Goal: Task Accomplishment & Management: Complete application form

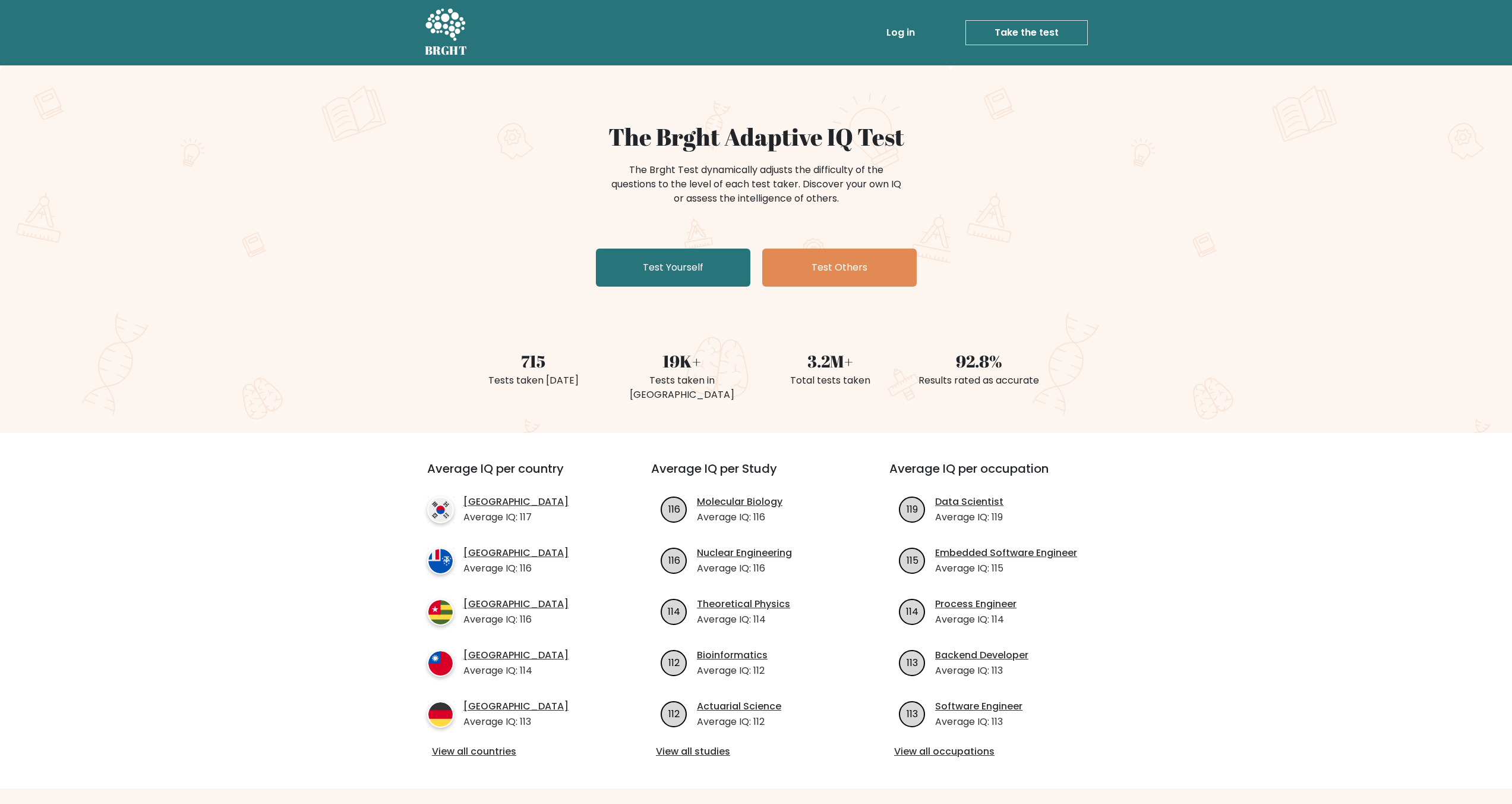
click at [900, 26] on link "Log in" at bounding box center [900, 32] width 38 height 24
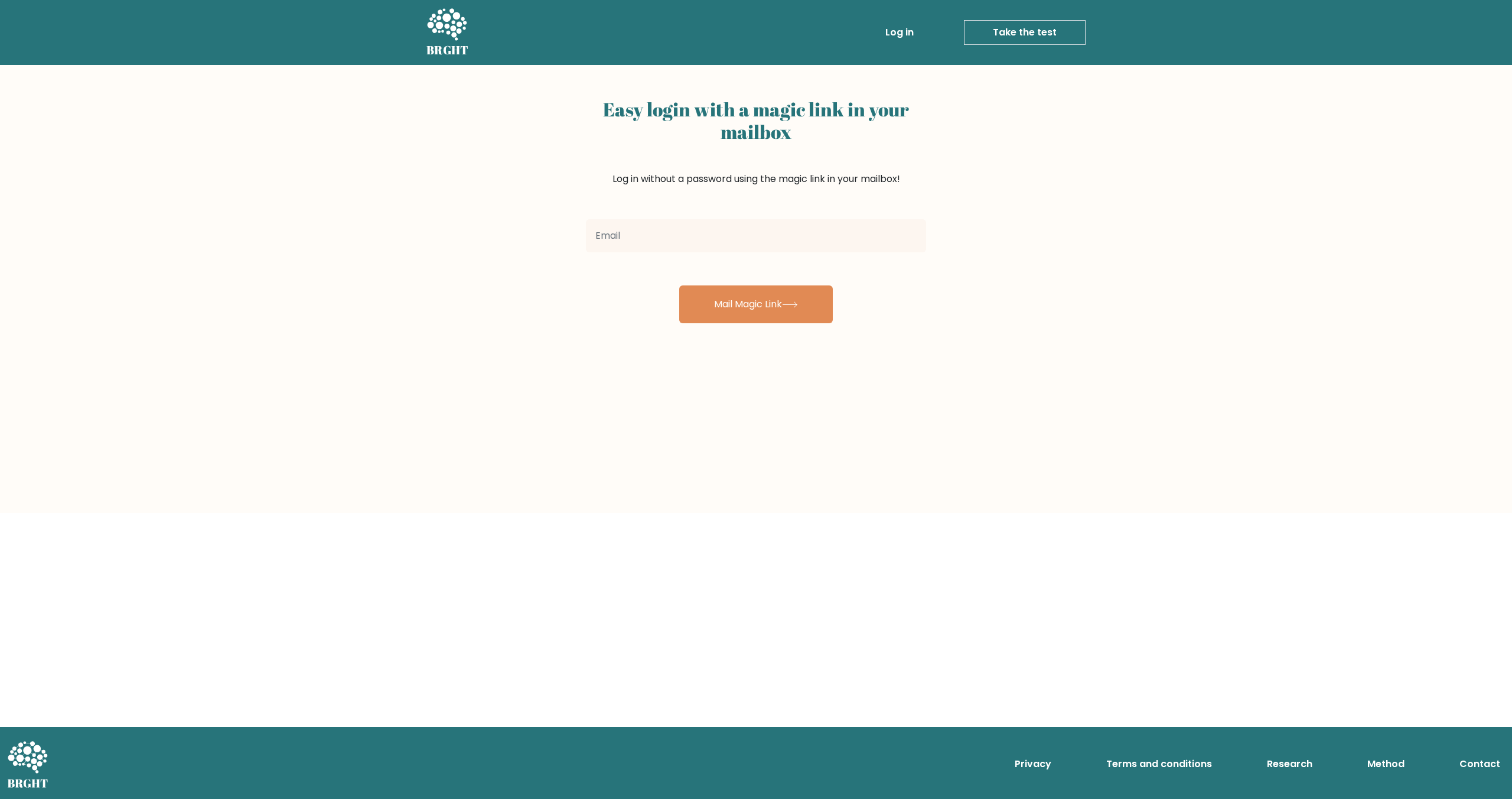
click at [698, 225] on input "email" at bounding box center [755, 235] width 340 height 33
type input "pawel.dabek.k@outlook.com"
click at [679, 286] on button "Mail Magic Link" at bounding box center [756, 304] width 154 height 38
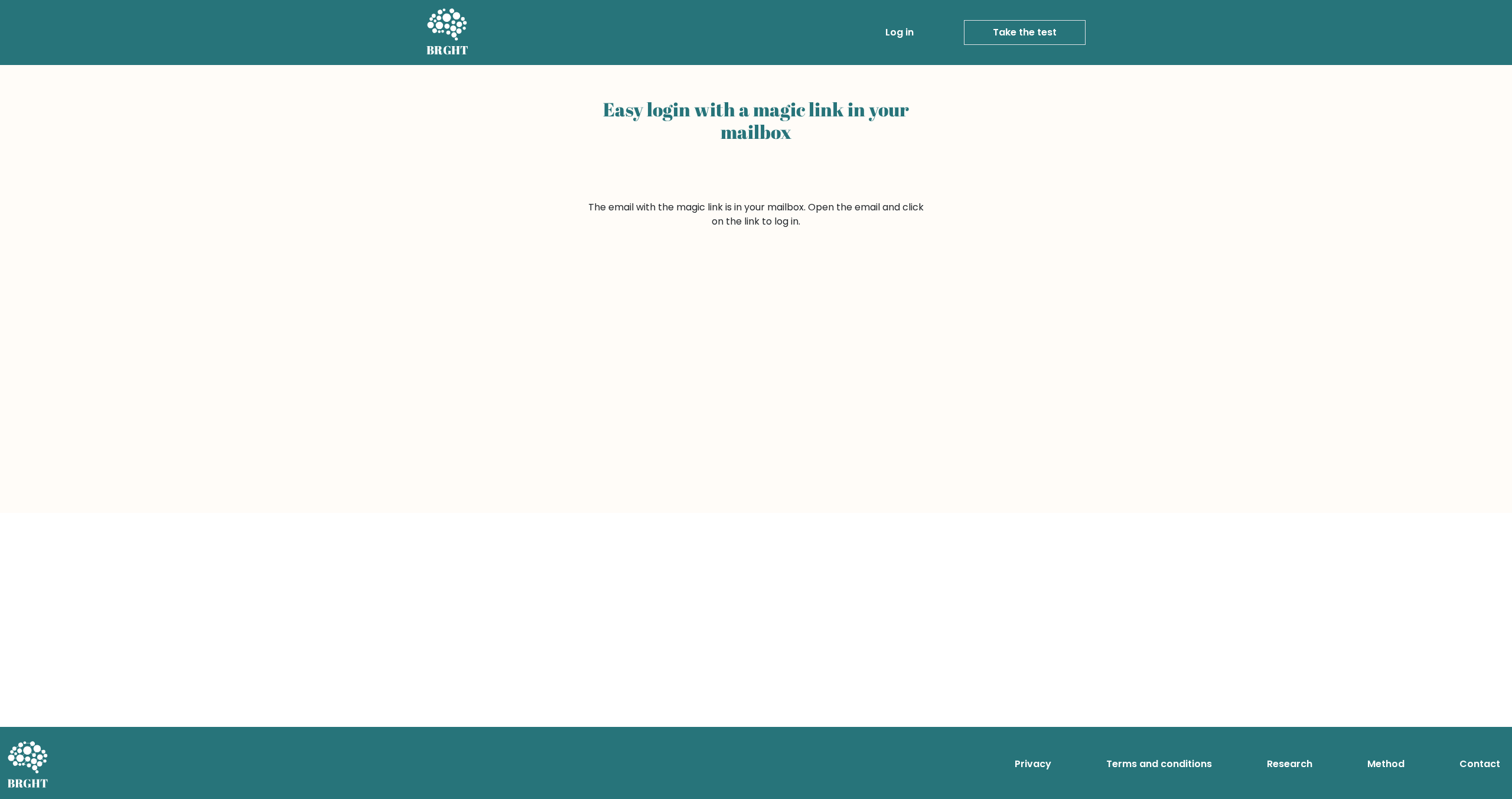
click at [907, 44] on ul "Log in Take the test Take the test" at bounding box center [960, 33] width 250 height 35
click at [899, 26] on link "Log in" at bounding box center [899, 32] width 38 height 24
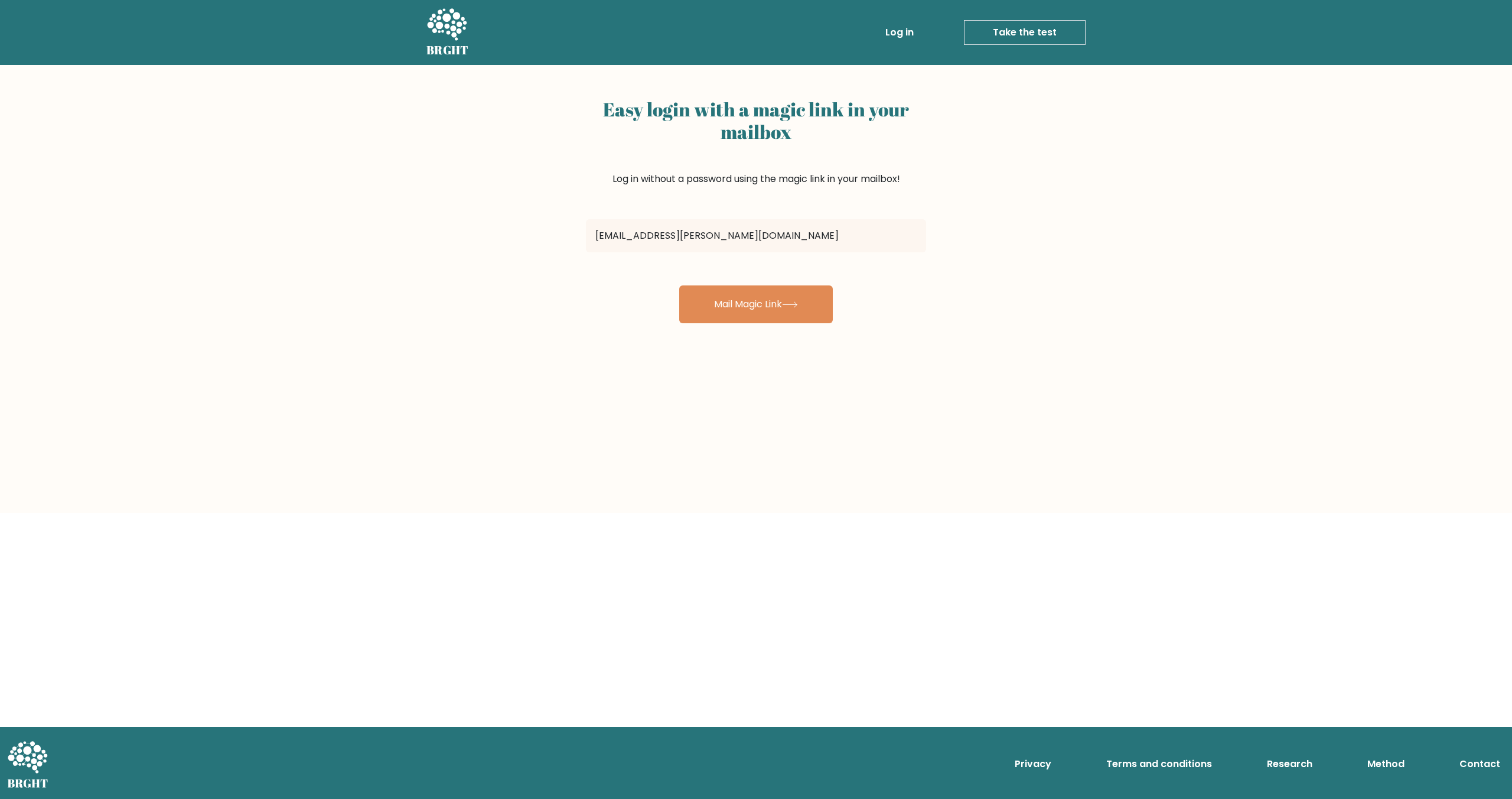
type input "pawel.dabek.k@outlook.com"
click at [679, 286] on button "Mail Magic Link" at bounding box center [756, 304] width 154 height 38
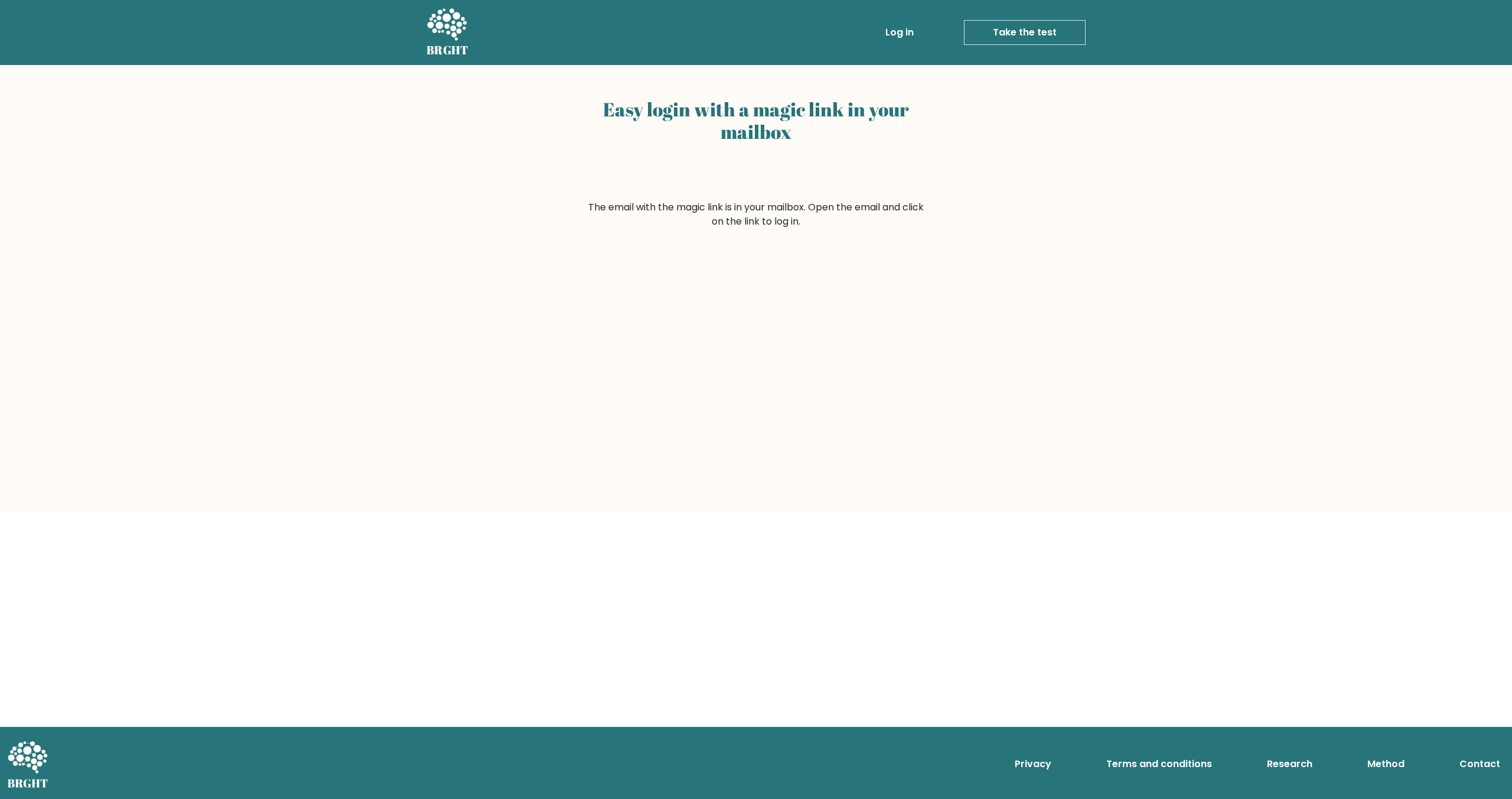
click at [715, 180] on div "Easy login with a magic link in your mailbox" at bounding box center [755, 146] width 340 height 107
click at [990, 39] on link "Take the test" at bounding box center [1025, 32] width 122 height 25
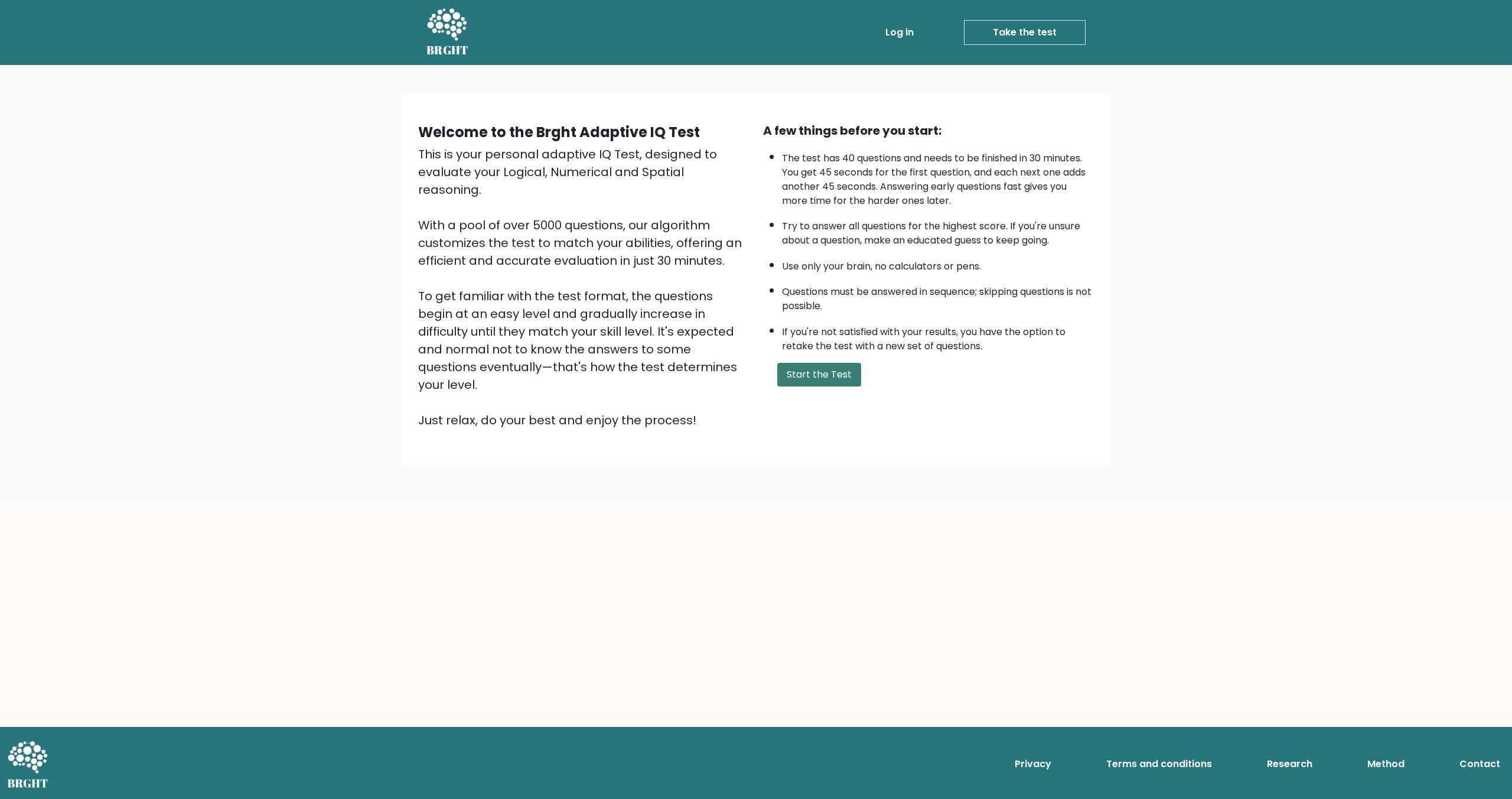
click at [797, 374] on button "Start the Test" at bounding box center [819, 374] width 84 height 24
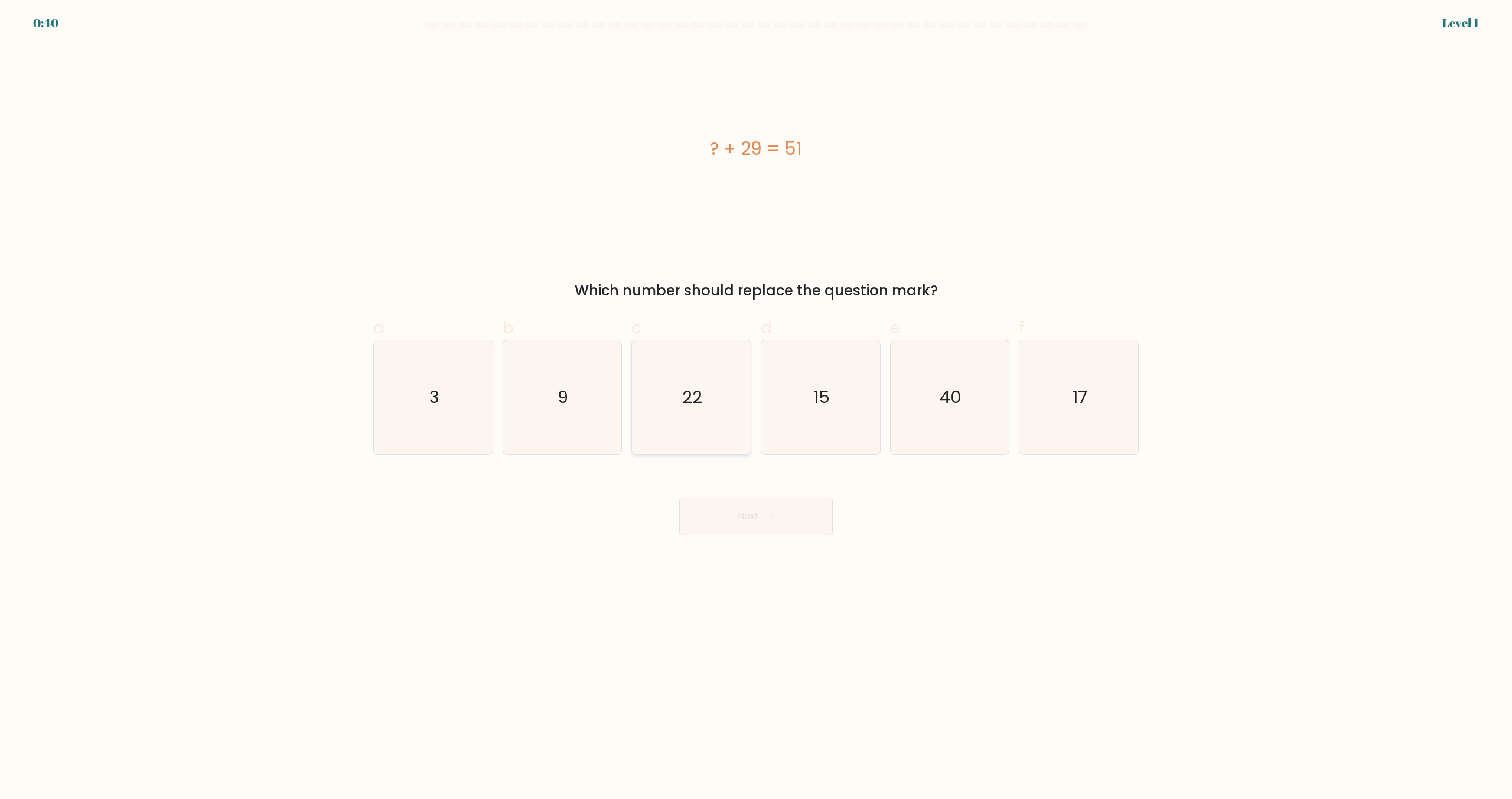
click at [713, 436] on icon "22" at bounding box center [691, 397] width 114 height 114
click at [756, 407] on input "c. 22" at bounding box center [756, 402] width 1 height 7
radio input "true"
click at [737, 523] on button "Next" at bounding box center [756, 516] width 154 height 38
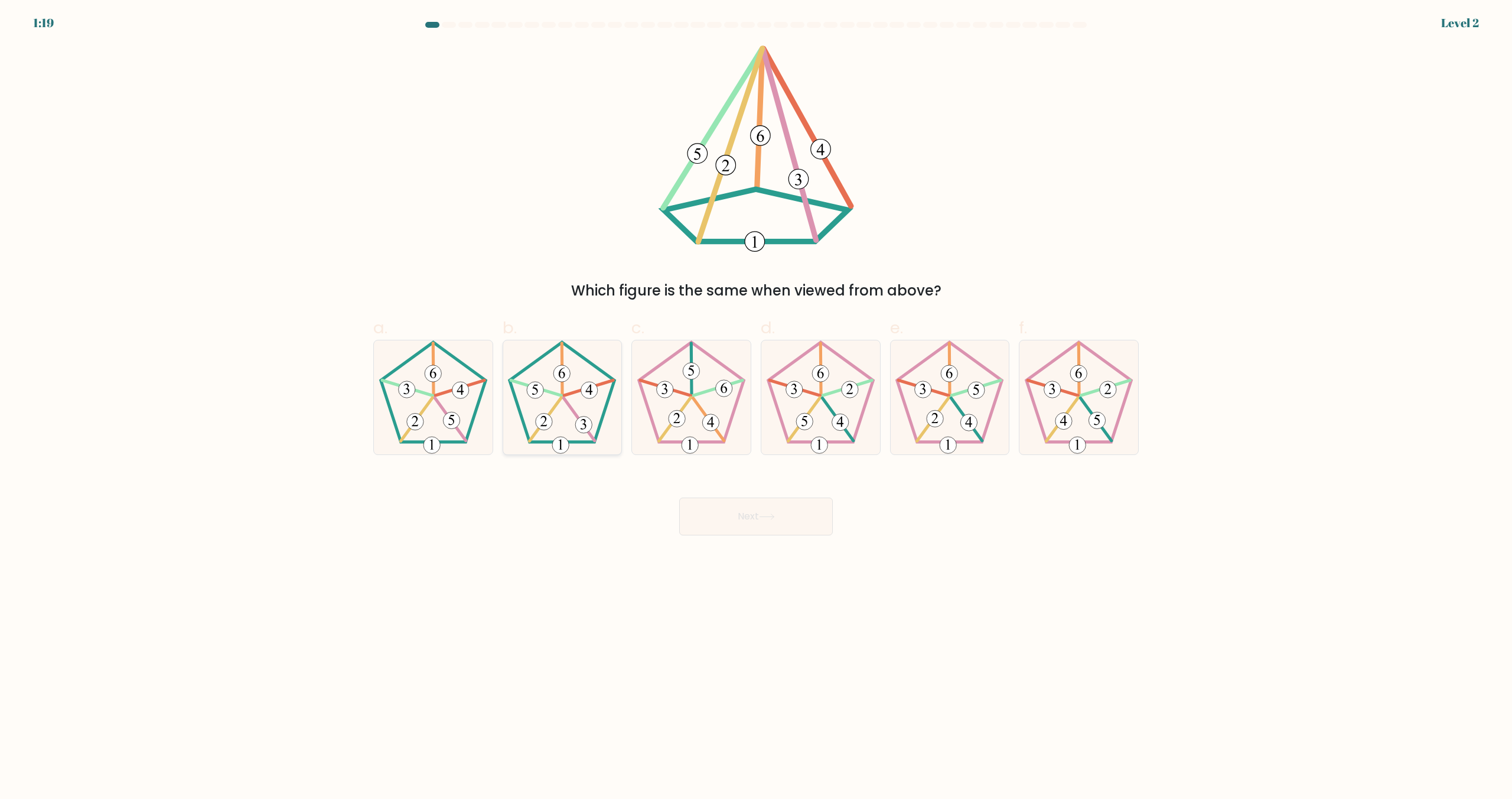
click at [560, 378] on 394 at bounding box center [562, 374] width 16 height 16
click at [756, 399] on input "b." at bounding box center [756, 402] width 1 height 7
radio input "true"
click at [742, 498] on button "Next" at bounding box center [756, 516] width 154 height 38
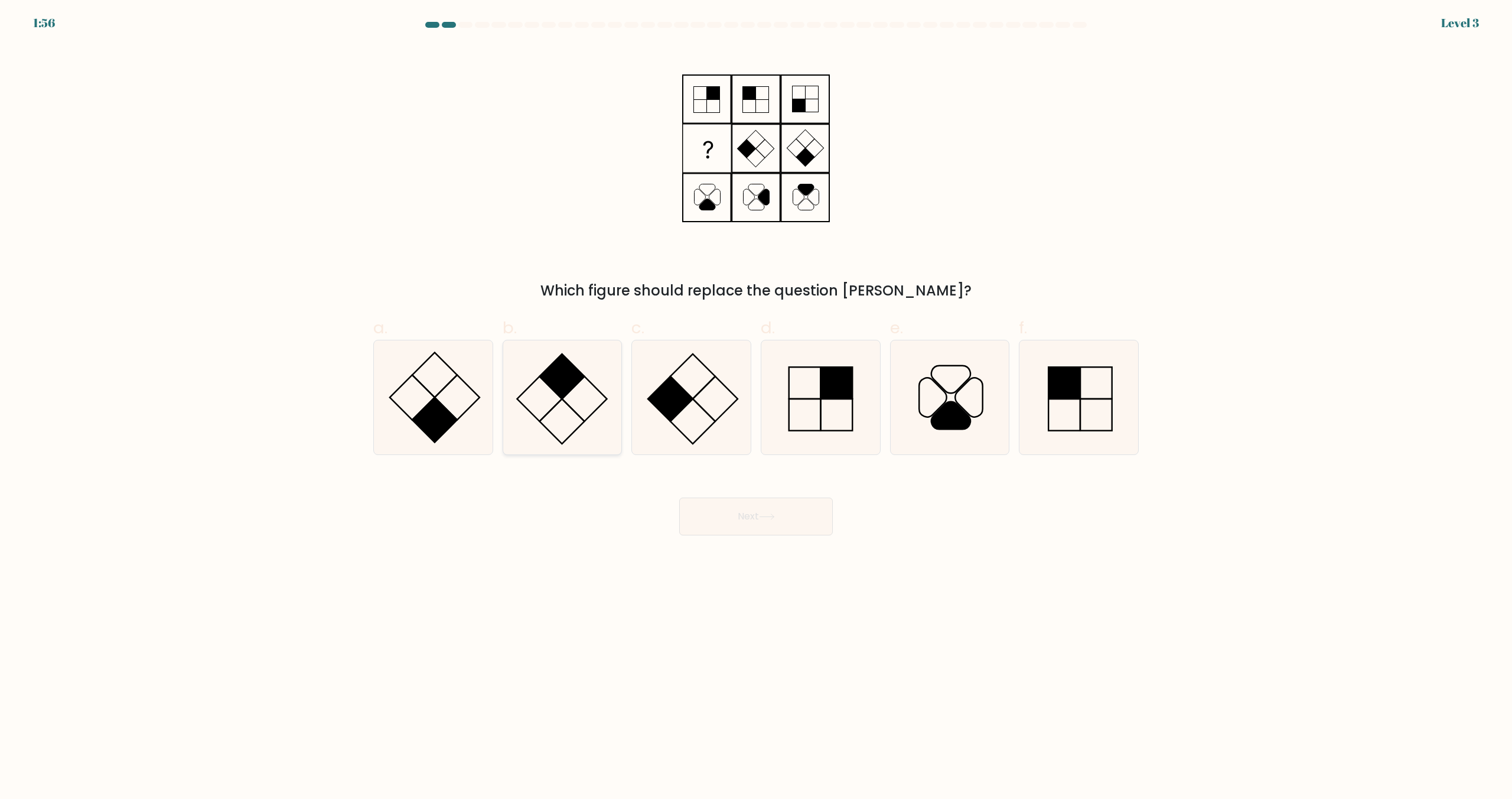
click at [573, 383] on rect at bounding box center [562, 376] width 45 height 45
click at [756, 399] on input "b." at bounding box center [756, 402] width 1 height 7
radio input "true"
click at [741, 504] on button "Next" at bounding box center [756, 516] width 154 height 38
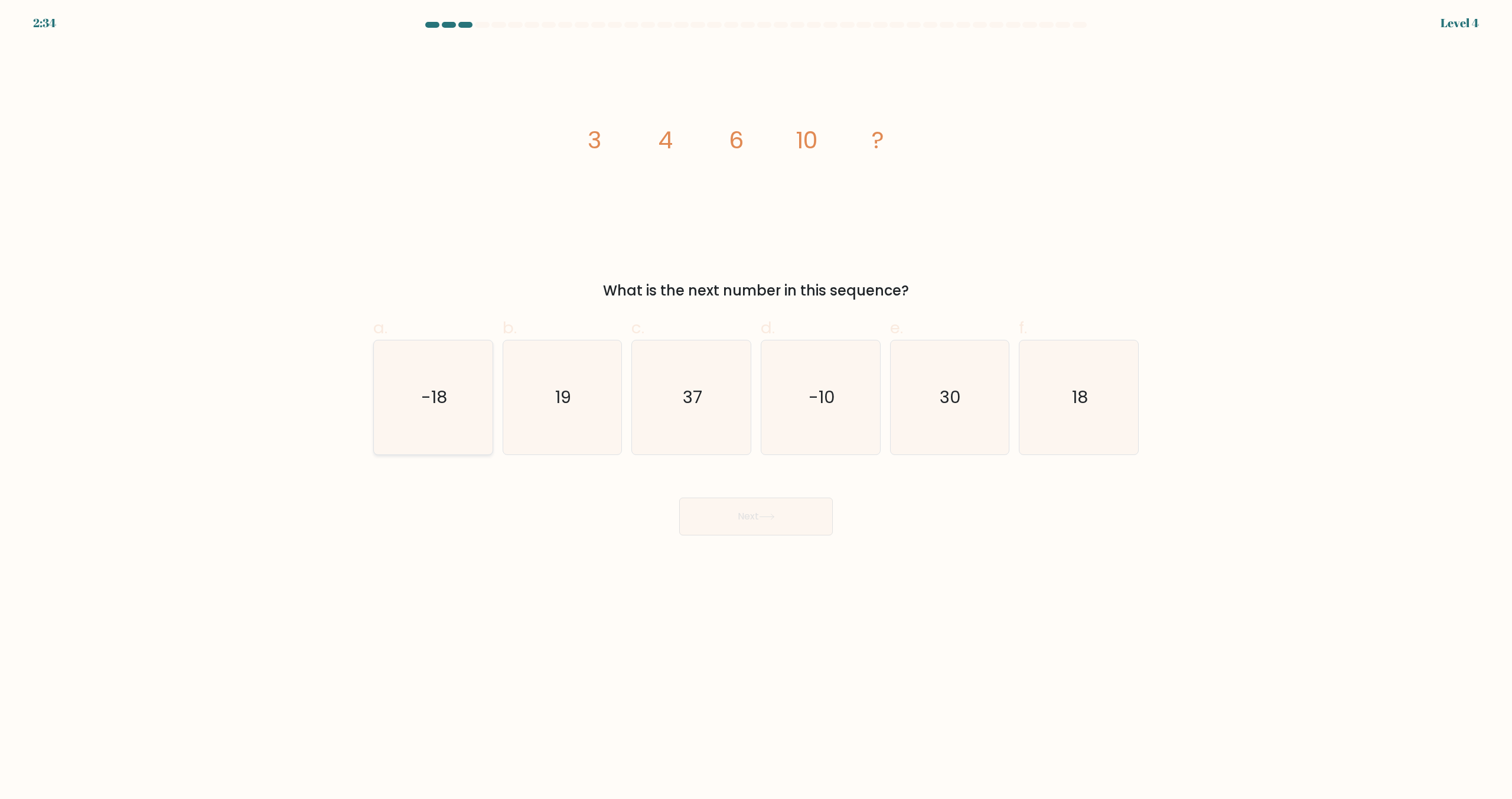
click at [467, 409] on icon "-18" at bounding box center [433, 397] width 114 height 114
click at [756, 407] on input "a. -18" at bounding box center [756, 402] width 1 height 7
radio input "true"
drag, startPoint x: 1058, startPoint y: 427, endPoint x: 941, endPoint y: 462, distance: 122.1
click at [1058, 427] on icon "18" at bounding box center [1078, 397] width 114 height 114
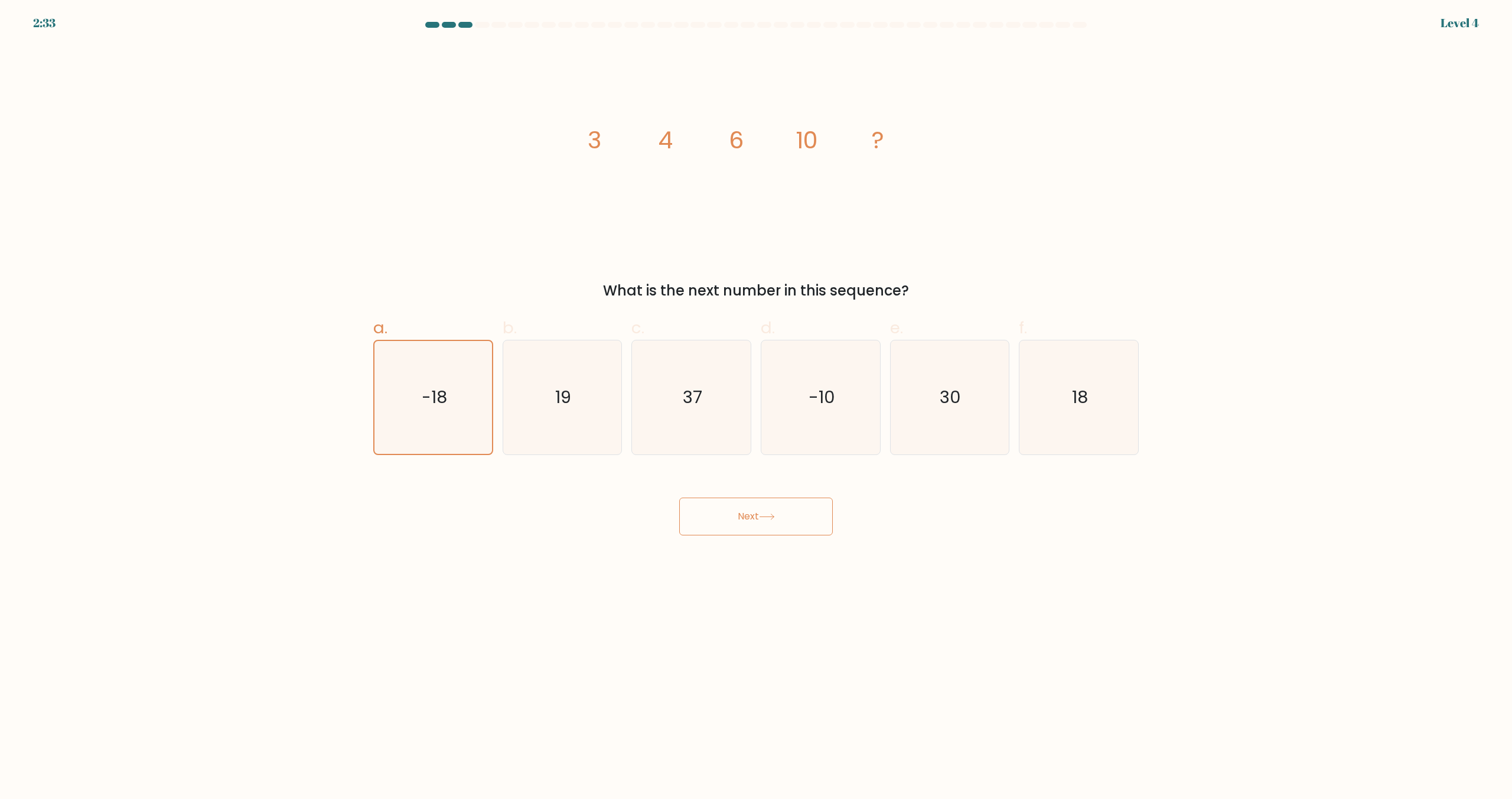
click at [757, 407] on input "f. 18" at bounding box center [756, 402] width 1 height 7
radio input "true"
click at [750, 528] on button "Next" at bounding box center [756, 516] width 154 height 38
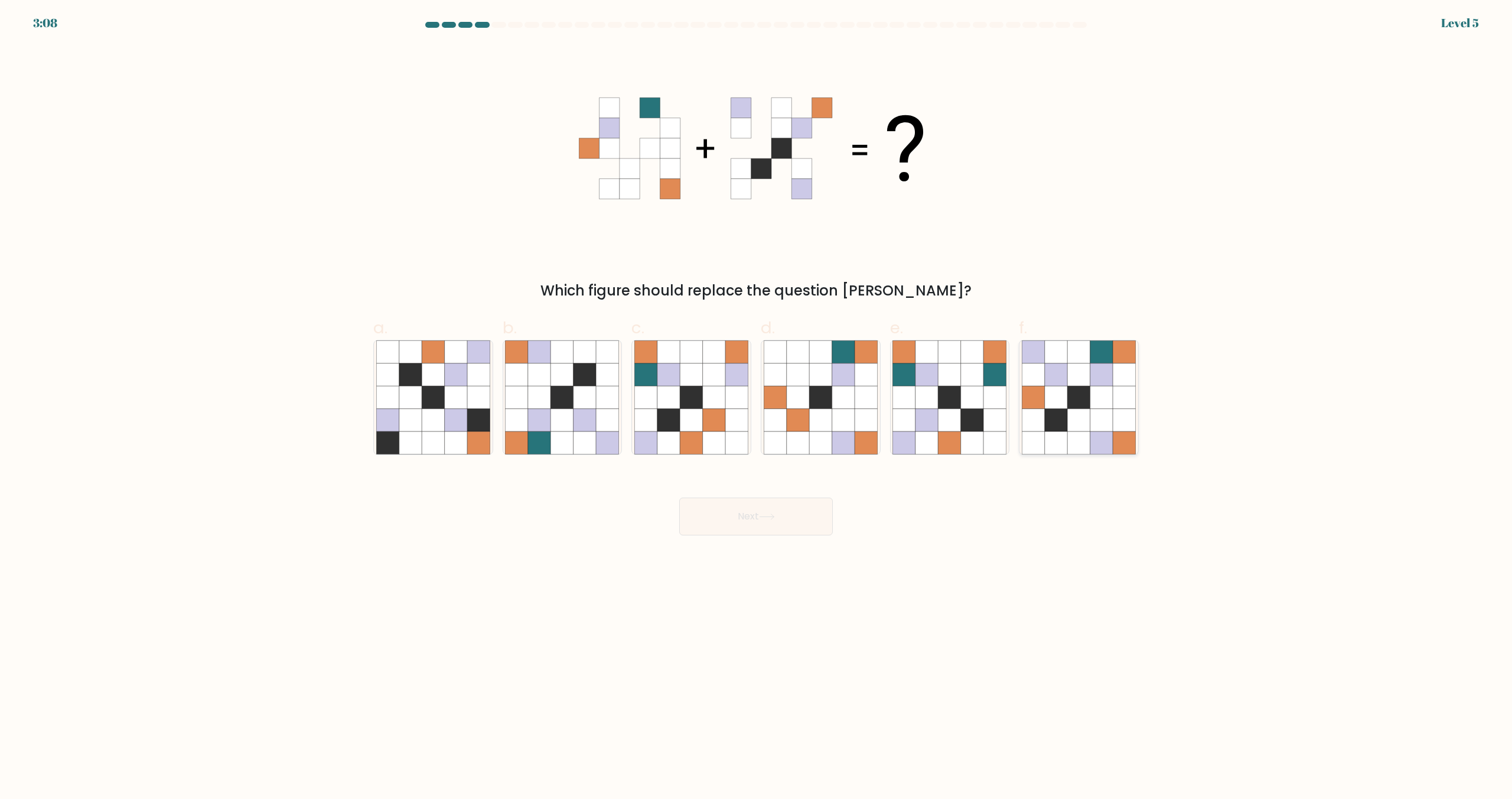
click at [1098, 434] on icon at bounding box center [1101, 442] width 22 height 22
click at [757, 407] on input "f." at bounding box center [756, 402] width 1 height 7
radio input "true"
click at [768, 523] on button "Next" at bounding box center [756, 516] width 154 height 38
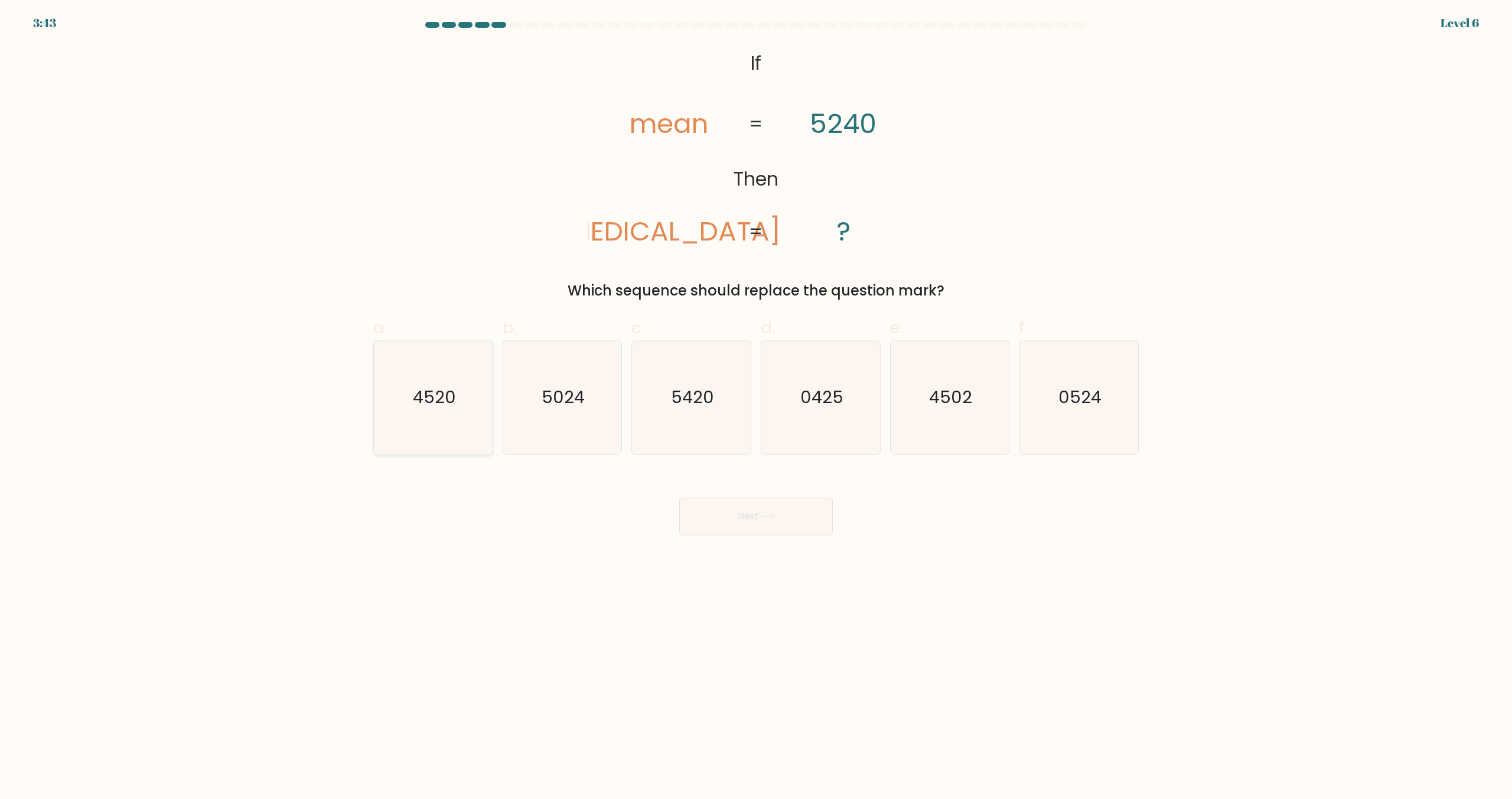
click at [461, 428] on icon "4520" at bounding box center [433, 397] width 114 height 114
click at [756, 407] on input "a. 4520" at bounding box center [756, 402] width 1 height 7
radio input "true"
click at [763, 514] on icon at bounding box center [766, 517] width 16 height 7
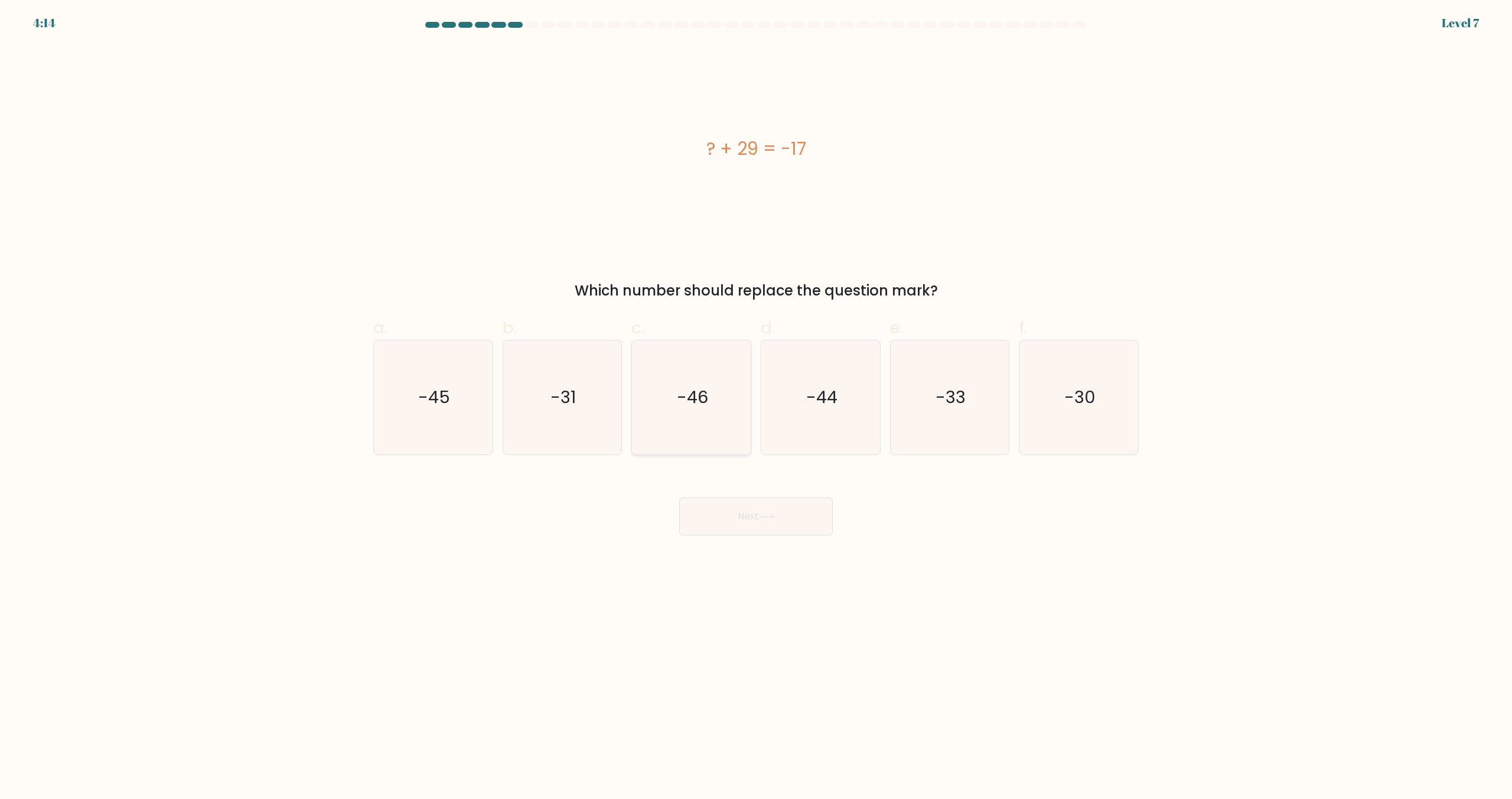
click at [678, 432] on icon "-46" at bounding box center [691, 397] width 114 height 114
click at [756, 407] on input "c. -46" at bounding box center [756, 402] width 1 height 7
radio input "true"
click at [710, 508] on button "Next" at bounding box center [756, 516] width 154 height 38
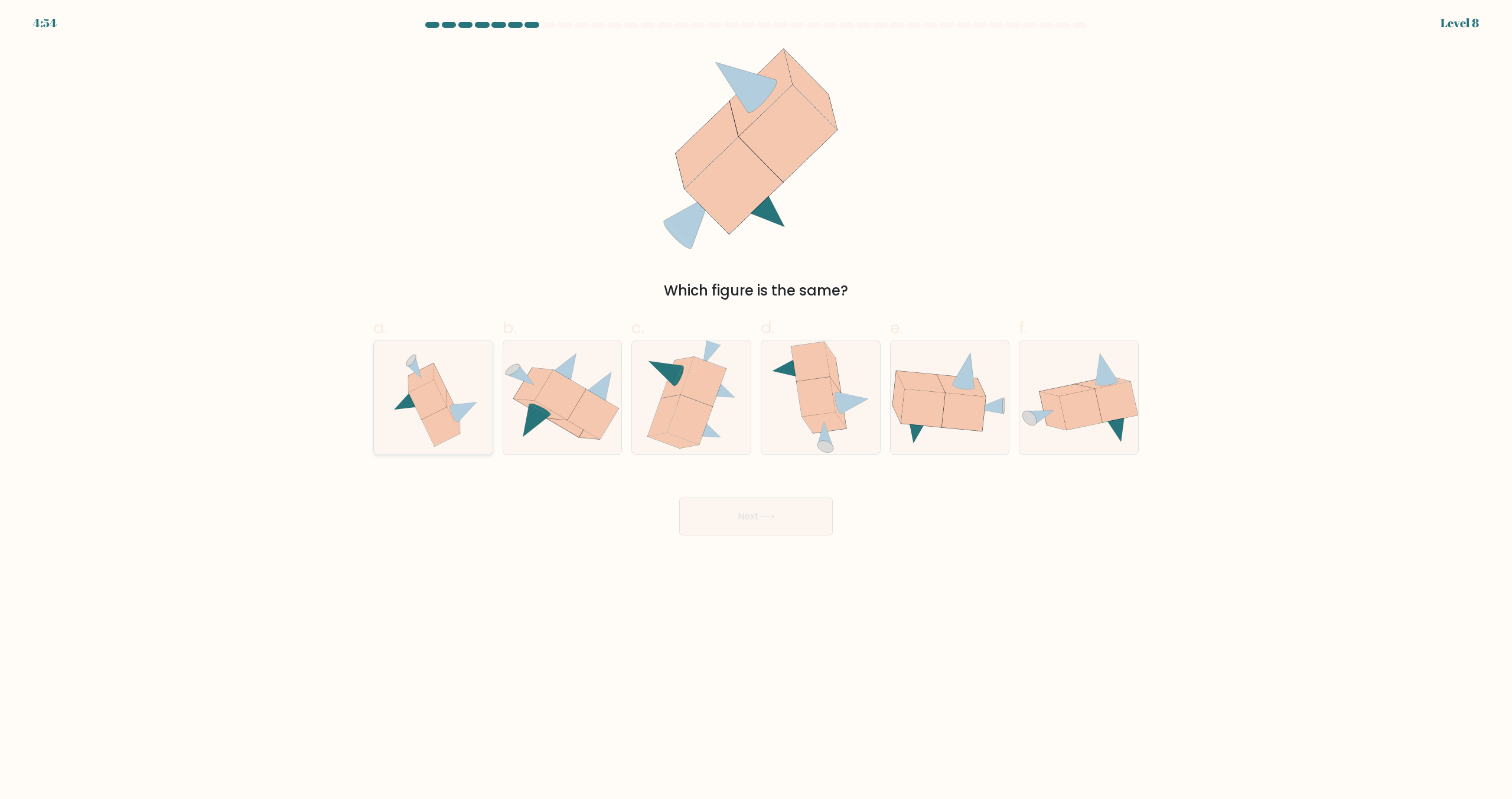
click at [445, 420] on icon at bounding box center [441, 427] width 39 height 39
click at [756, 407] on input "a." at bounding box center [756, 402] width 1 height 7
radio input "true"
click at [768, 531] on button "Next" at bounding box center [756, 516] width 154 height 38
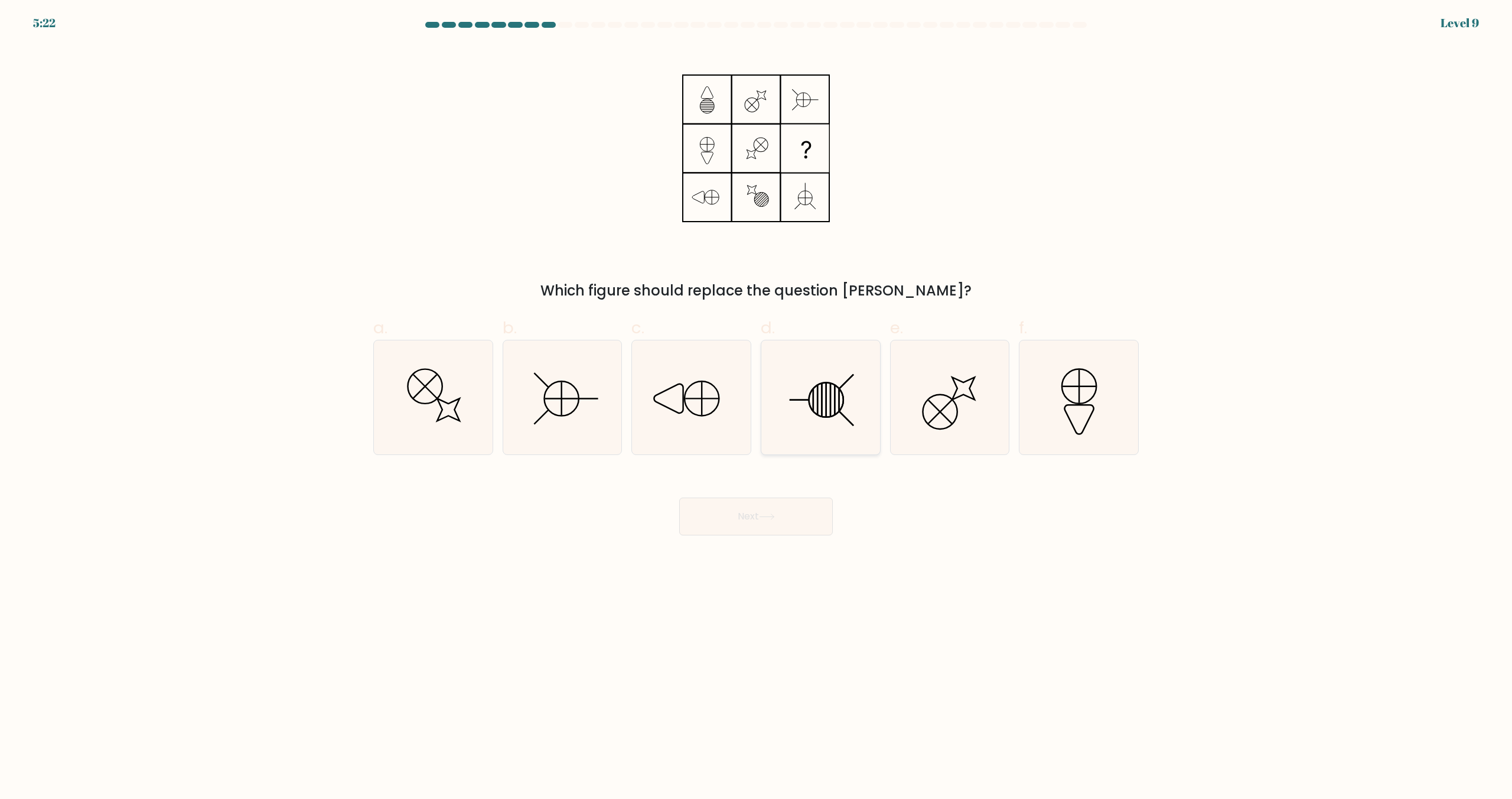
click at [829, 409] on icon at bounding box center [820, 397] width 114 height 114
click at [757, 407] on input "d." at bounding box center [756, 402] width 1 height 7
radio input "true"
click at [773, 527] on button "Next" at bounding box center [756, 516] width 154 height 38
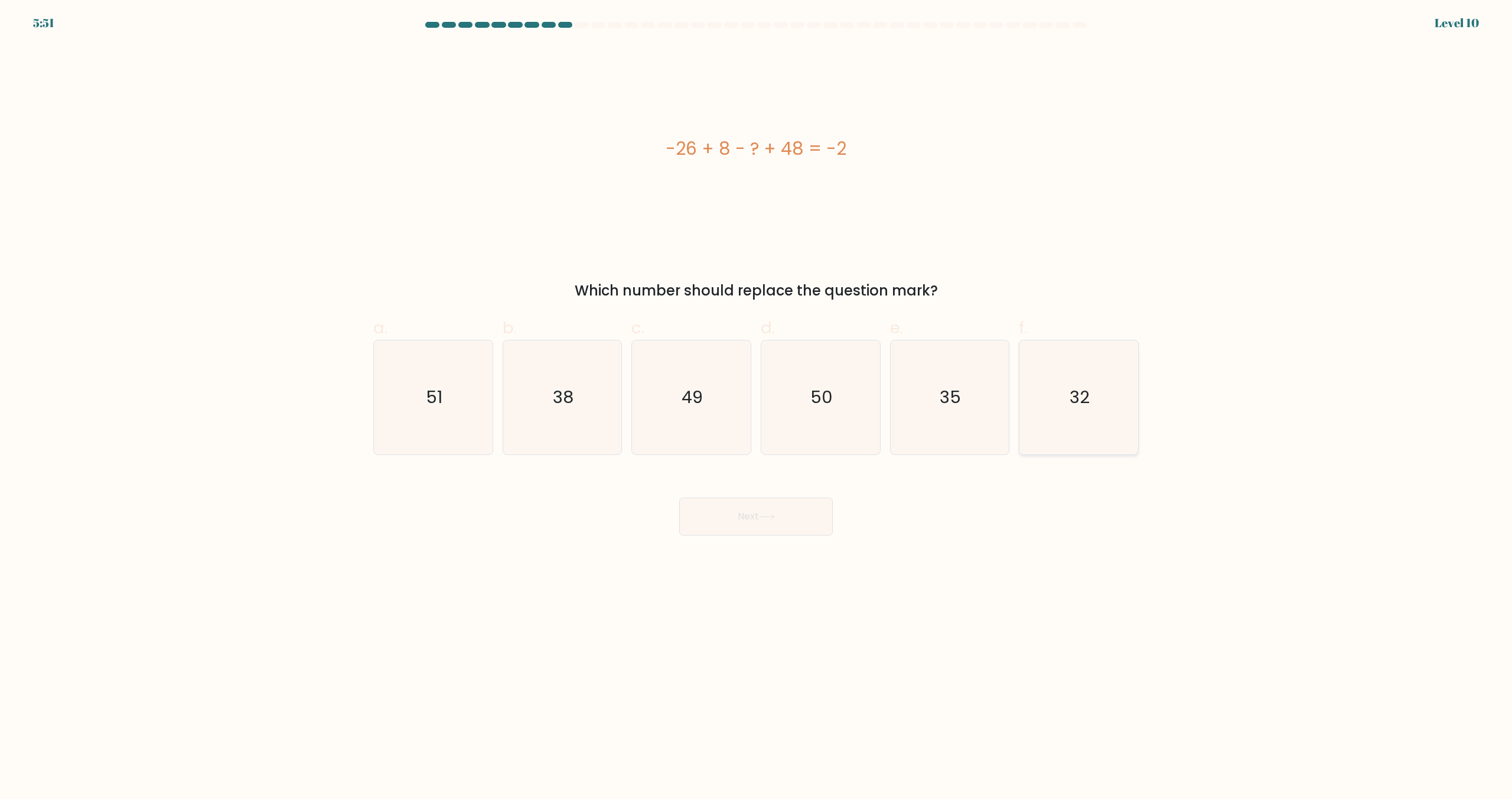
click at [1091, 412] on icon "32" at bounding box center [1078, 397] width 114 height 114
click at [757, 407] on input "f. 32" at bounding box center [756, 402] width 1 height 7
radio input "true"
click at [768, 508] on button "Next" at bounding box center [756, 516] width 154 height 38
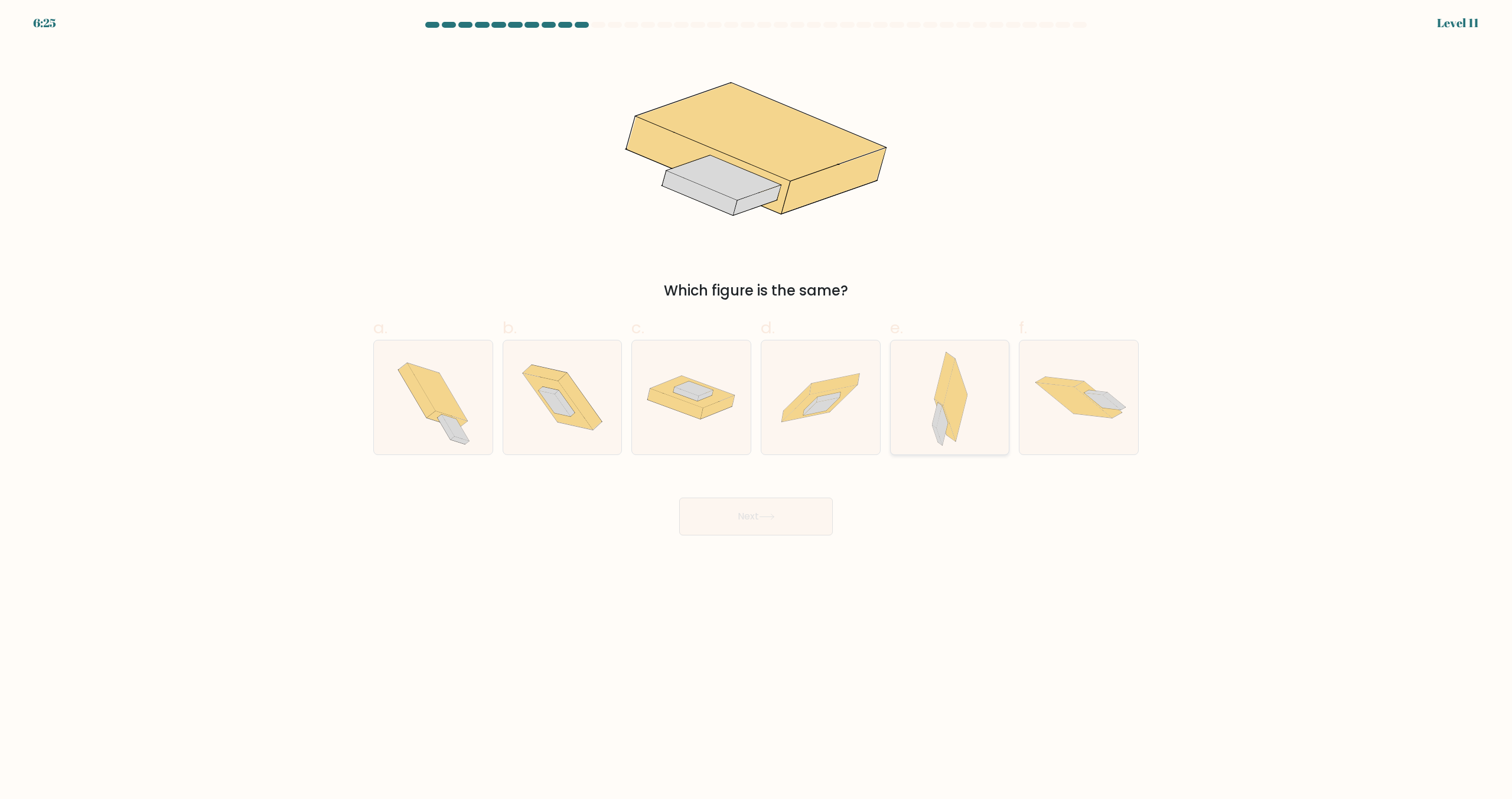
click at [934, 430] on icon at bounding box center [937, 436] width 10 height 20
click at [757, 407] on input "e." at bounding box center [756, 402] width 1 height 7
radio input "true"
click at [721, 518] on button "Next" at bounding box center [756, 516] width 154 height 38
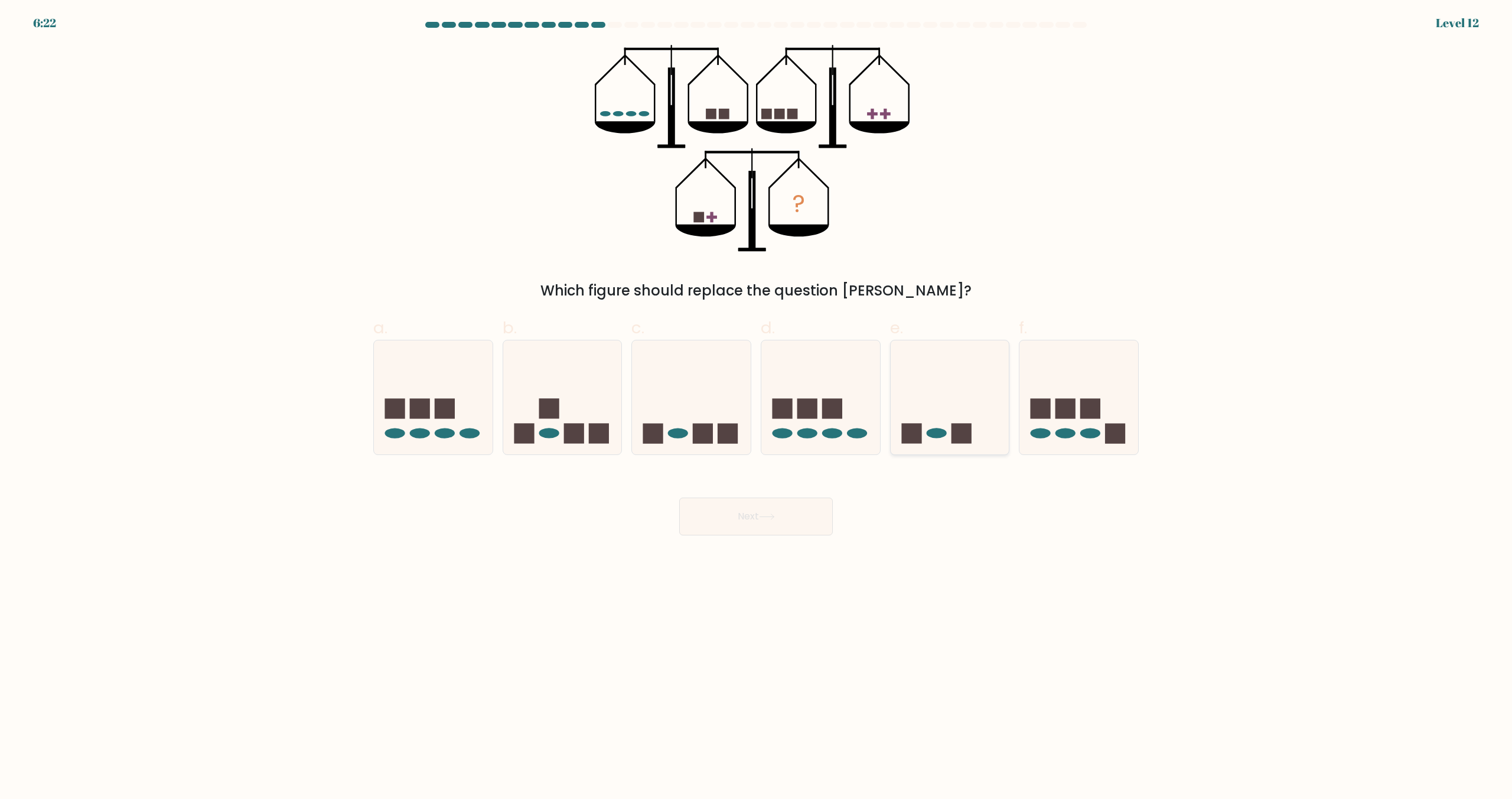
drag, startPoint x: 916, startPoint y: 434, endPoint x: 893, endPoint y: 443, distance: 24.7
click at [916, 435] on rect at bounding box center [911, 433] width 20 height 20
click at [757, 407] on input "e." at bounding box center [756, 402] width 1 height 7
radio input "true"
click at [717, 532] on button "Next" at bounding box center [756, 516] width 154 height 38
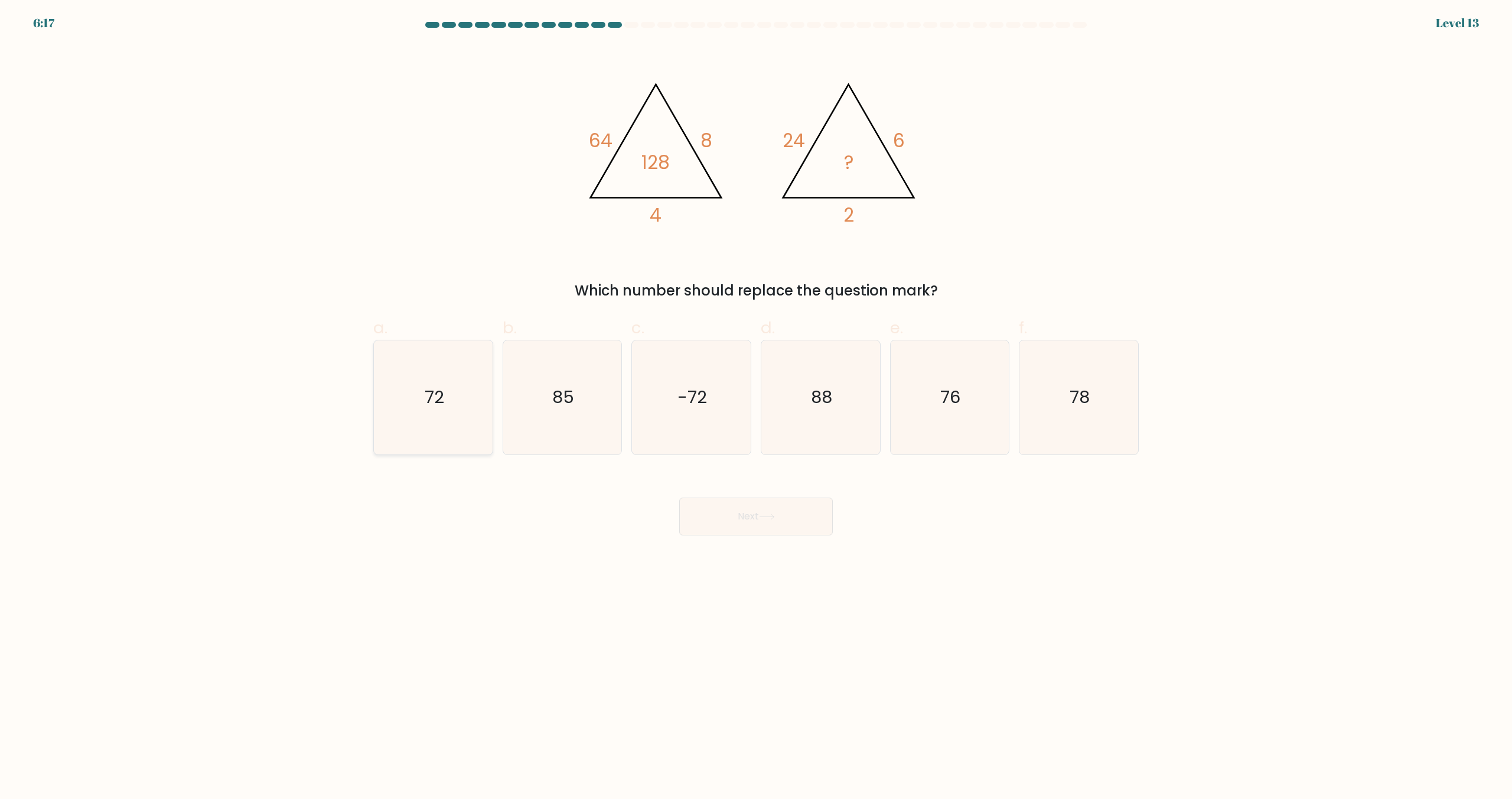
click at [492, 401] on div "72" at bounding box center [434, 397] width 120 height 115
click at [756, 401] on input "a. 72" at bounding box center [756, 402] width 1 height 7
radio input "true"
click at [734, 509] on button "Next" at bounding box center [756, 516] width 154 height 38
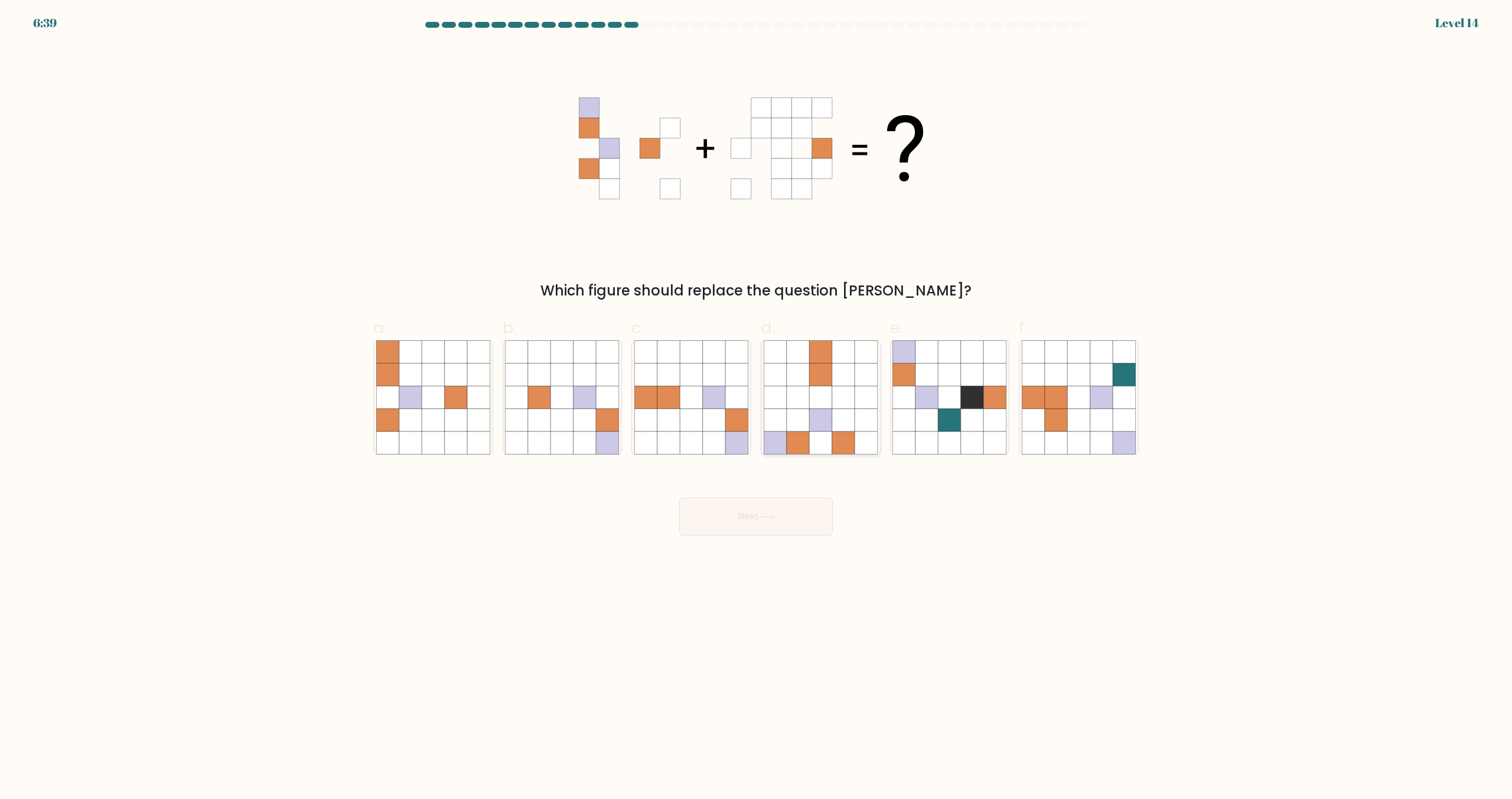
click at [822, 376] on icon at bounding box center [819, 374] width 22 height 22
click at [757, 399] on input "d." at bounding box center [756, 402] width 1 height 7
radio input "true"
click at [772, 516] on icon at bounding box center [766, 517] width 16 height 7
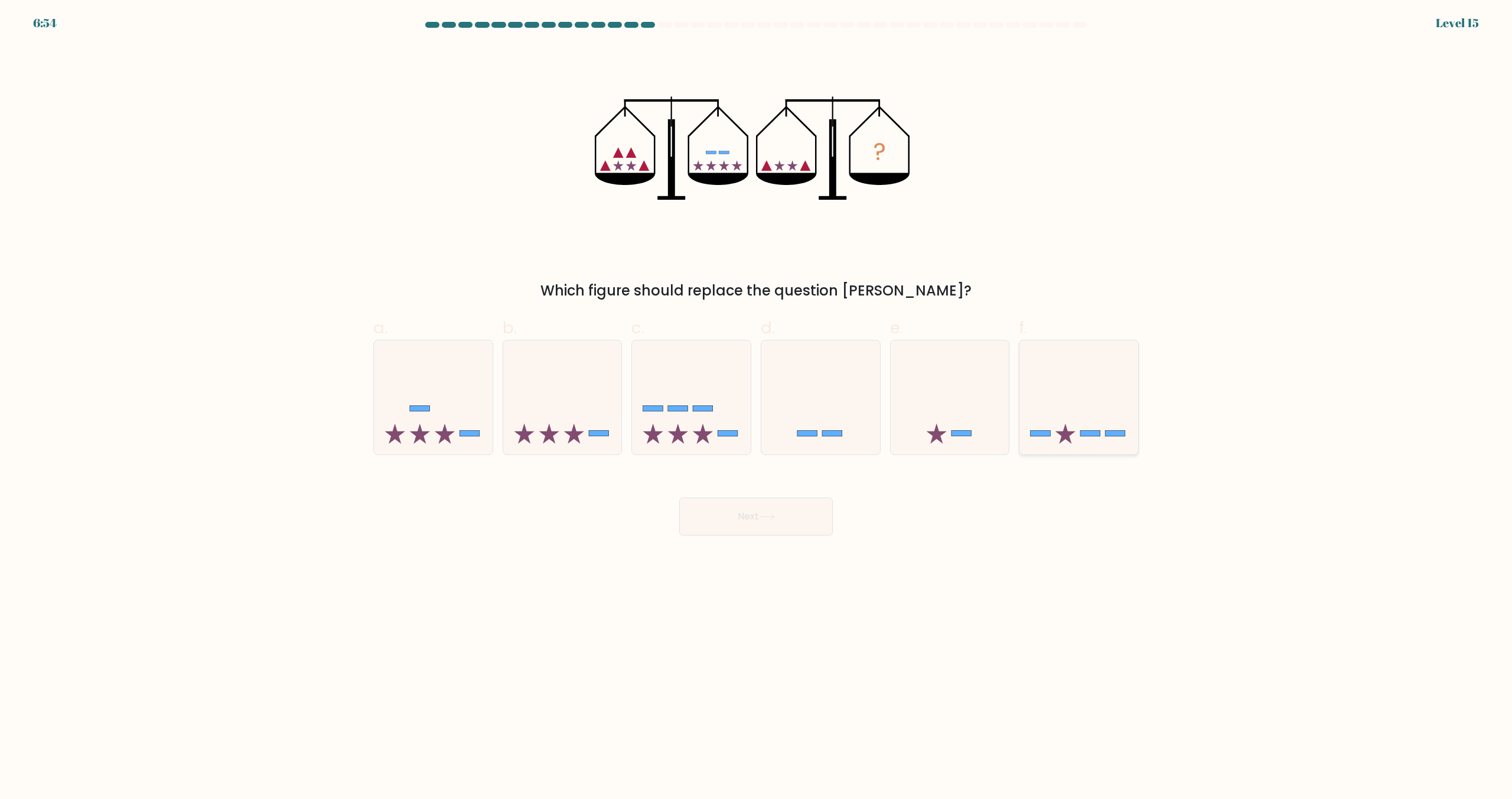
click at [1077, 397] on icon at bounding box center [1078, 397] width 118 height 98
click at [757, 399] on input "f." at bounding box center [756, 402] width 1 height 7
radio input "true"
click at [811, 519] on button "Next" at bounding box center [756, 516] width 154 height 38
drag, startPoint x: 599, startPoint y: 557, endPoint x: 657, endPoint y: 554, distance: 58.1
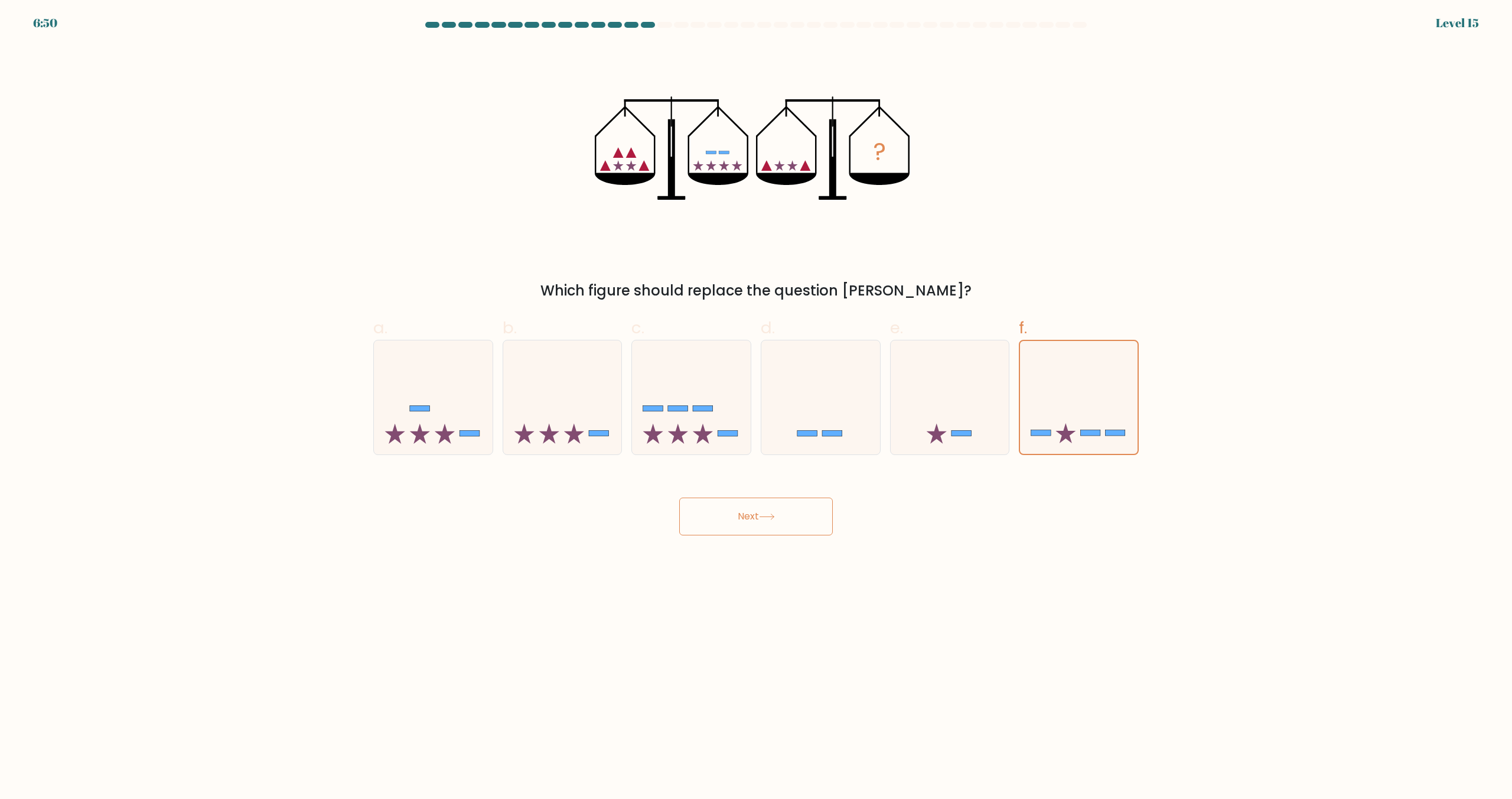
click at [600, 557] on body "6:50 Level 15" at bounding box center [756, 399] width 1512 height 799
click at [982, 398] on icon at bounding box center [950, 397] width 118 height 98
click at [757, 399] on input "e." at bounding box center [756, 402] width 1 height 7
radio input "true"
click at [795, 403] on icon at bounding box center [820, 397] width 118 height 98
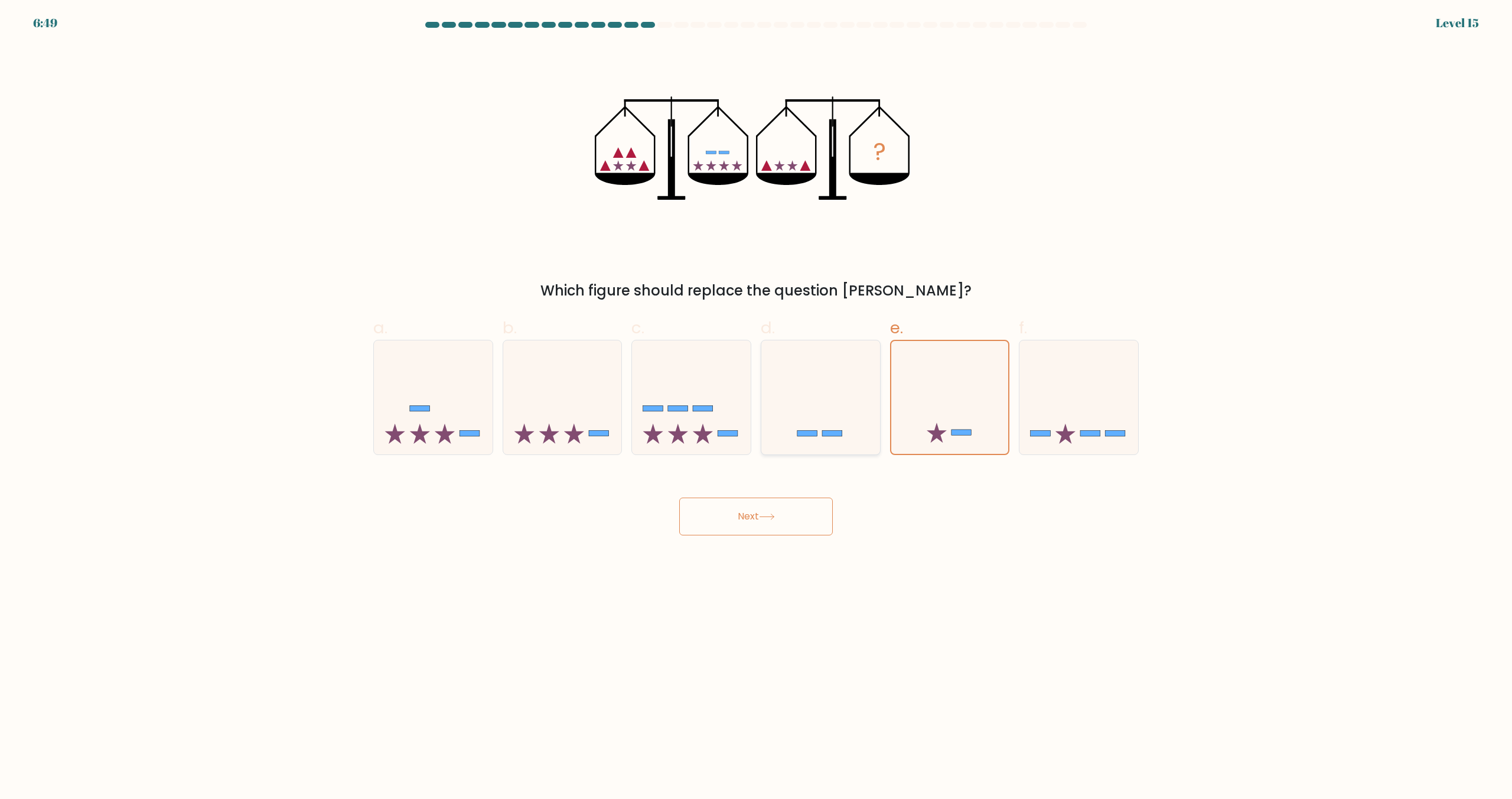
click at [757, 403] on input "d." at bounding box center [756, 402] width 1 height 7
radio input "true"
click at [1029, 402] on icon at bounding box center [1078, 397] width 118 height 98
click at [757, 402] on input "f." at bounding box center [756, 402] width 1 height 7
radio input "true"
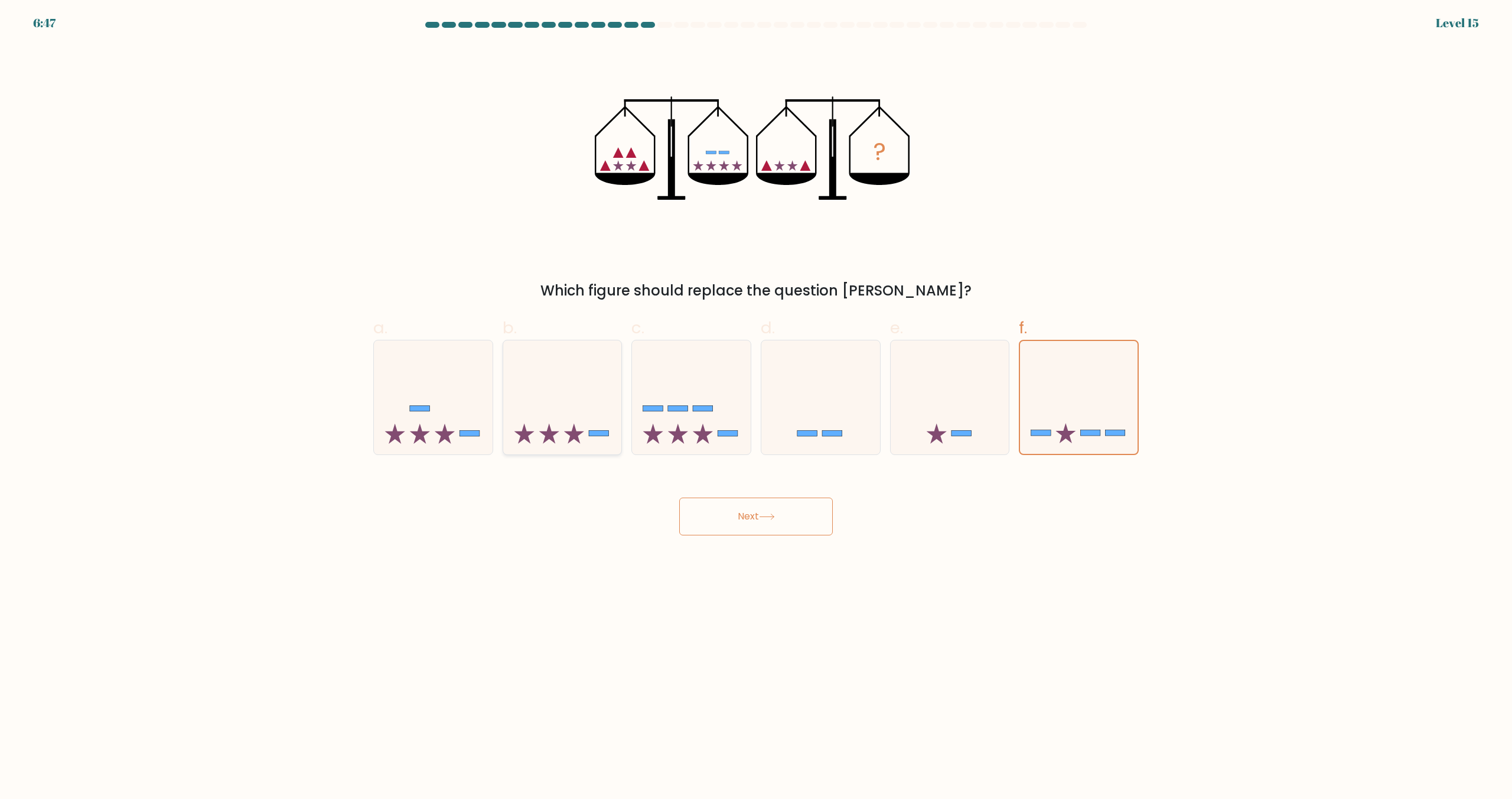
click at [578, 420] on icon at bounding box center [563, 397] width 118 height 98
click at [756, 407] on input "b." at bounding box center [756, 402] width 1 height 7
radio input "true"
drag, startPoint x: 1106, startPoint y: 445, endPoint x: 972, endPoint y: 440, distance: 134.1
click at [1106, 445] on icon at bounding box center [1078, 397] width 118 height 98
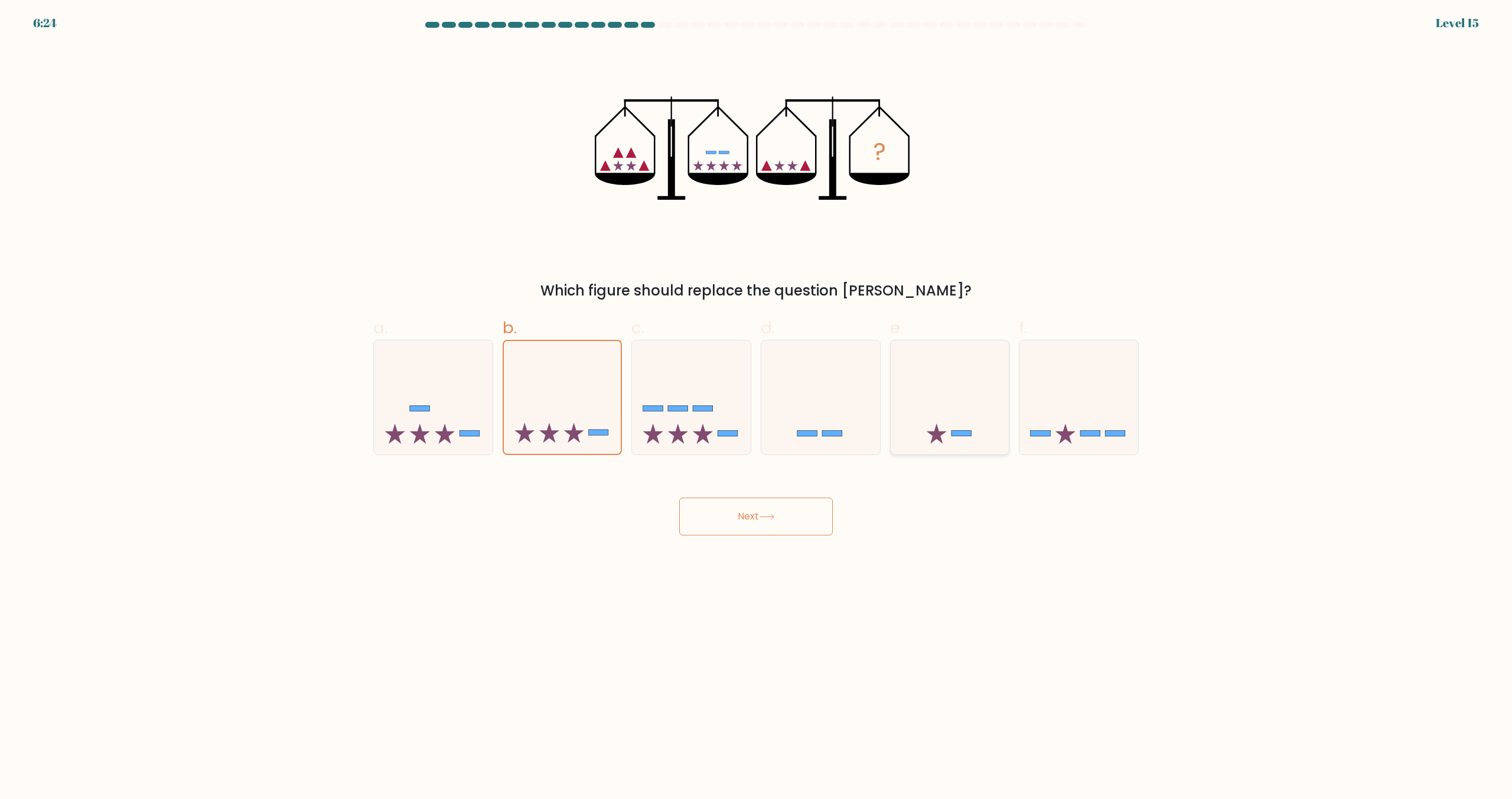
click at [757, 407] on input "f." at bounding box center [756, 402] width 1 height 7
radio input "true"
click at [597, 418] on icon at bounding box center [563, 397] width 118 height 98
click at [756, 407] on input "b." at bounding box center [756, 402] width 1 height 7
radio input "true"
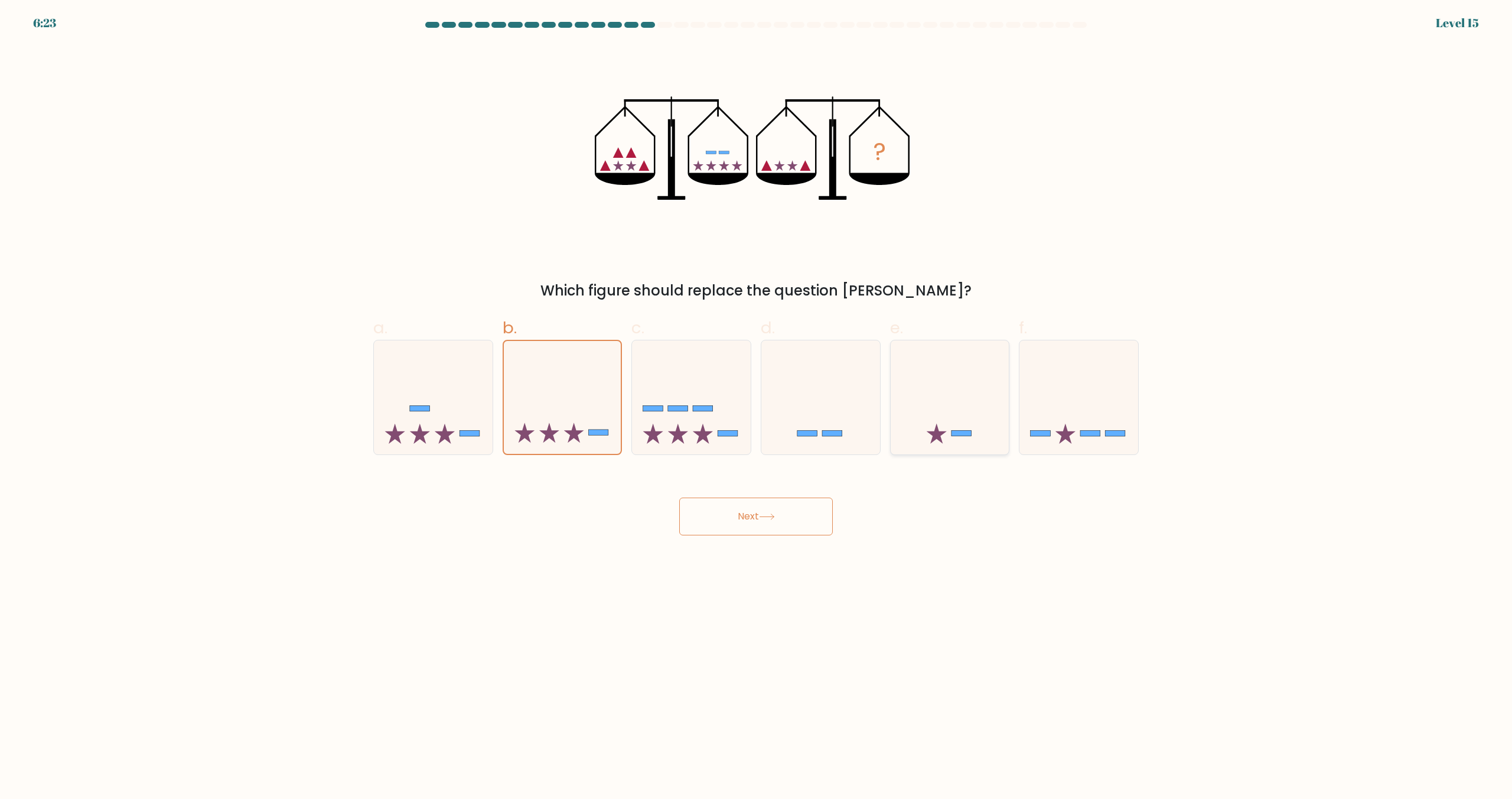
click at [1001, 420] on icon at bounding box center [950, 397] width 118 height 98
click at [757, 407] on input "e." at bounding box center [756, 402] width 1 height 7
radio input "true"
click at [1089, 422] on icon at bounding box center [1078, 397] width 118 height 98
click at [757, 407] on input "f." at bounding box center [756, 402] width 1 height 7
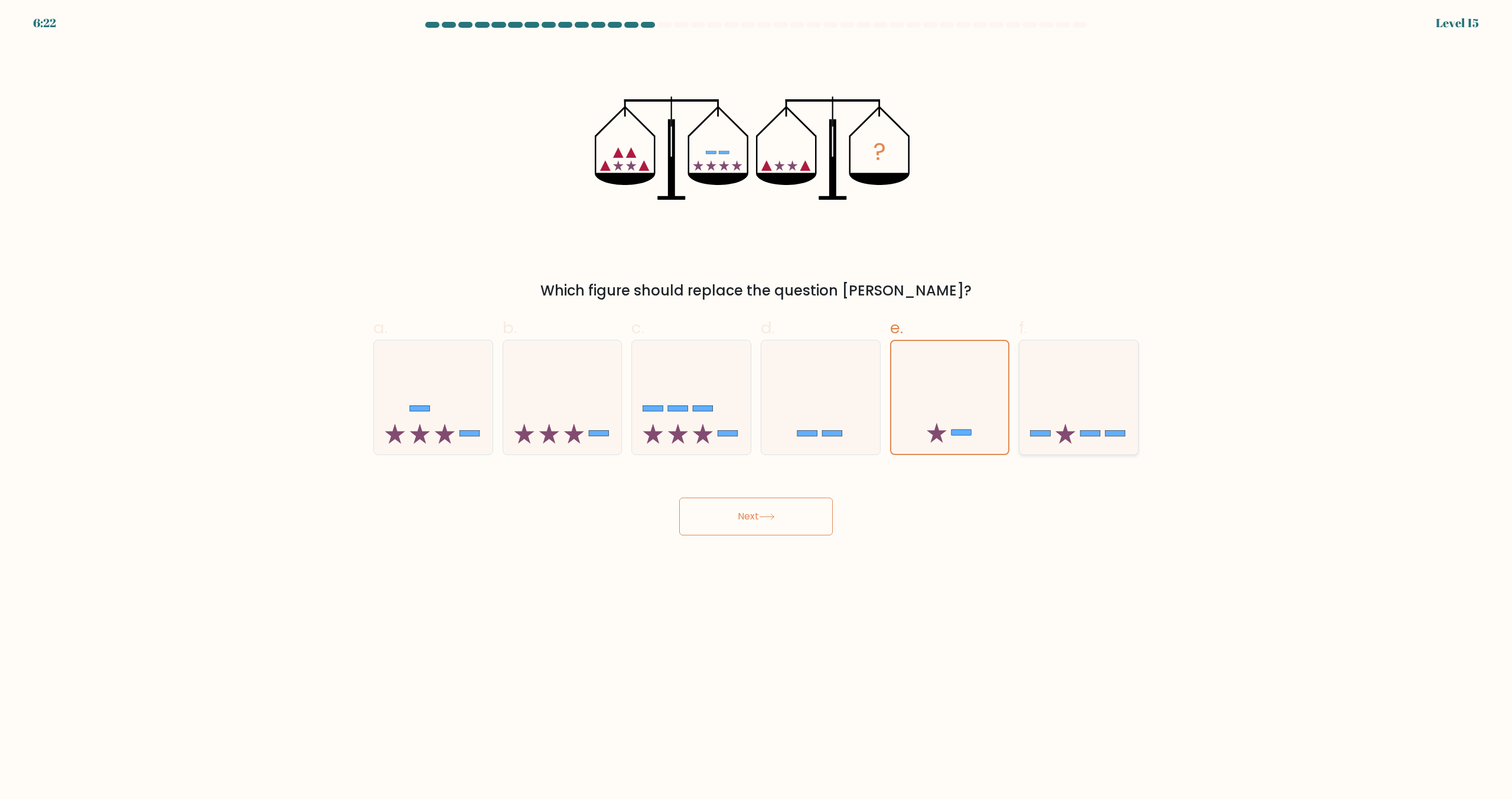
radio input "true"
click at [538, 407] on icon at bounding box center [563, 397] width 118 height 98
click at [756, 407] on input "b." at bounding box center [756, 402] width 1 height 7
radio input "true"
click at [806, 518] on button "Next" at bounding box center [756, 516] width 154 height 38
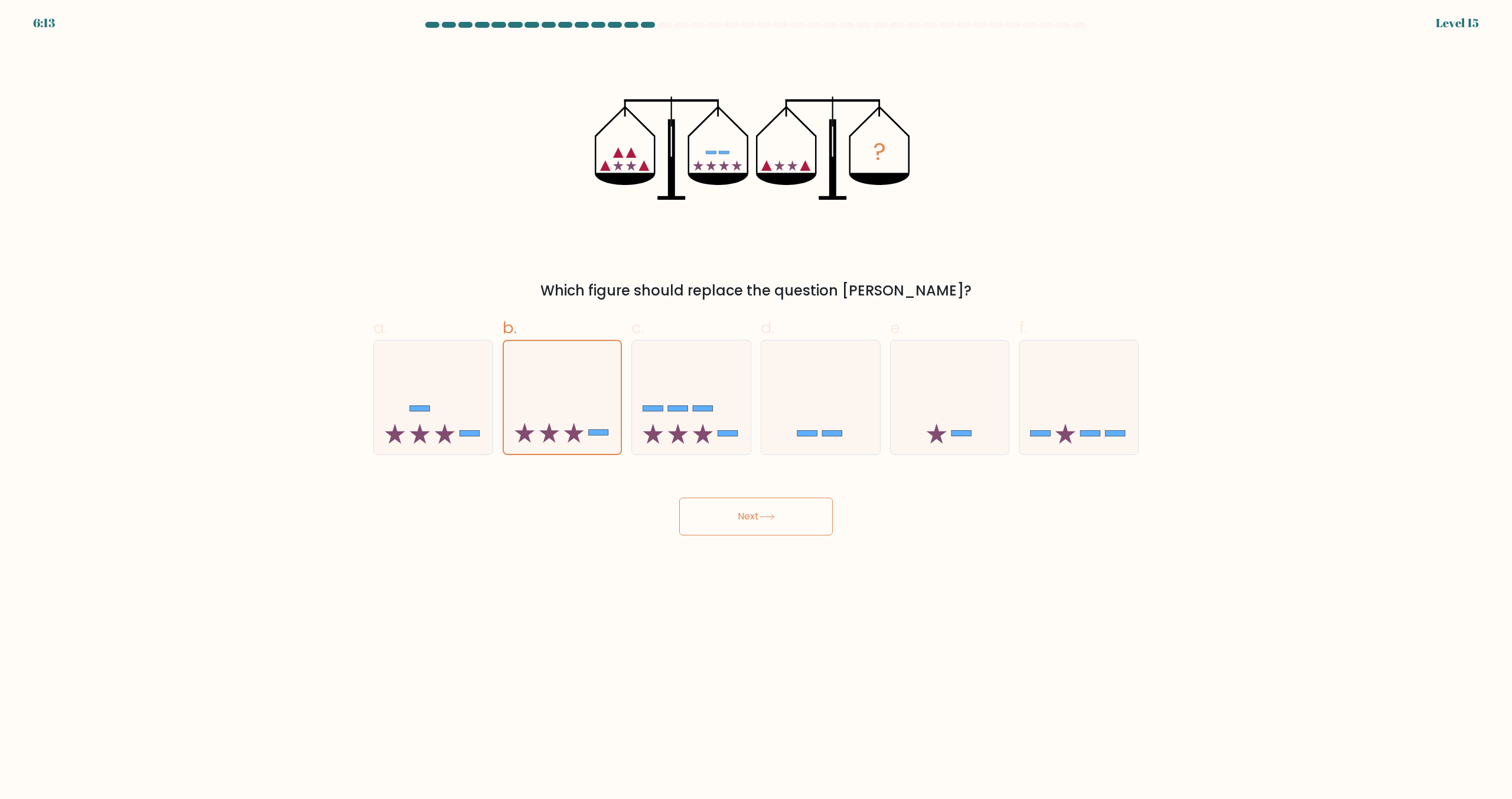
click at [718, 529] on button "Next" at bounding box center [756, 516] width 154 height 38
click at [608, 608] on body "6:13 Level 15" at bounding box center [756, 399] width 1512 height 799
click at [746, 523] on button "Next" at bounding box center [756, 516] width 154 height 38
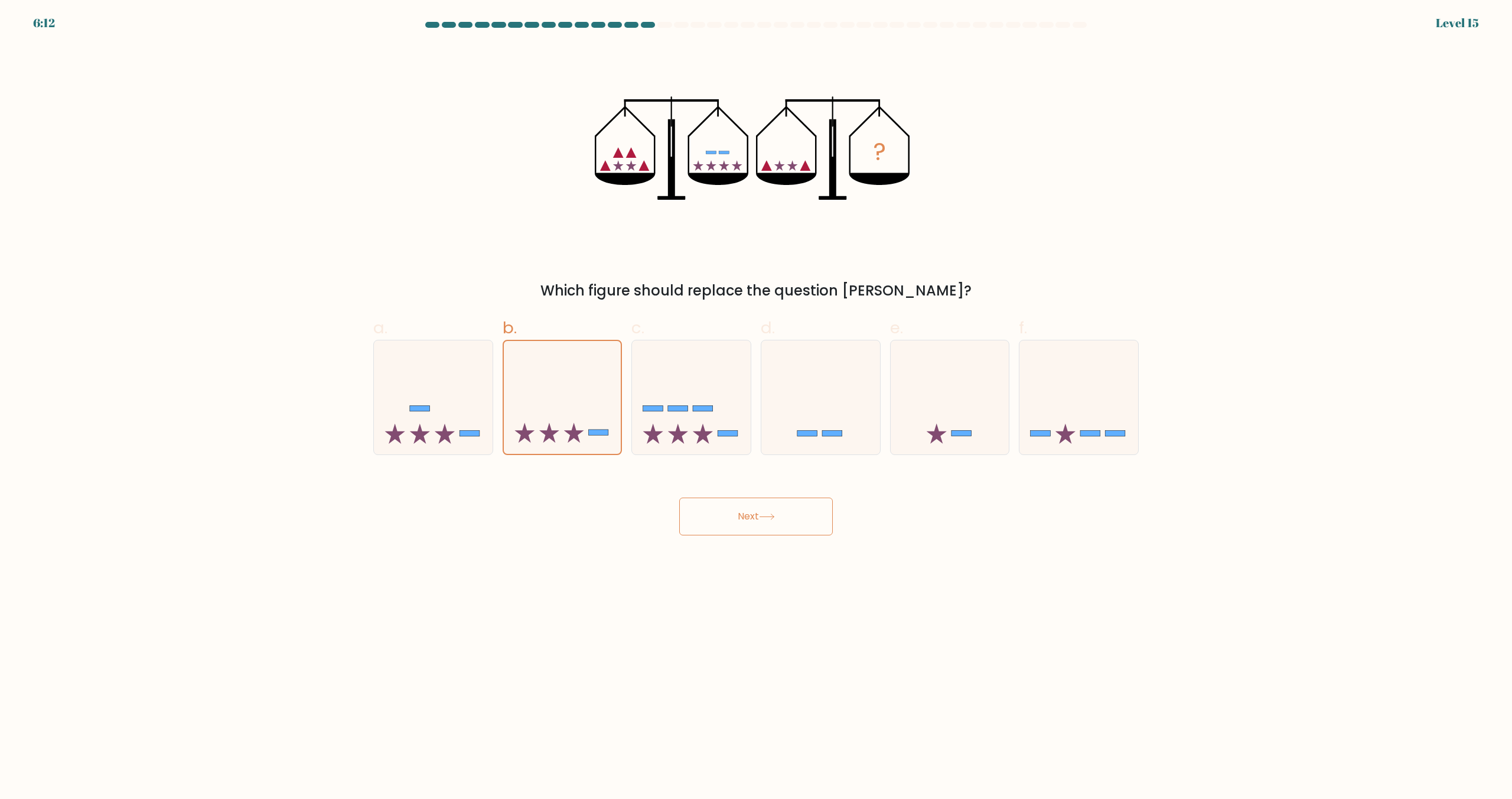
drag, startPoint x: 606, startPoint y: 531, endPoint x: 769, endPoint y: 520, distance: 163.4
click at [607, 531] on div "Next" at bounding box center [756, 502] width 780 height 66
click at [1048, 416] on icon at bounding box center [1078, 397] width 118 height 98
click at [757, 407] on input "f." at bounding box center [756, 402] width 1 height 7
radio input "true"
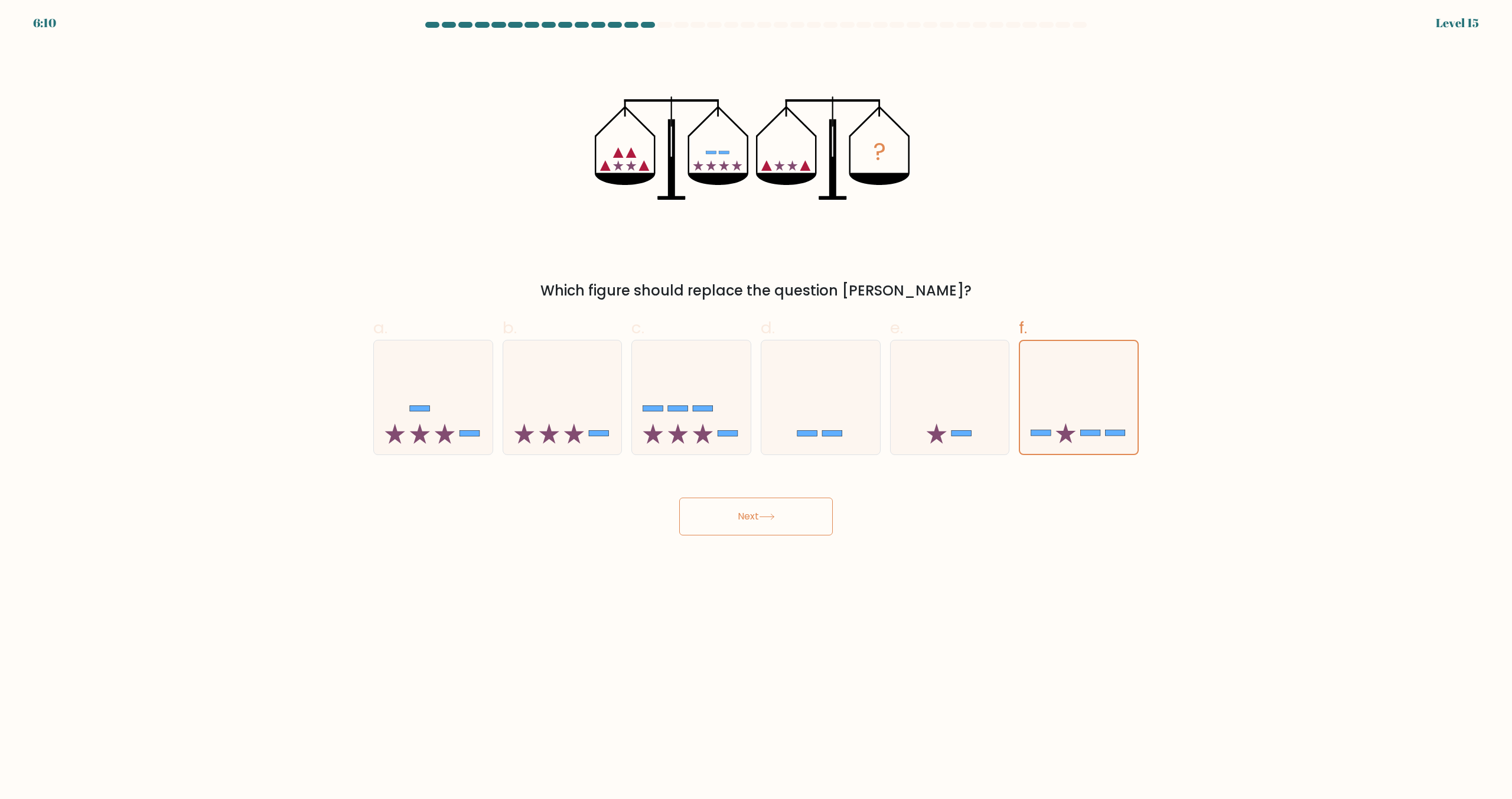
click at [727, 525] on button "Next" at bounding box center [756, 516] width 154 height 38
click at [556, 411] on icon at bounding box center [563, 397] width 118 height 98
click at [756, 407] on input "b." at bounding box center [756, 402] width 1 height 7
radio input "true"
click at [713, 515] on button "Next" at bounding box center [756, 516] width 154 height 38
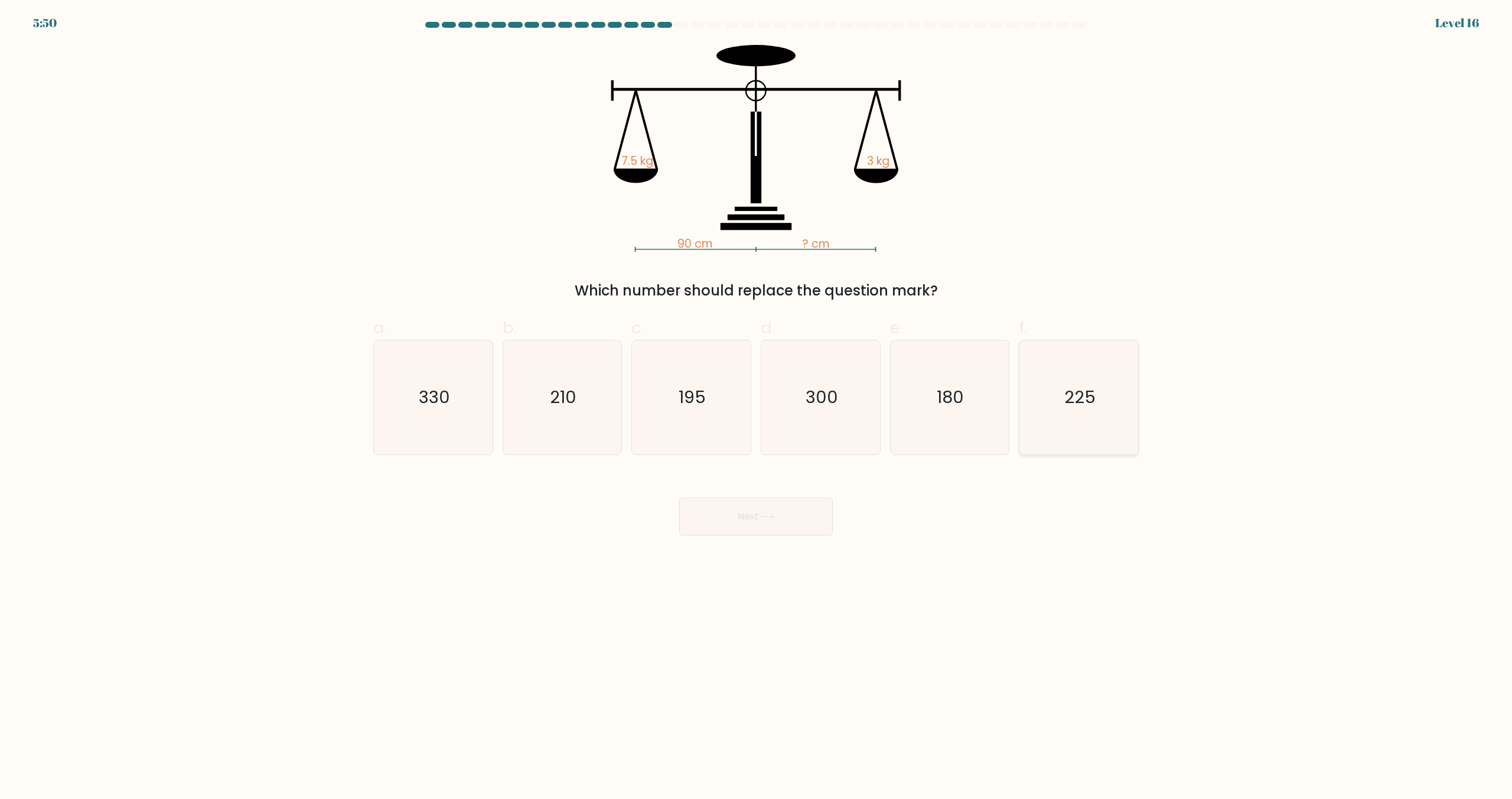
click at [1073, 409] on icon "225" at bounding box center [1078, 397] width 114 height 114
click at [757, 407] on input "f. 225" at bounding box center [756, 402] width 1 height 7
radio input "true"
click at [784, 526] on button "Next" at bounding box center [756, 516] width 154 height 38
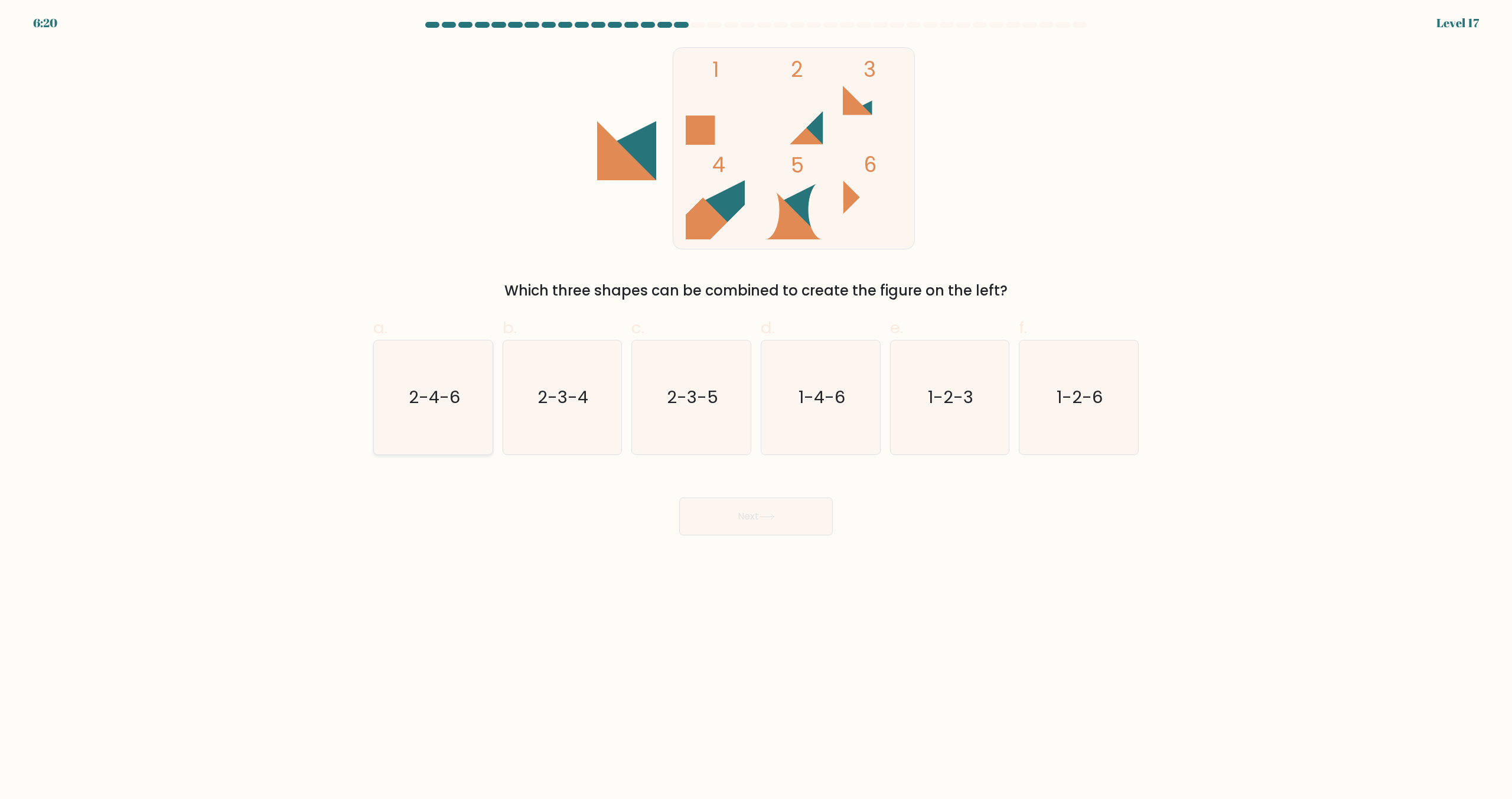
click at [415, 441] on icon "2-4-6" at bounding box center [433, 397] width 114 height 114
click at [756, 407] on input "a. 2-4-6" at bounding box center [756, 402] width 1 height 7
radio input "true"
click at [747, 528] on button "Next" at bounding box center [756, 516] width 154 height 38
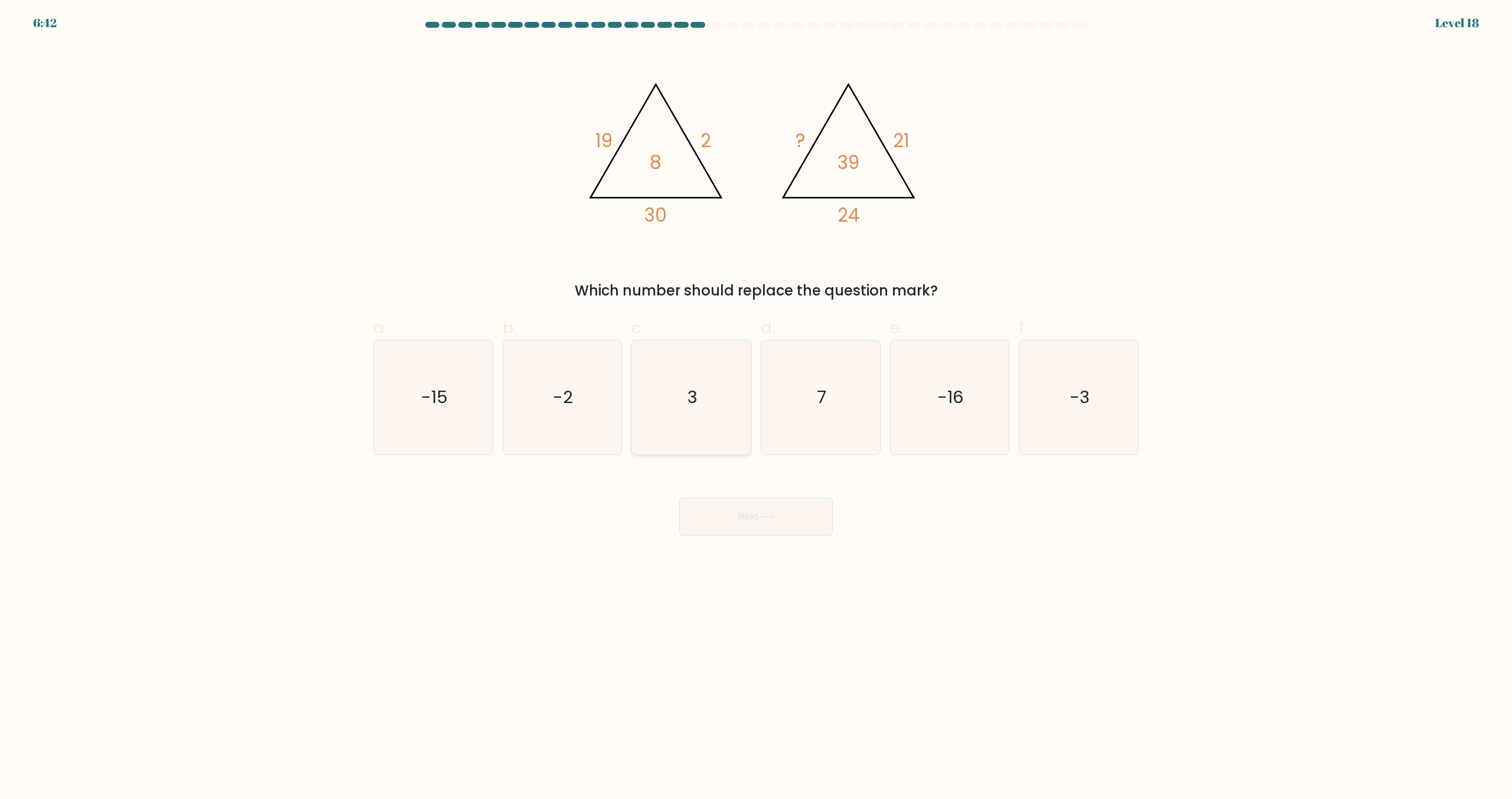
click at [689, 386] on text "3" at bounding box center [693, 397] width 10 height 24
click at [756, 399] on input "c. 3" at bounding box center [756, 402] width 1 height 7
radio input "true"
click at [694, 516] on button "Next" at bounding box center [756, 516] width 154 height 38
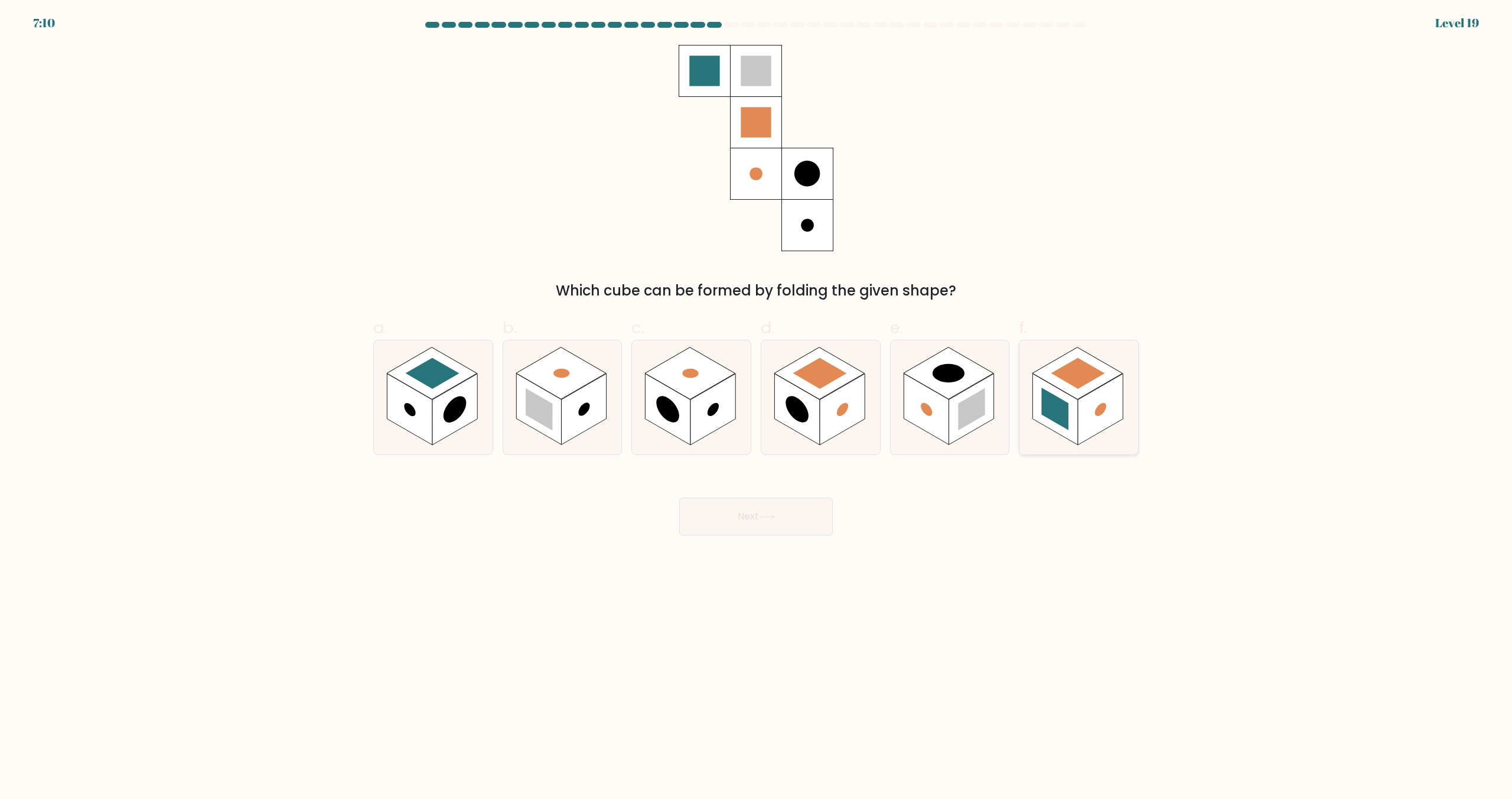
click at [1095, 416] on rect at bounding box center [1100, 409] width 45 height 72
click at [757, 407] on input "f." at bounding box center [756, 402] width 1 height 7
radio input "true"
click at [760, 514] on button "Next" at bounding box center [756, 516] width 154 height 38
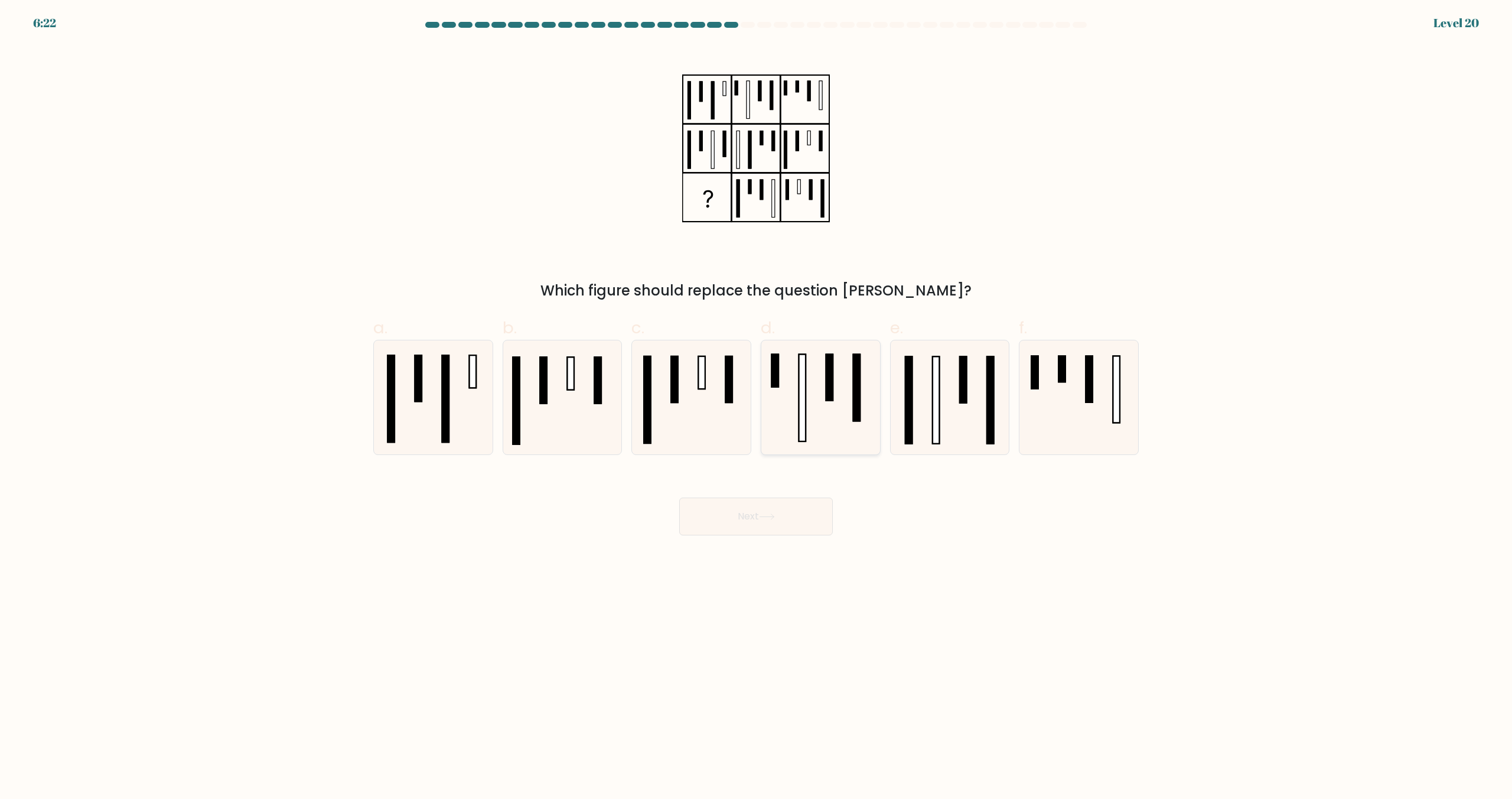
click at [830, 386] on rect at bounding box center [829, 378] width 7 height 46
click at [757, 399] on input "d." at bounding box center [756, 402] width 1 height 7
radio input "true"
click at [1097, 430] on icon at bounding box center [1078, 397] width 114 height 114
click at [757, 407] on input "f." at bounding box center [756, 402] width 1 height 7
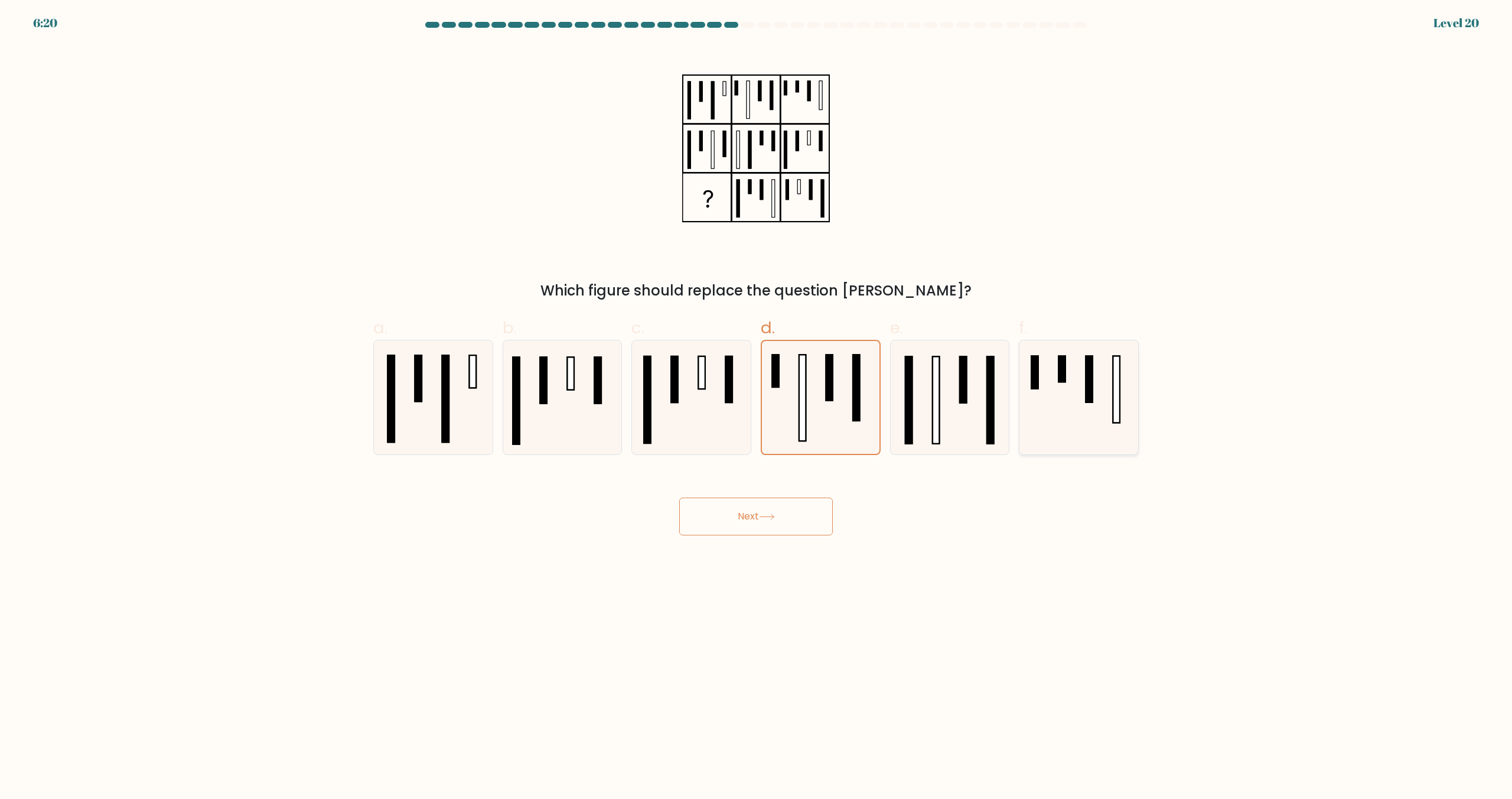
radio input "true"
click at [809, 424] on icon at bounding box center [820, 397] width 114 height 114
click at [757, 407] on input "d." at bounding box center [756, 402] width 1 height 7
radio input "true"
click at [777, 523] on button "Next" at bounding box center [756, 516] width 154 height 38
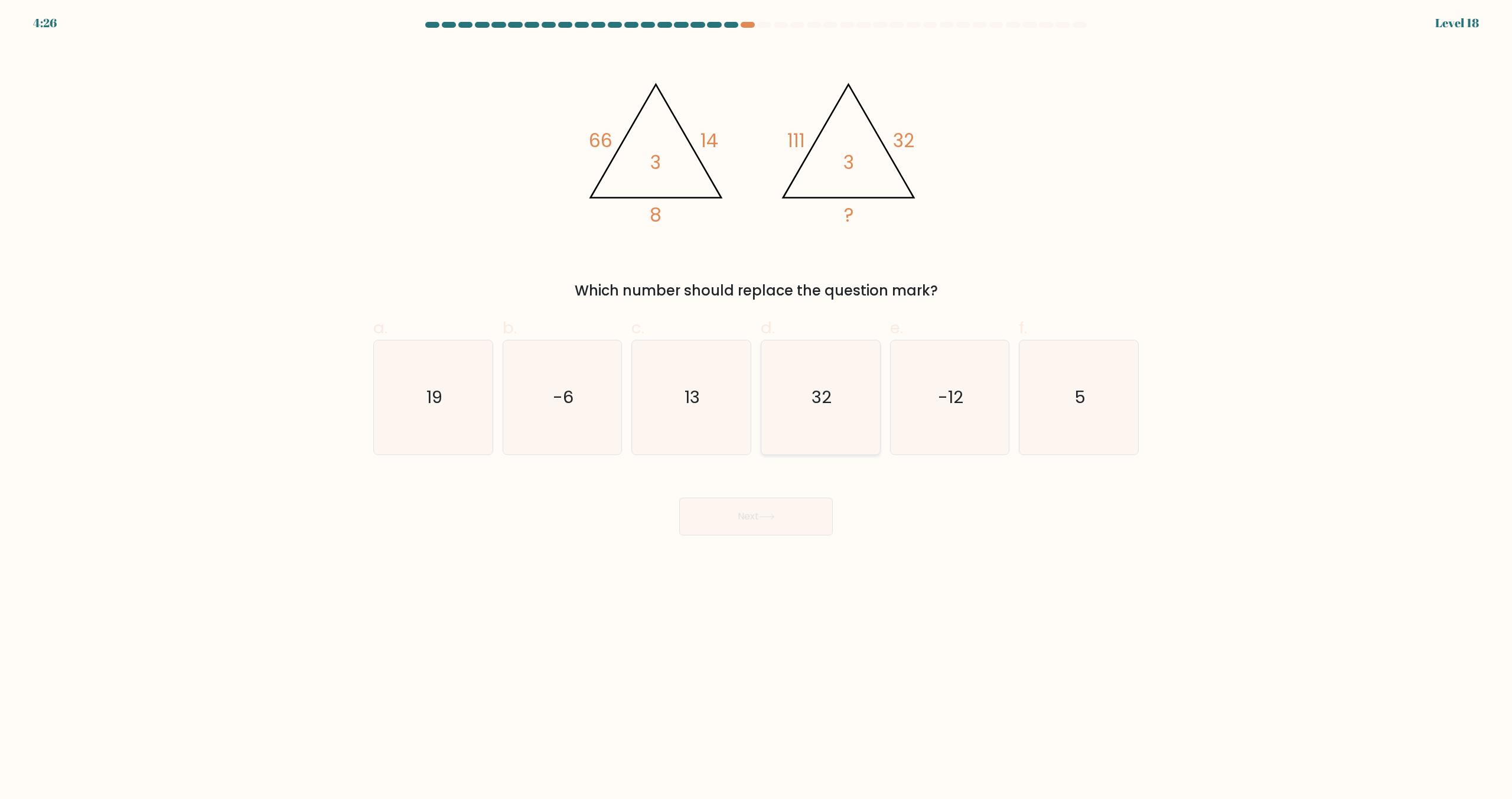
click at [815, 413] on icon "32" at bounding box center [820, 397] width 114 height 114
click at [757, 407] on input "d. 32" at bounding box center [756, 402] width 1 height 7
radio input "true"
click at [815, 518] on button "Next" at bounding box center [756, 516] width 154 height 38
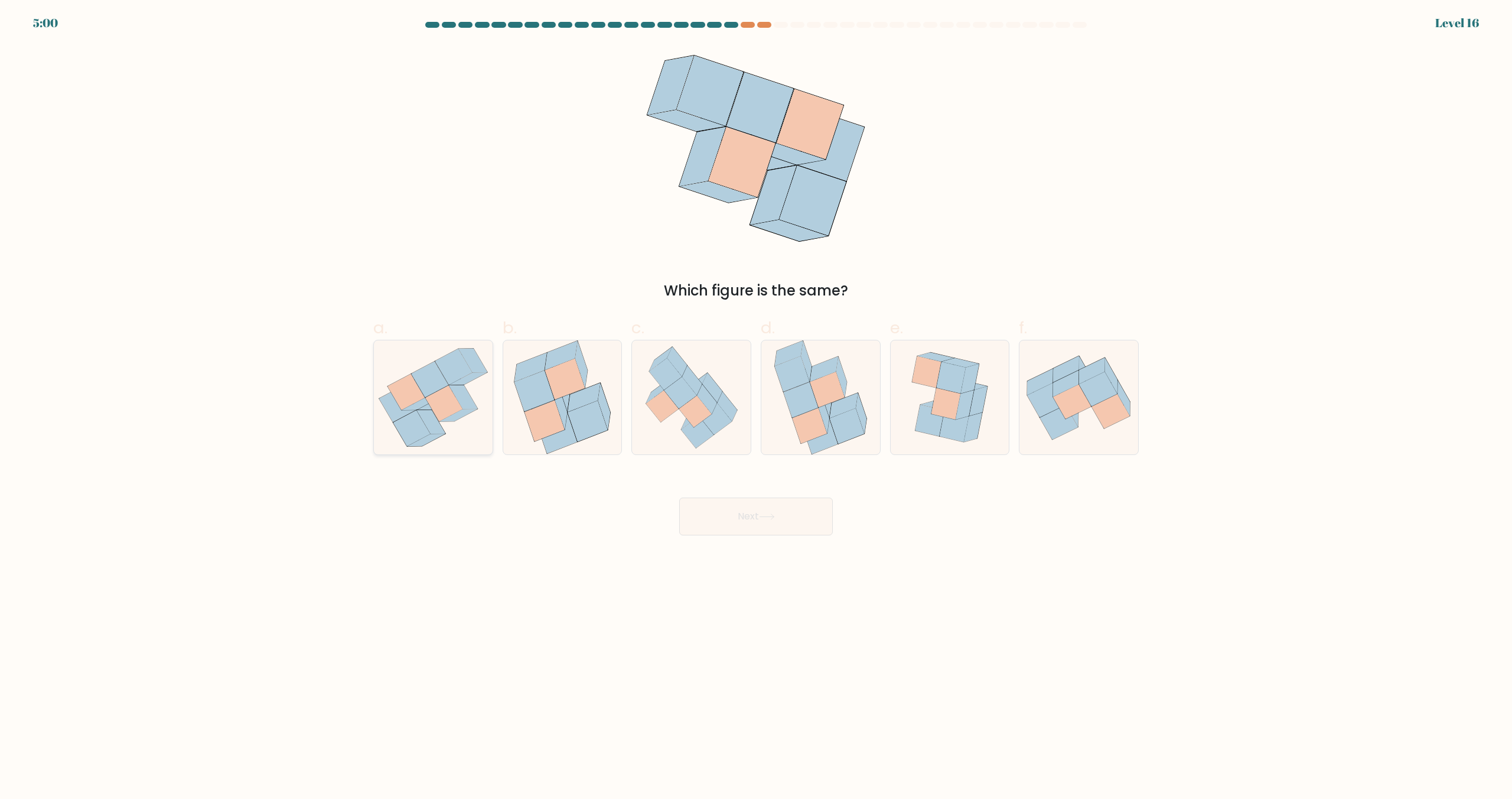
click at [438, 418] on icon at bounding box center [443, 404] width 37 height 36
click at [756, 407] on input "a." at bounding box center [756, 402] width 1 height 7
radio input "true"
click at [448, 411] on icon at bounding box center [443, 403] width 37 height 35
click at [756, 407] on input "a." at bounding box center [756, 402] width 1 height 7
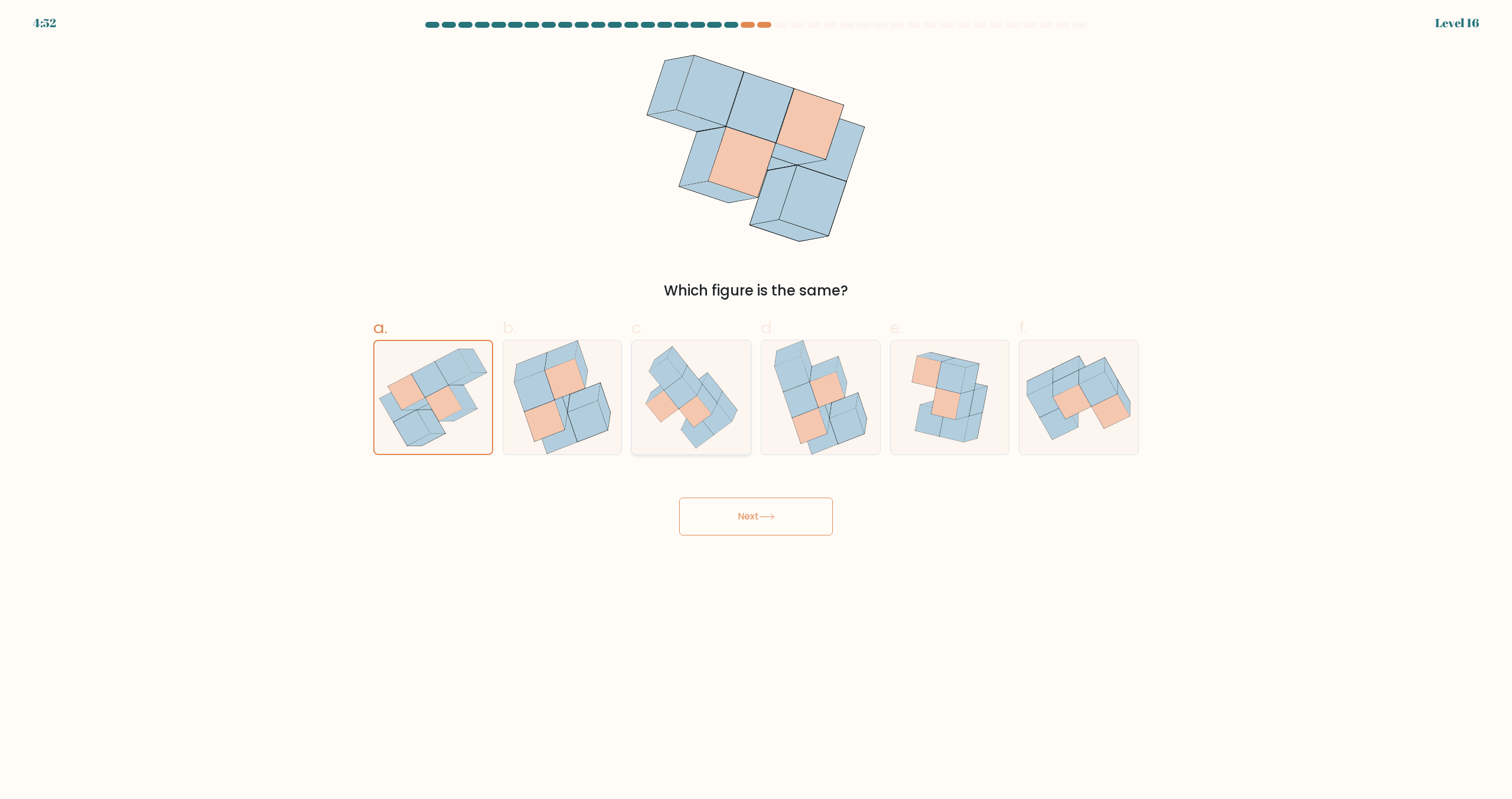
click at [701, 427] on icon at bounding box center [697, 432] width 32 height 32
click at [756, 407] on input "c." at bounding box center [756, 402] width 1 height 7
radio input "true"
click at [760, 512] on button "Next" at bounding box center [756, 516] width 154 height 38
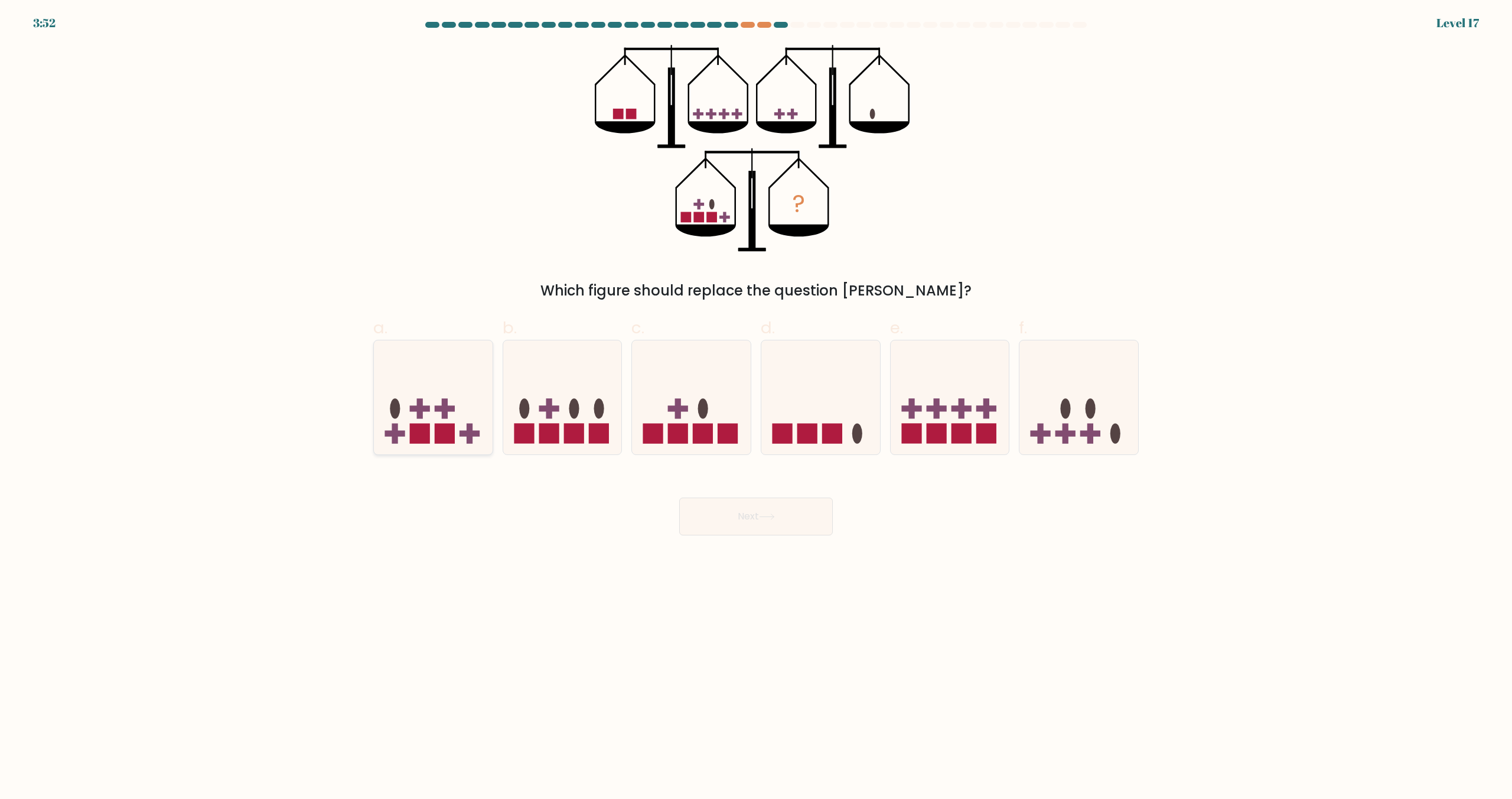
click at [425, 428] on rect at bounding box center [420, 433] width 20 height 20
click at [756, 407] on input "a." at bounding box center [756, 402] width 1 height 7
radio input "true"
click at [727, 504] on button "Next" at bounding box center [756, 516] width 154 height 38
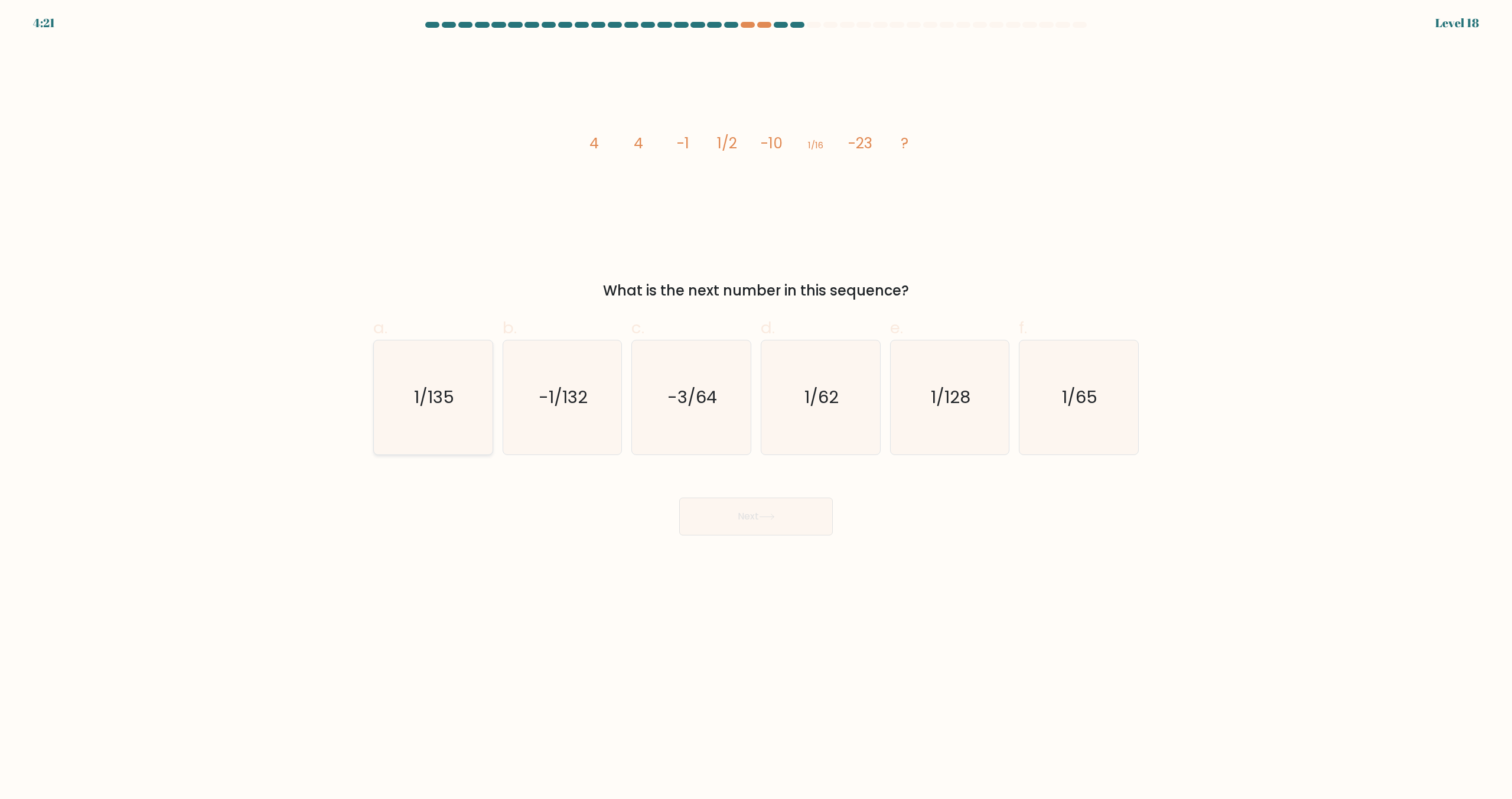
click at [445, 416] on icon "1/135" at bounding box center [433, 397] width 114 height 114
click at [756, 407] on input "a. 1/135" at bounding box center [756, 402] width 1 height 7
radio input "true"
click at [724, 507] on button "Next" at bounding box center [756, 516] width 154 height 38
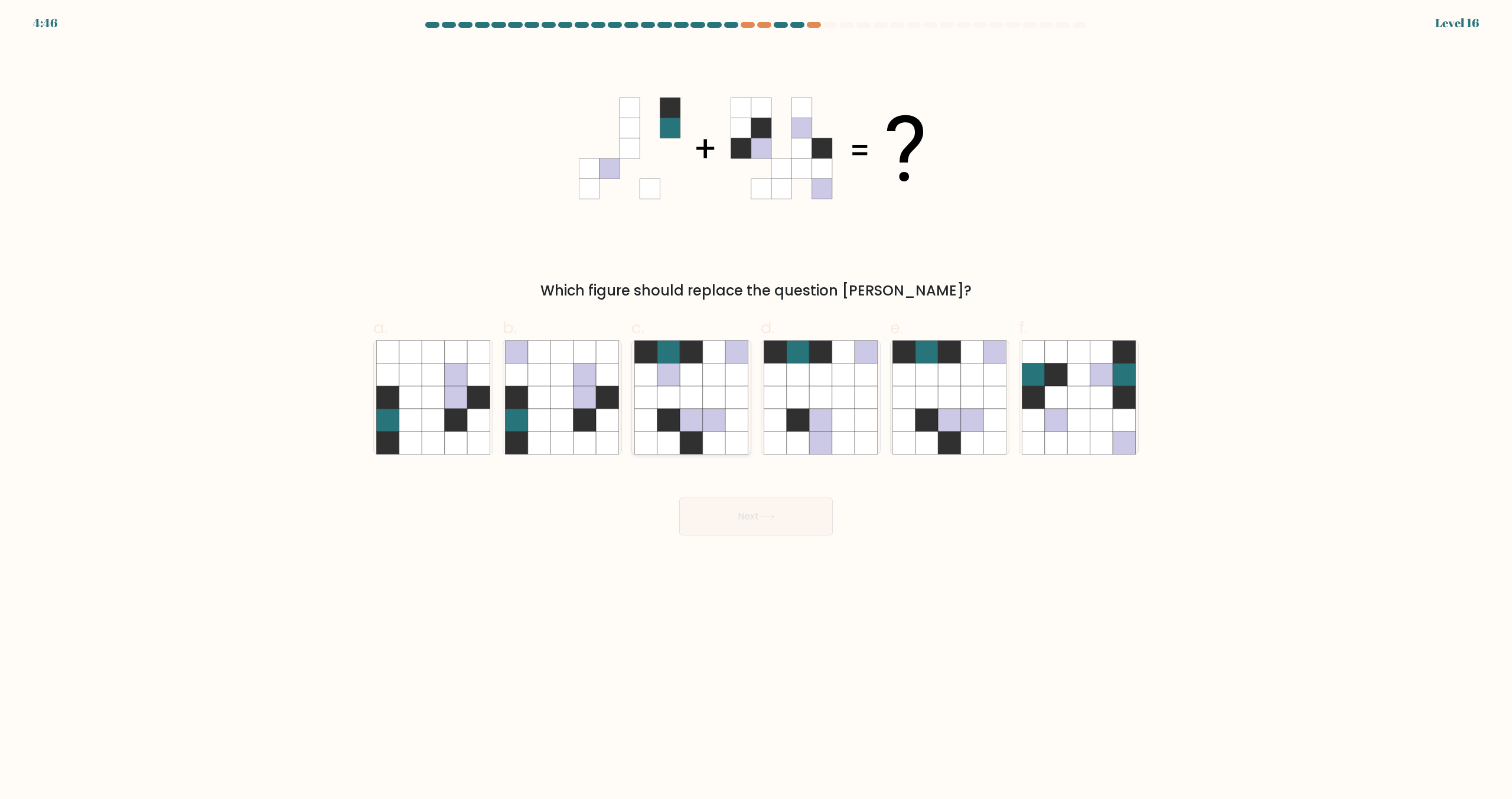
click at [702, 351] on icon at bounding box center [690, 351] width 22 height 22
click at [756, 399] on input "c." at bounding box center [756, 402] width 1 height 7
radio input "true"
click at [727, 506] on button "Next" at bounding box center [756, 516] width 154 height 38
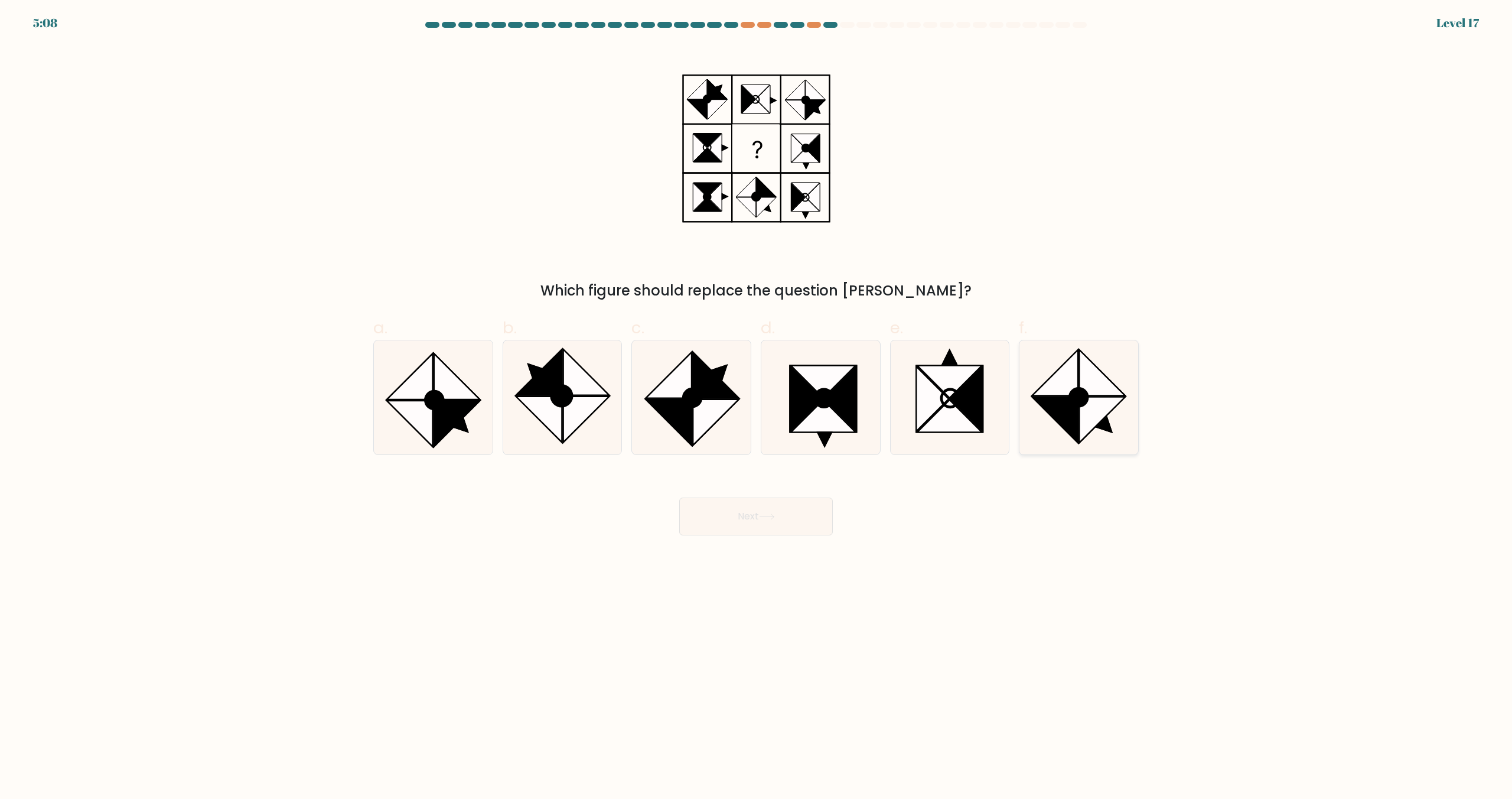
click at [1085, 422] on icon at bounding box center [1102, 419] width 45 height 45
click at [757, 407] on input "f." at bounding box center [756, 402] width 1 height 7
radio input "true"
click at [773, 518] on icon at bounding box center [766, 517] width 14 height 5
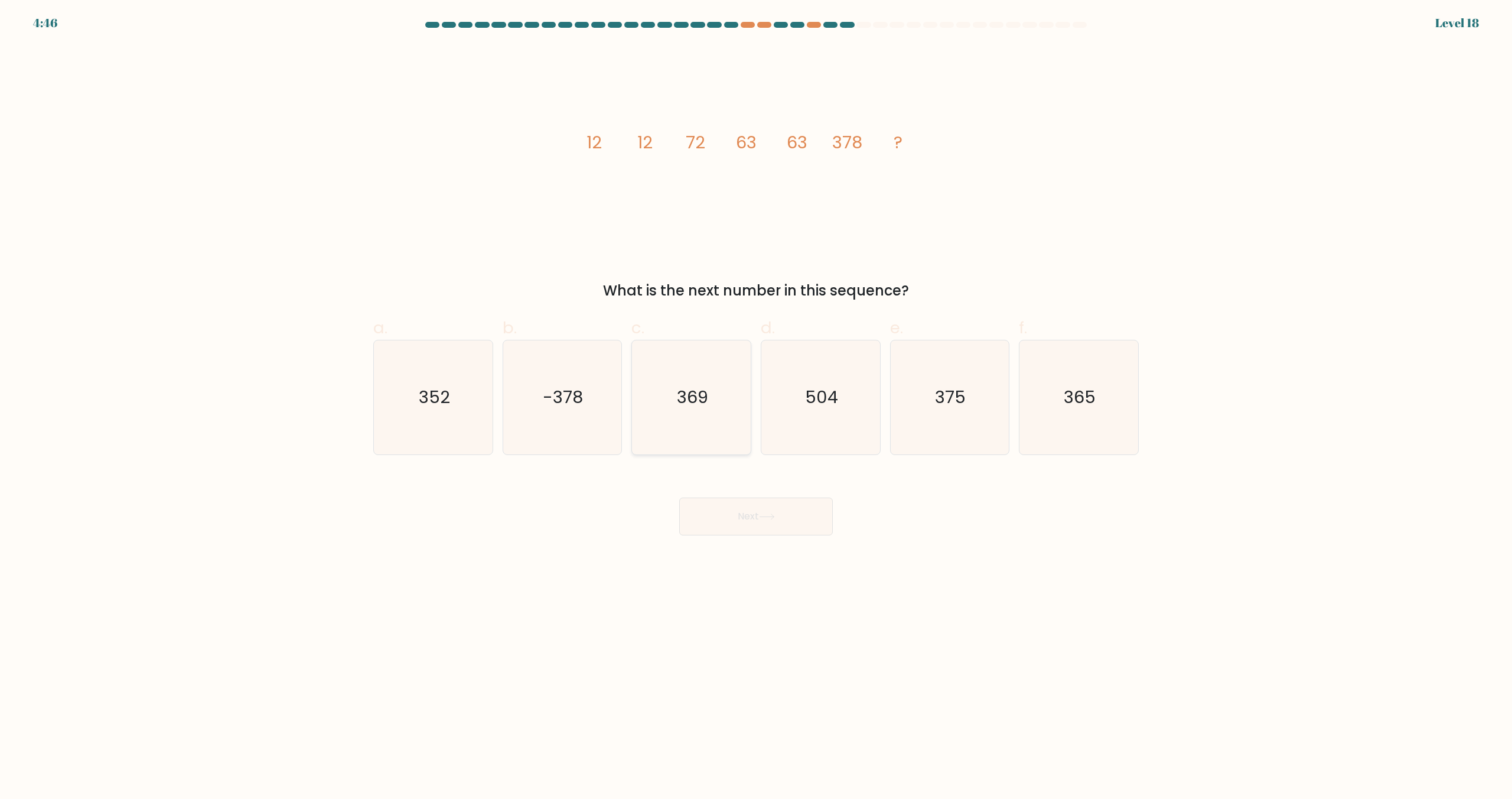
click at [698, 391] on text "369" at bounding box center [693, 397] width 31 height 24
click at [756, 399] on input "c. 369" at bounding box center [756, 402] width 1 height 7
radio input "true"
click at [733, 510] on button "Next" at bounding box center [756, 516] width 154 height 38
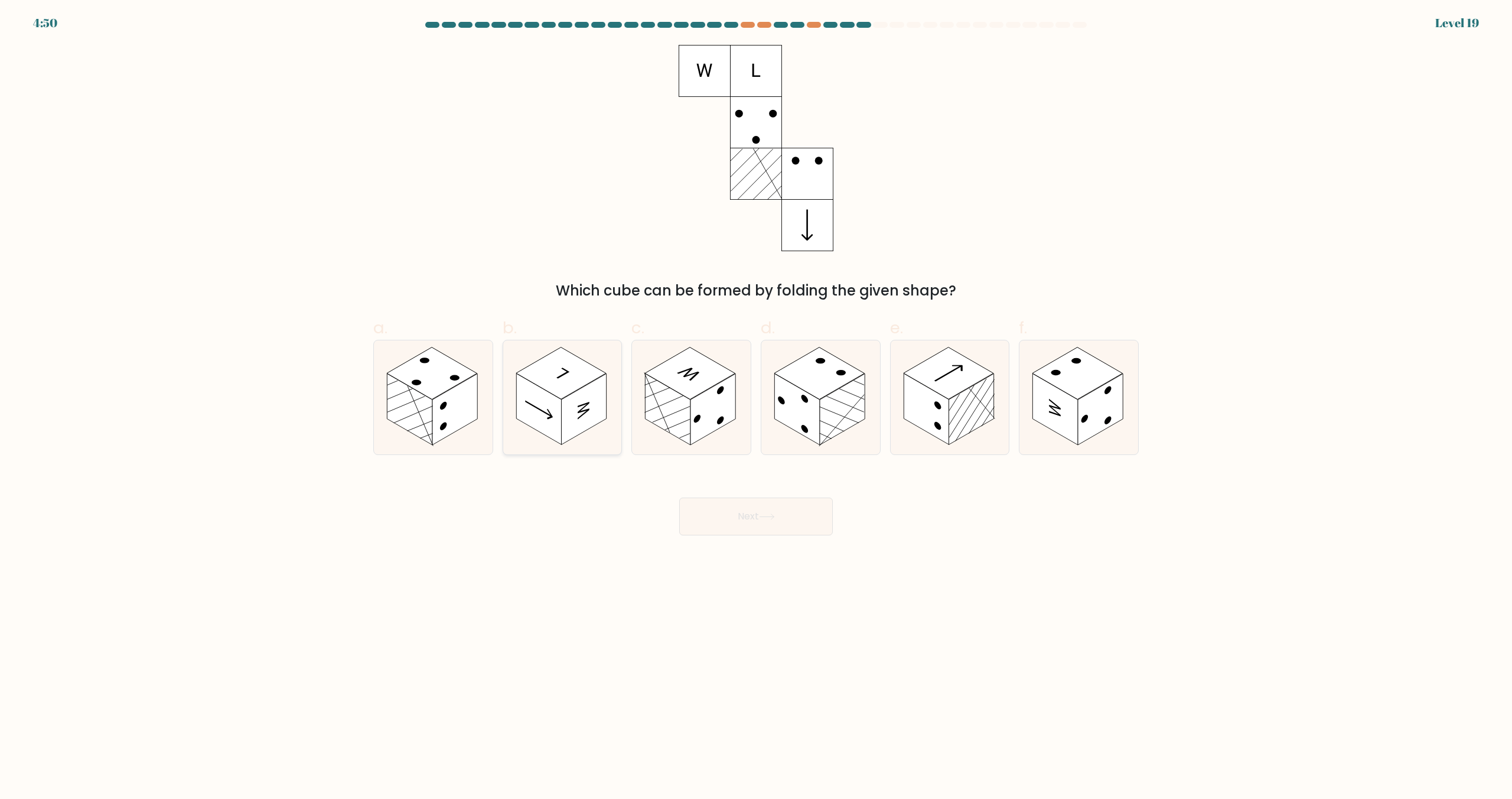
click at [589, 424] on rect at bounding box center [583, 409] width 45 height 72
click at [756, 407] on input "b." at bounding box center [756, 402] width 1 height 7
radio input "true"
click at [791, 523] on button "Next" at bounding box center [756, 516] width 154 height 38
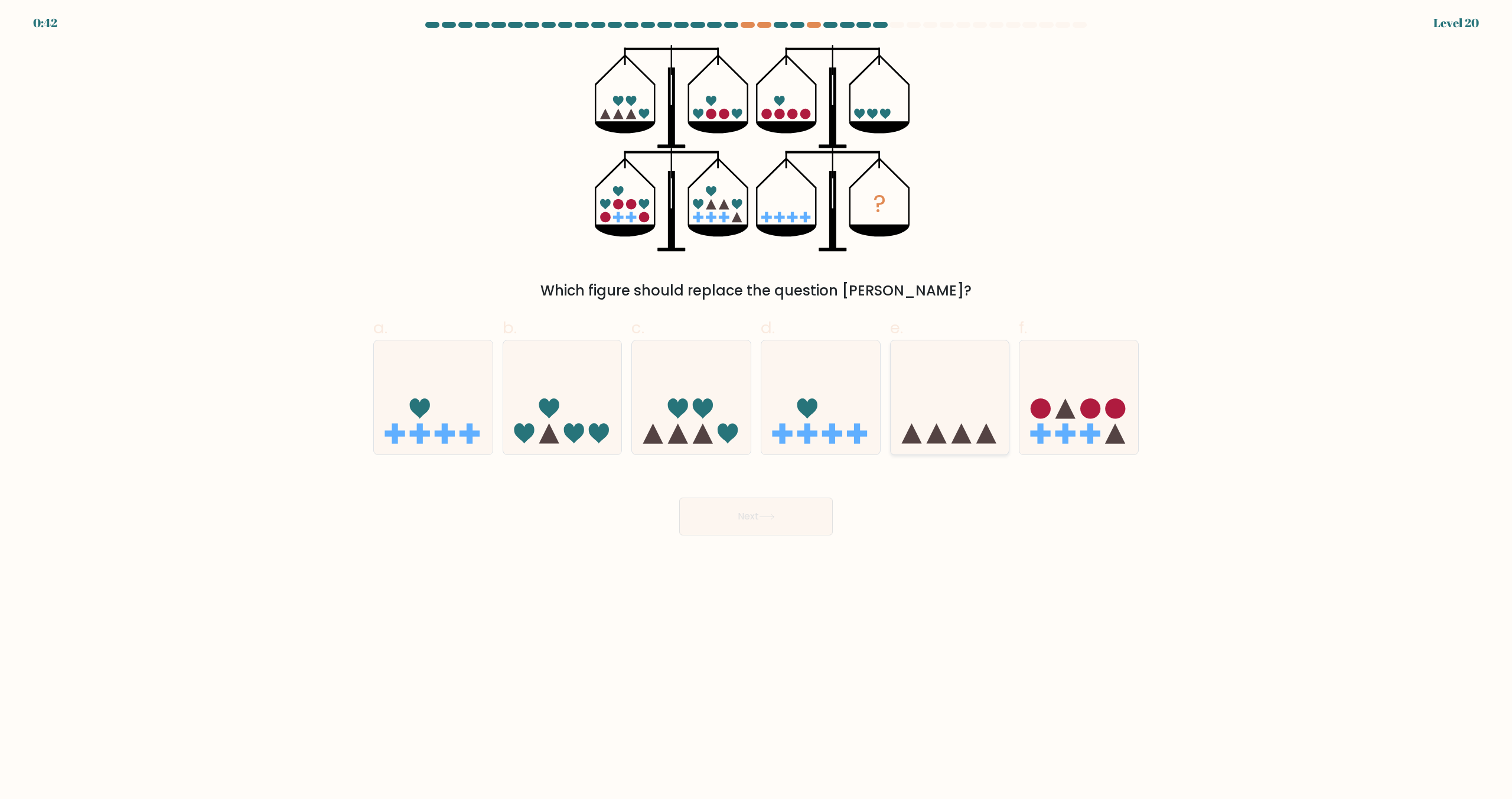
click at [922, 441] on icon at bounding box center [950, 397] width 118 height 98
click at [757, 407] on input "e." at bounding box center [756, 402] width 1 height 7
radio input "true"
click at [668, 418] on icon at bounding box center [691, 397] width 118 height 98
click at [756, 407] on input "c." at bounding box center [756, 402] width 1 height 7
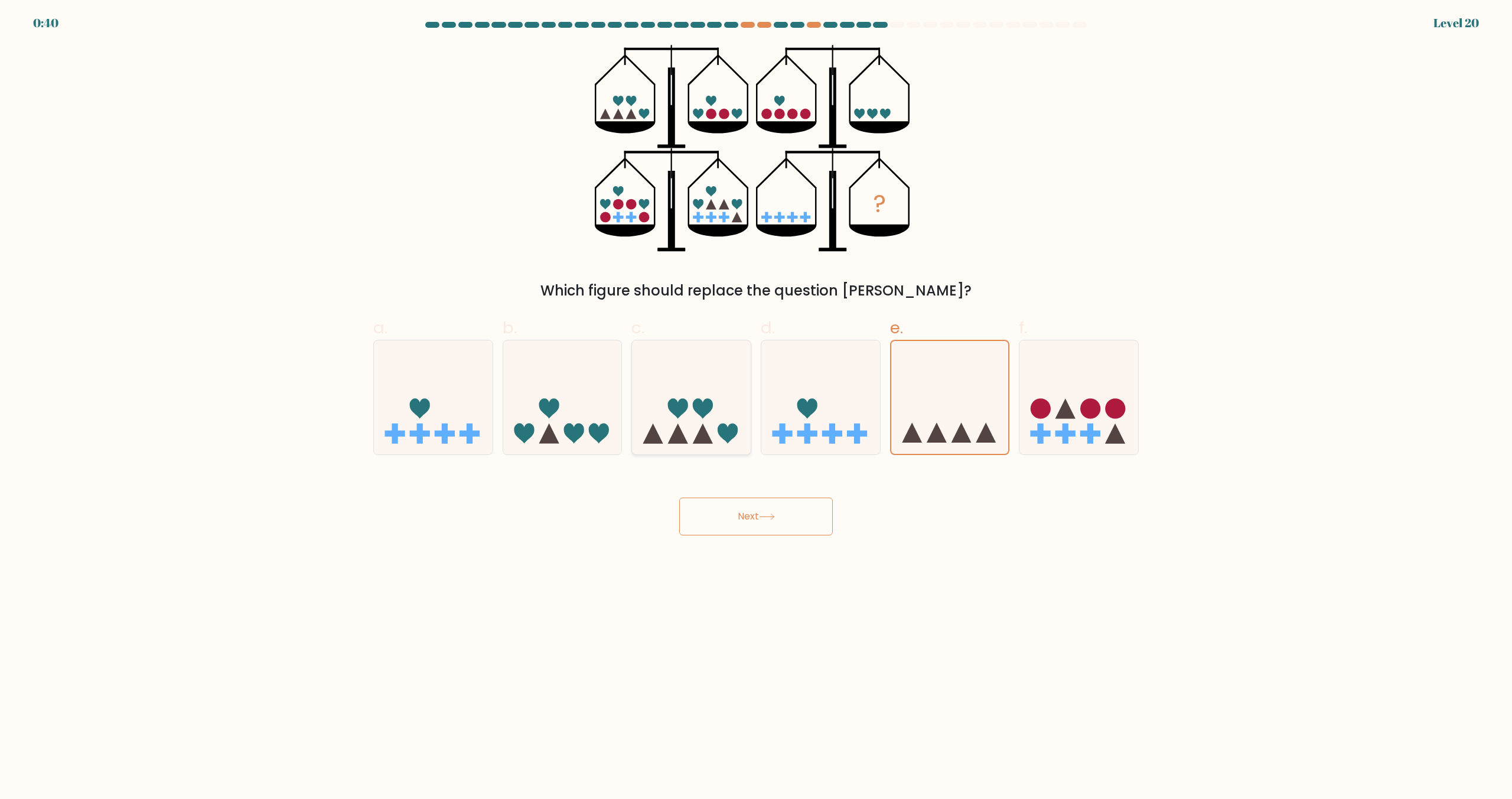
radio input "true"
click at [726, 521] on button "Next" at bounding box center [756, 516] width 154 height 38
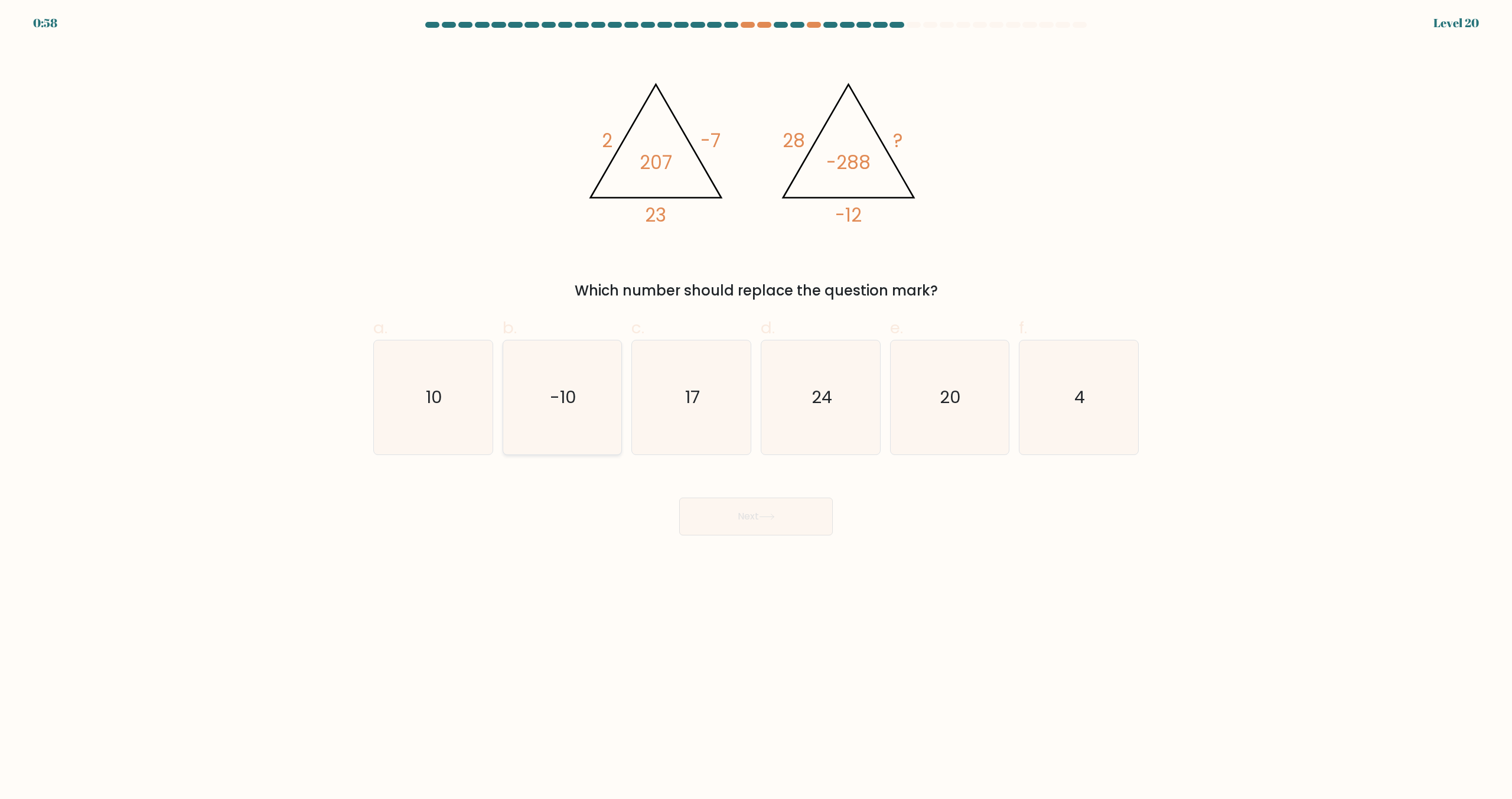
drag, startPoint x: 550, startPoint y: 432, endPoint x: 610, endPoint y: 446, distance: 61.6
click at [550, 432] on icon "-10" at bounding box center [562, 397] width 114 height 114
click at [756, 407] on input "b. -10" at bounding box center [756, 402] width 1 height 7
radio input "true"
click at [750, 518] on button "Next" at bounding box center [756, 516] width 154 height 38
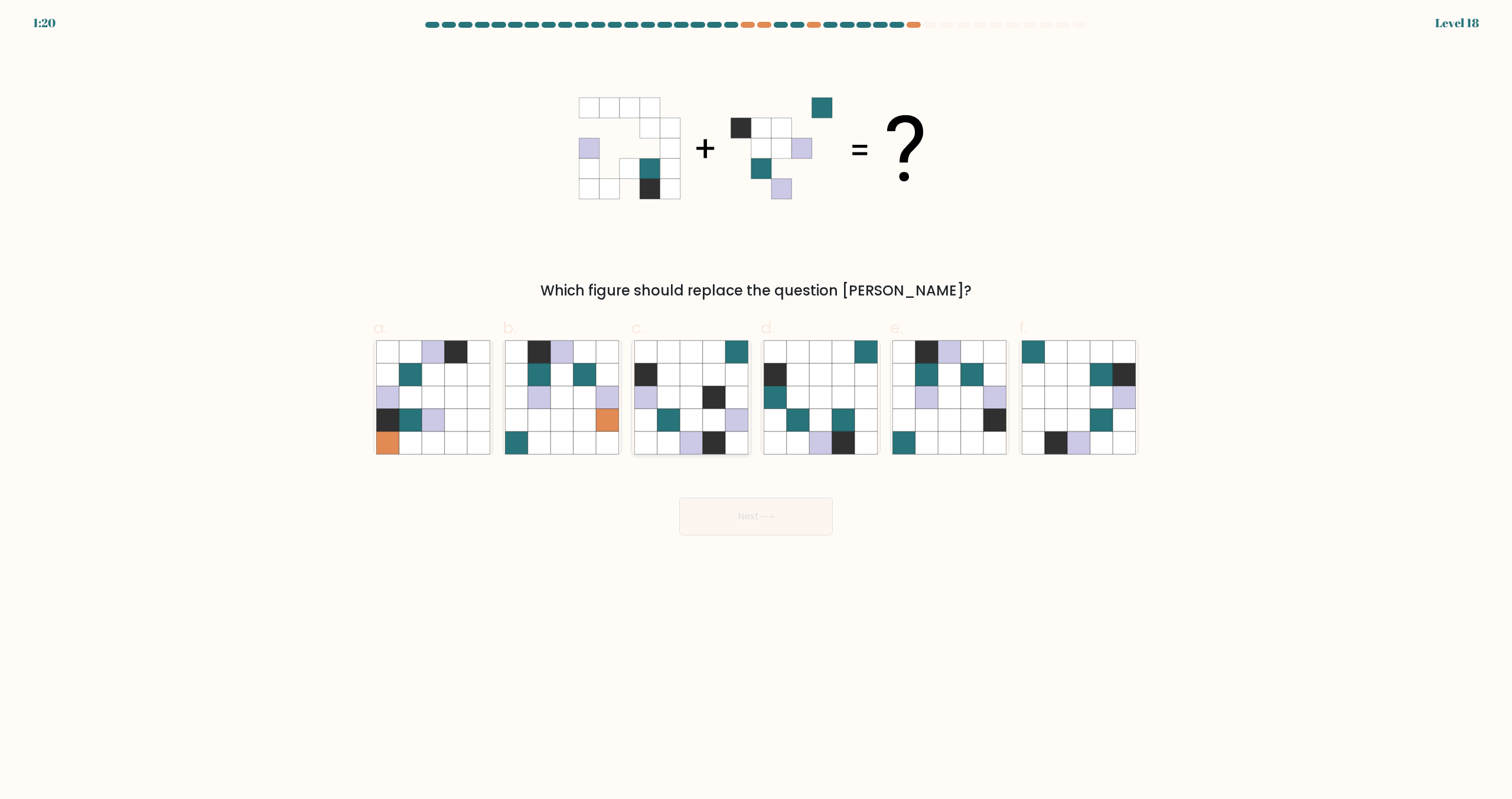
click at [668, 415] on icon at bounding box center [668, 420] width 22 height 22
click at [756, 407] on input "c." at bounding box center [756, 402] width 1 height 7
radio input "true"
click at [798, 408] on icon at bounding box center [797, 397] width 22 height 22
click at [757, 407] on input "d." at bounding box center [756, 402] width 1 height 7
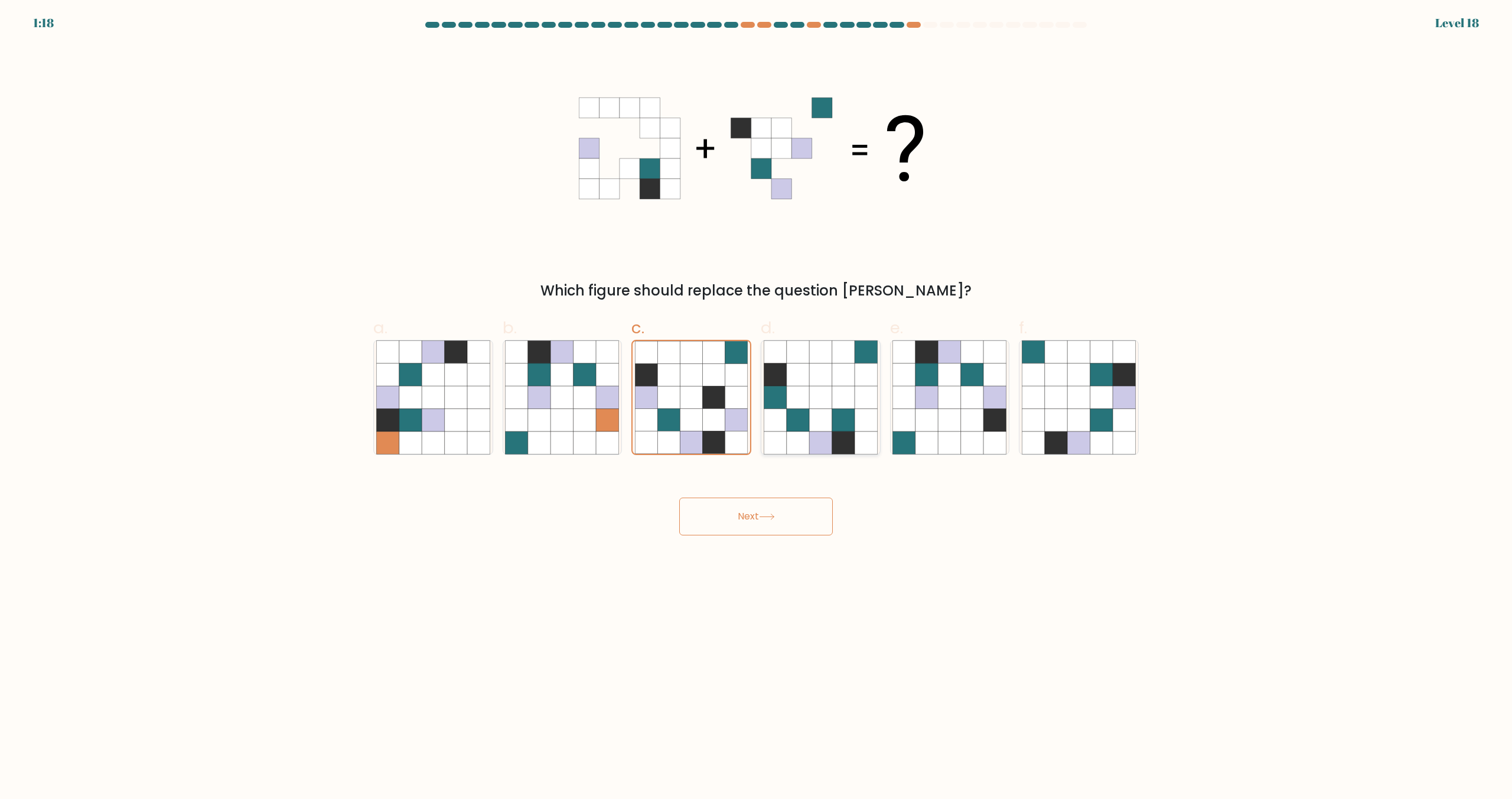
radio input "true"
click at [414, 416] on icon at bounding box center [410, 420] width 22 height 22
click at [756, 407] on input "a." at bounding box center [756, 402] width 1 height 7
radio input "true"
click at [577, 405] on icon at bounding box center [584, 397] width 22 height 22
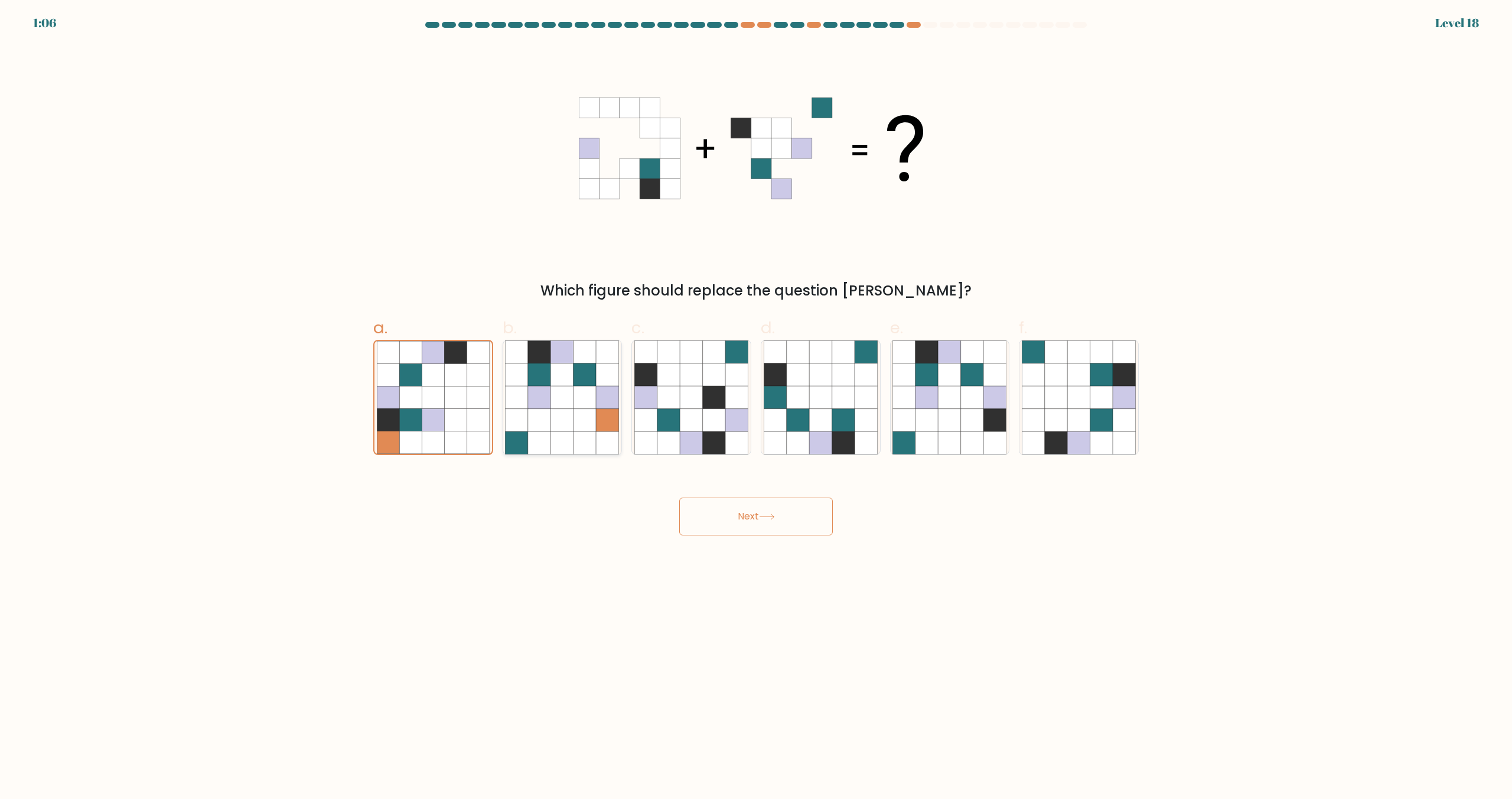
click at [756, 405] on input "b." at bounding box center [756, 402] width 1 height 7
radio input "true"
click at [709, 403] on icon at bounding box center [713, 397] width 22 height 22
click at [756, 403] on input "c." at bounding box center [756, 402] width 1 height 7
radio input "true"
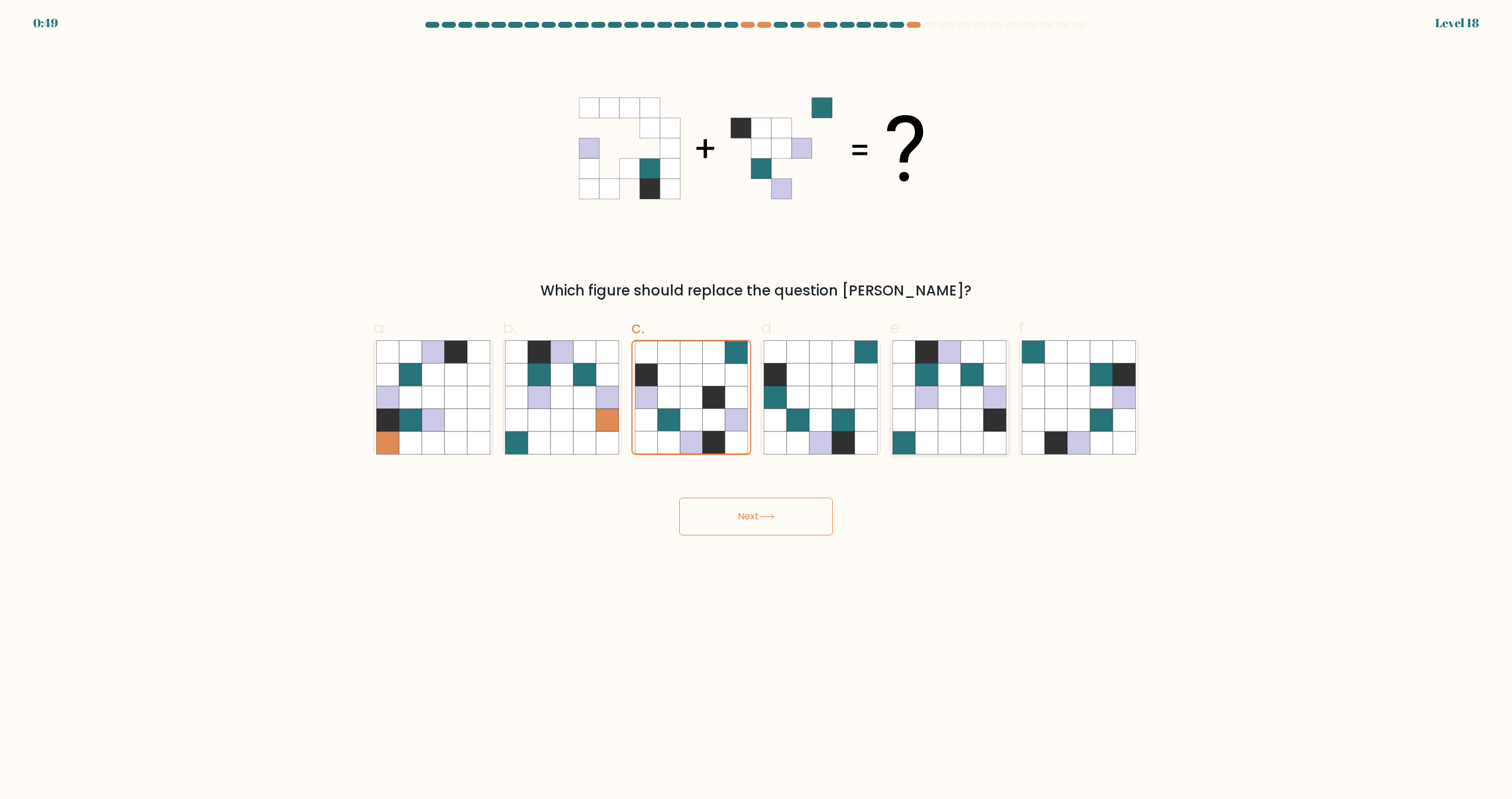
click at [944, 382] on icon at bounding box center [949, 374] width 22 height 22
click at [757, 399] on input "e." at bounding box center [756, 402] width 1 height 7
radio input "true"
click at [758, 520] on button "Next" at bounding box center [756, 516] width 154 height 38
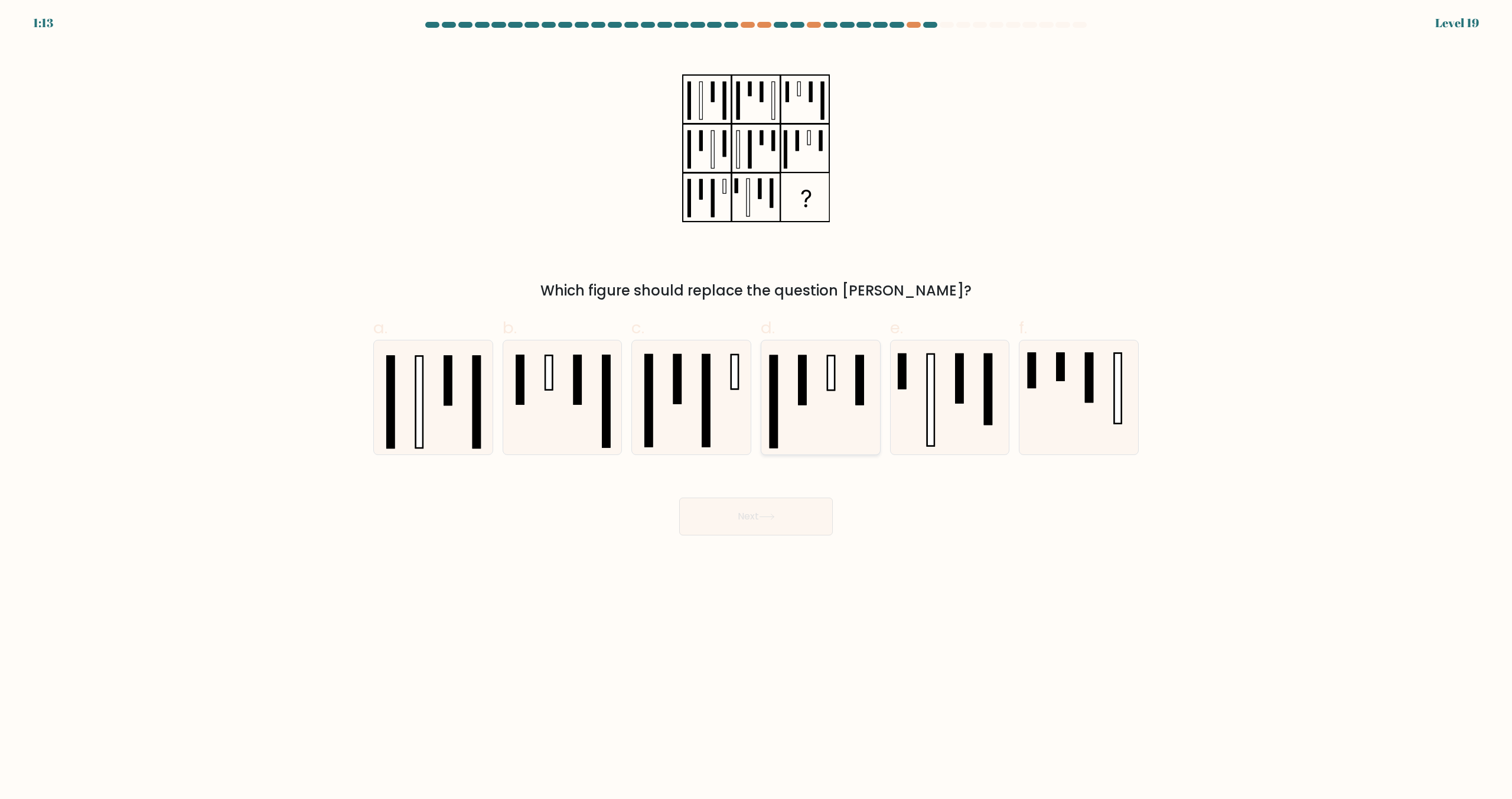
click at [811, 428] on icon at bounding box center [820, 397] width 114 height 114
click at [757, 407] on input "d." at bounding box center [756, 402] width 1 height 7
radio input "true"
click at [978, 420] on icon at bounding box center [949, 397] width 114 height 114
click at [757, 407] on input "e." at bounding box center [756, 402] width 1 height 7
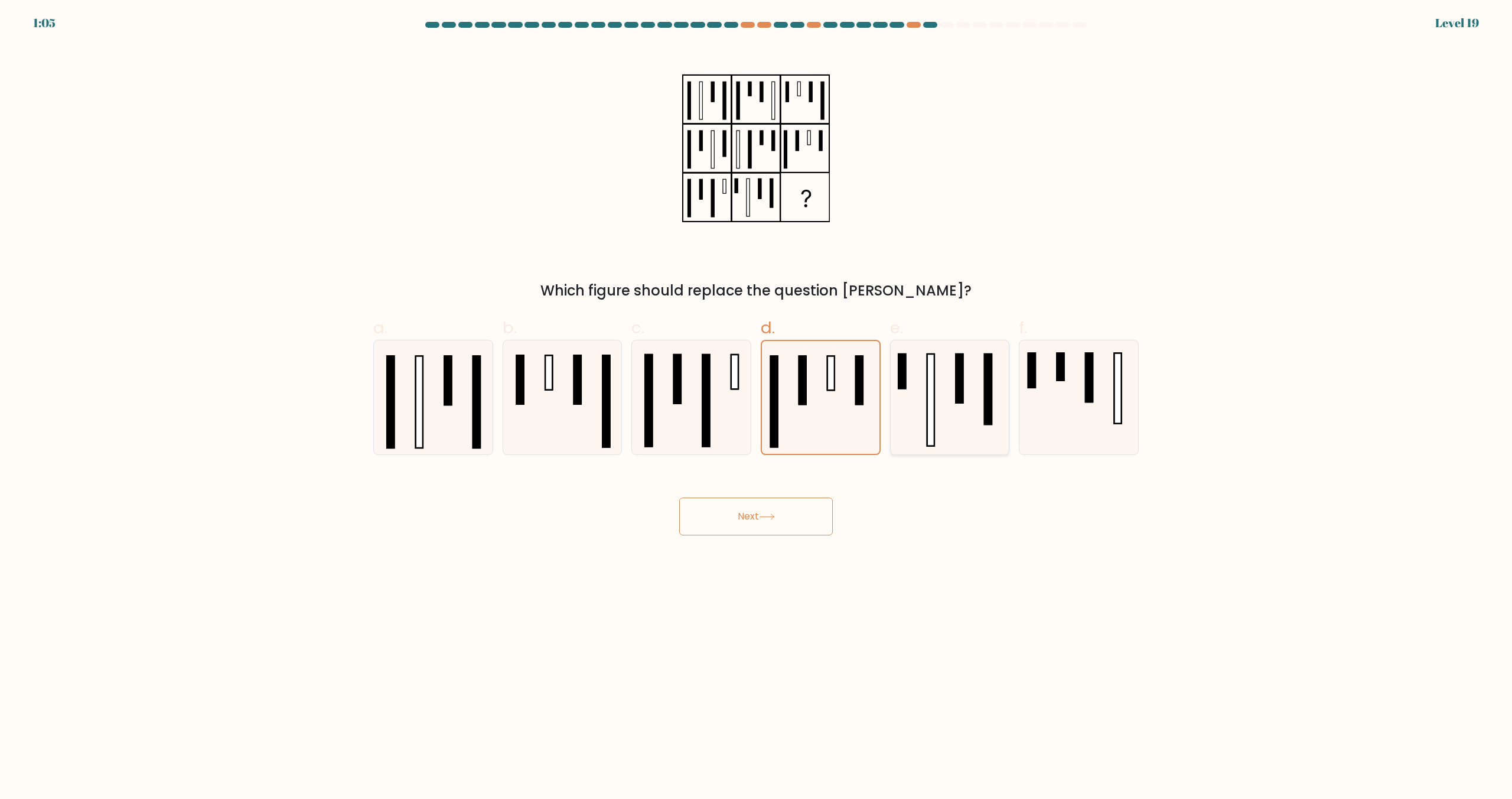
radio input "true"
click at [796, 523] on button "Next" at bounding box center [756, 516] width 154 height 38
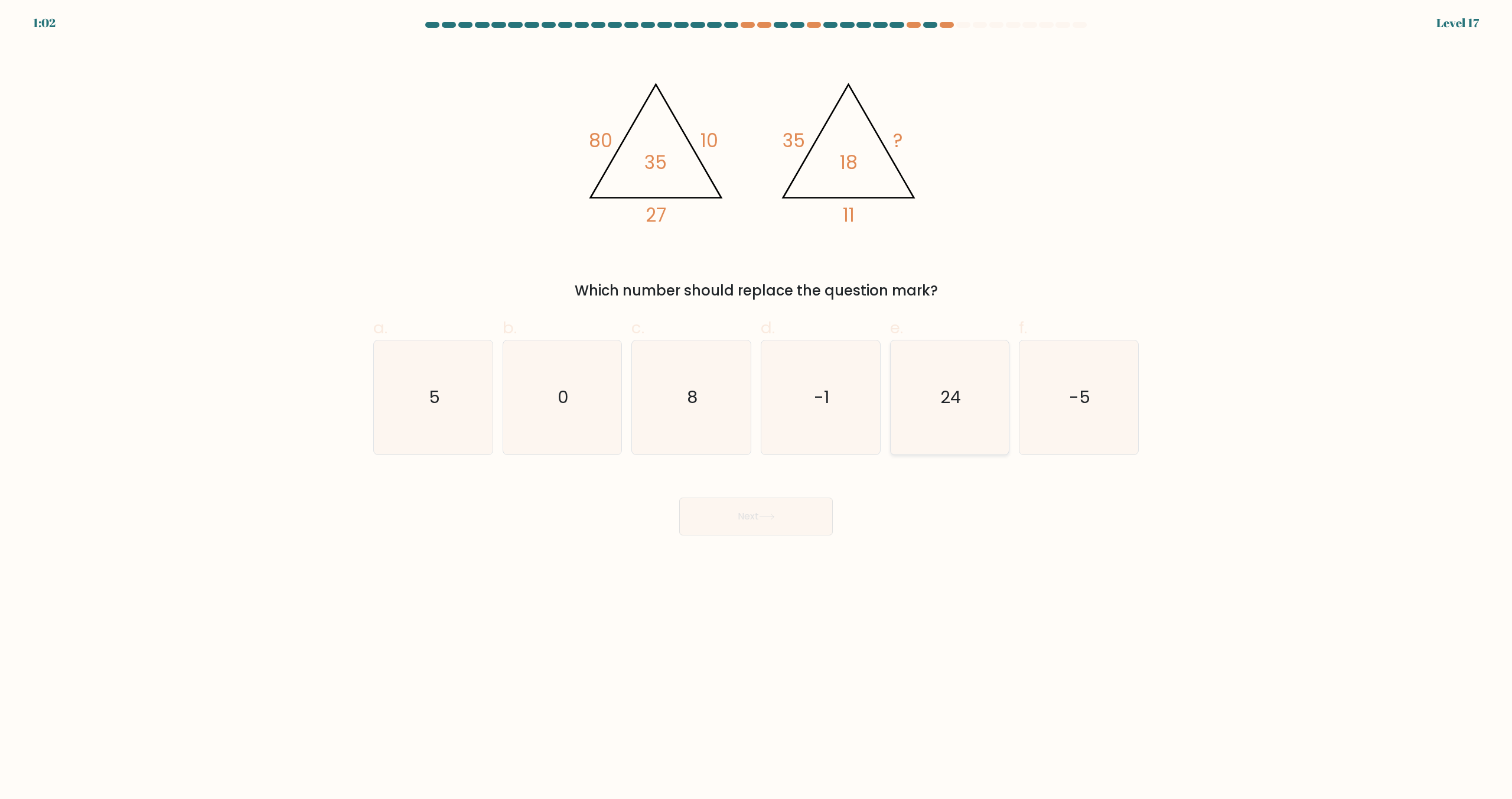
click at [899, 423] on icon "24" at bounding box center [949, 397] width 114 height 114
click at [757, 407] on input "e. 24" at bounding box center [756, 402] width 1 height 7
radio input "true"
click at [791, 498] on button "Next" at bounding box center [756, 516] width 154 height 38
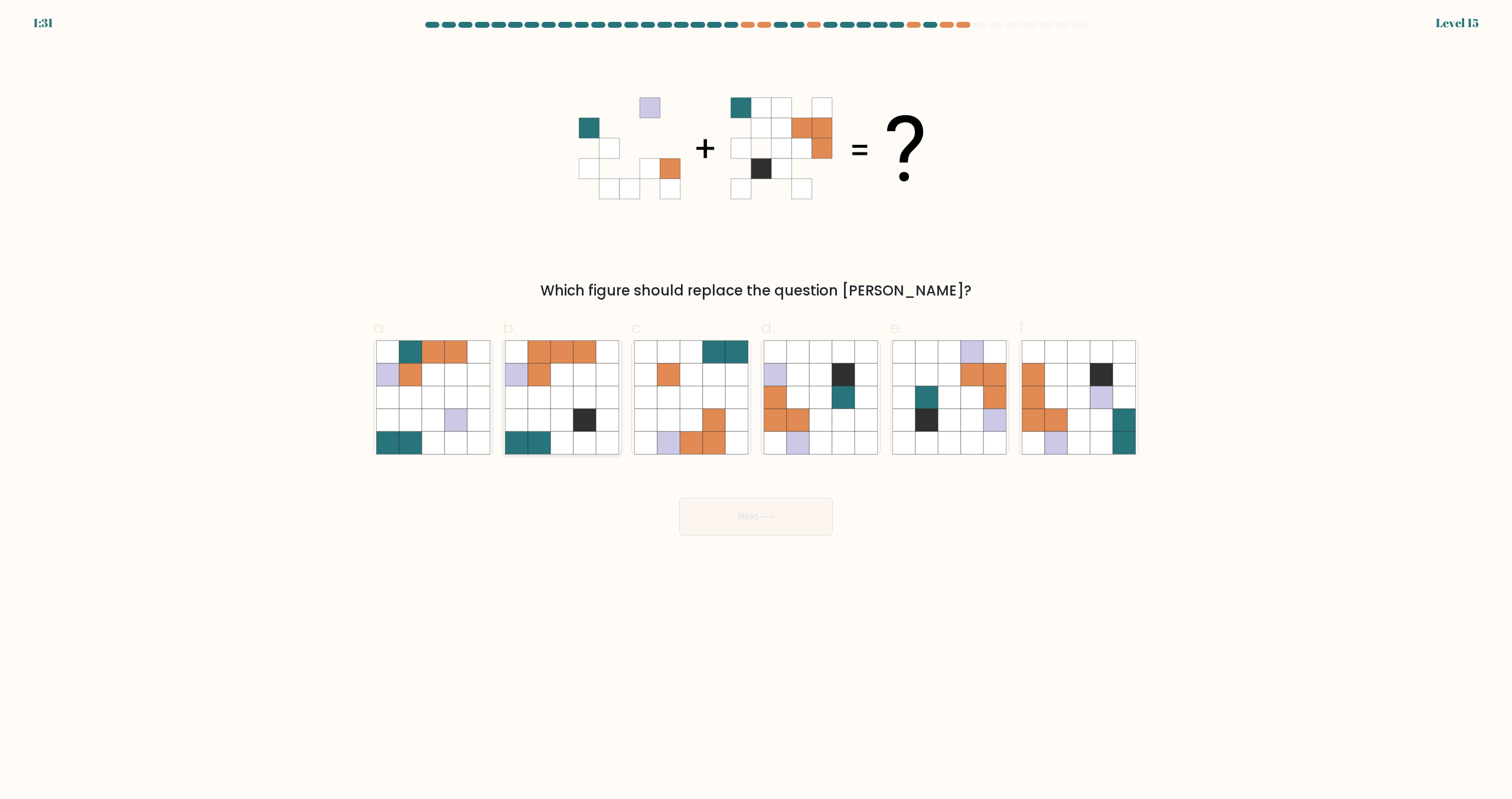
click at [550, 395] on icon at bounding box center [539, 397] width 22 height 22
click at [756, 399] on input "b." at bounding box center [756, 402] width 1 height 7
radio input "true"
click at [742, 505] on button "Next" at bounding box center [756, 516] width 154 height 38
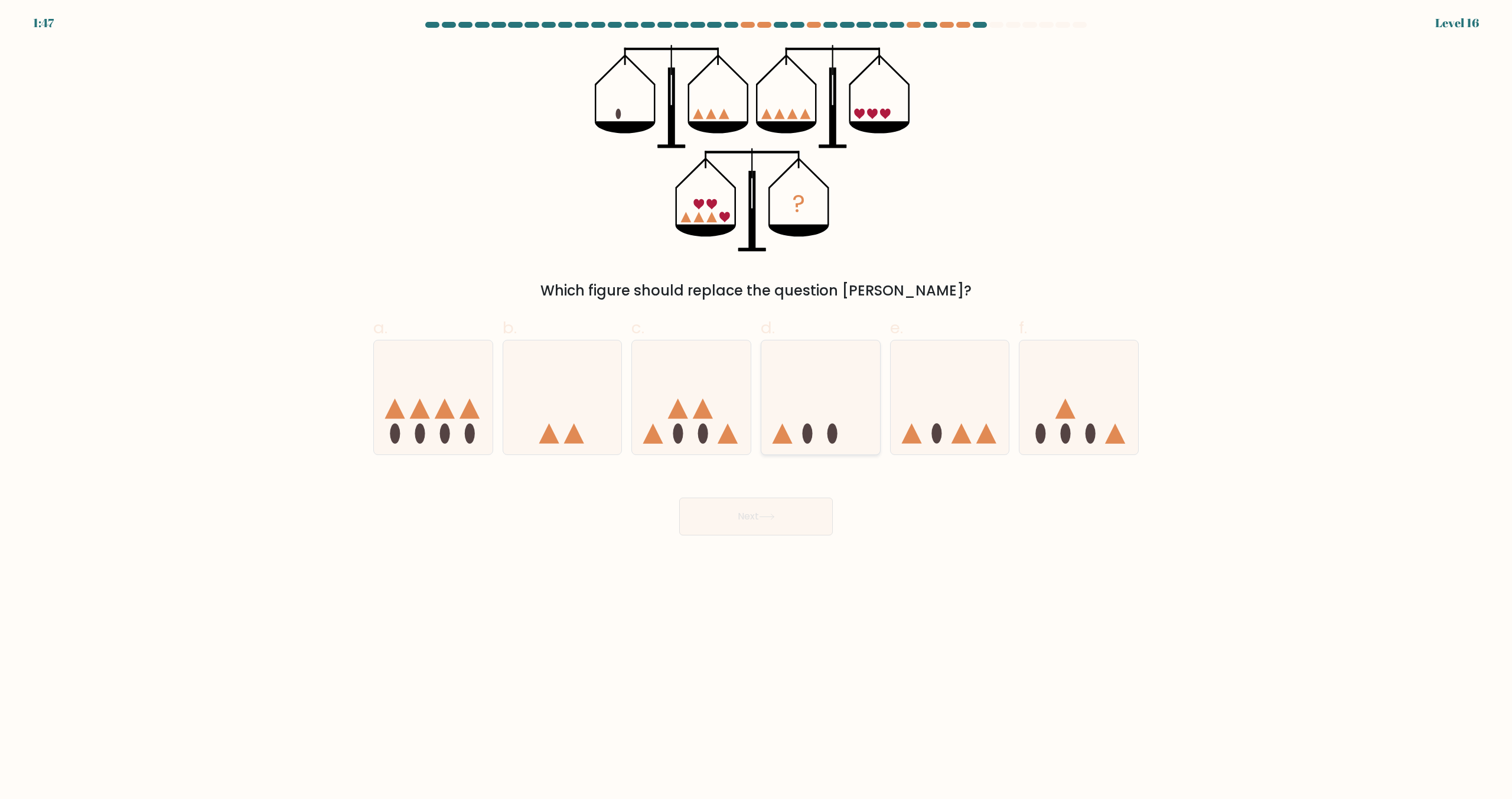
click at [832, 418] on icon at bounding box center [820, 397] width 118 height 98
click at [757, 407] on input "d." at bounding box center [756, 402] width 1 height 7
radio input "true"
click at [784, 514] on button "Next" at bounding box center [756, 516] width 154 height 38
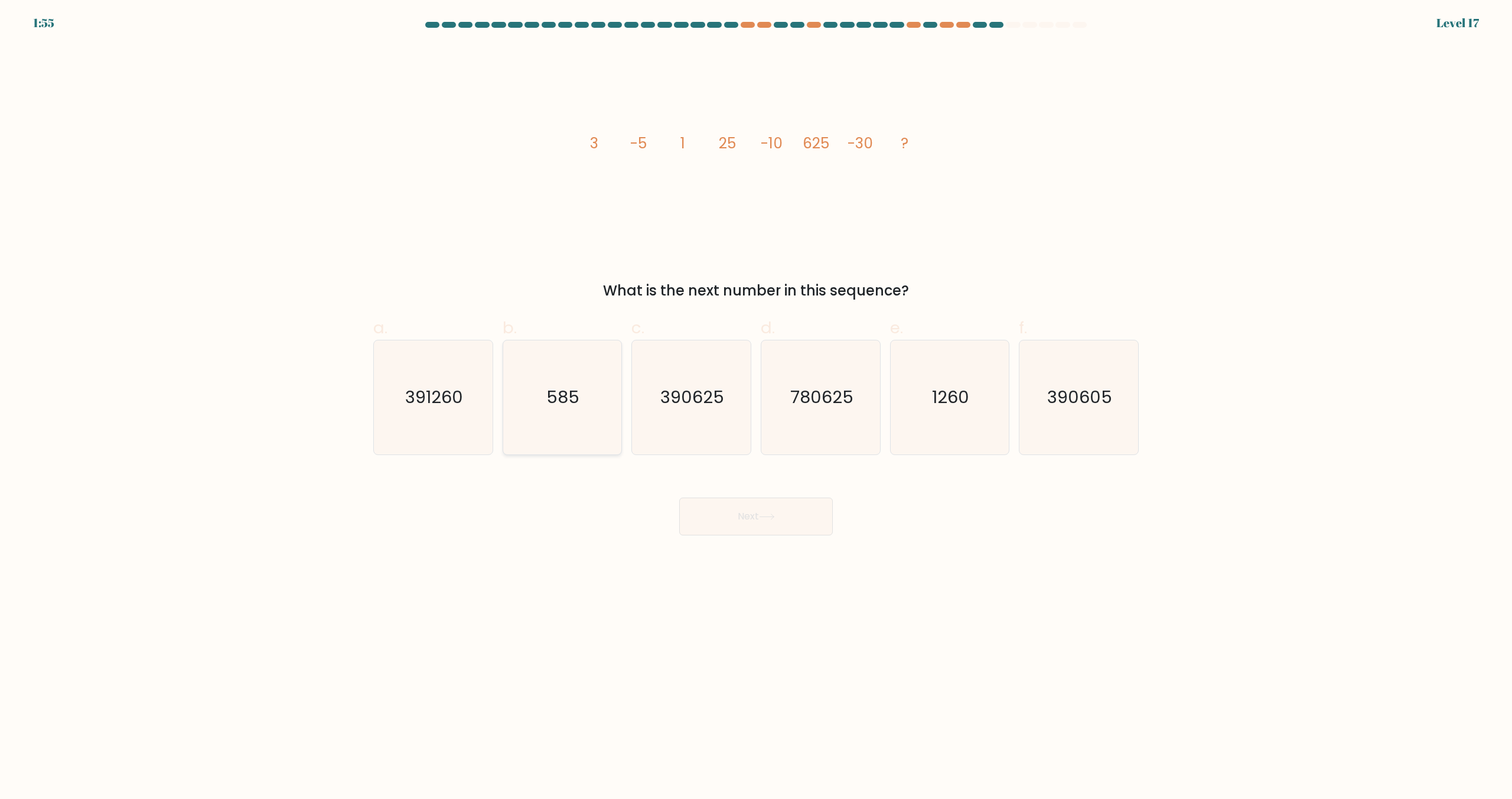
drag, startPoint x: 541, startPoint y: 420, endPoint x: 555, endPoint y: 428, distance: 16.1
click at [542, 420] on icon "585" at bounding box center [562, 397] width 114 height 114
click at [756, 407] on input "b. 585" at bounding box center [756, 402] width 1 height 7
radio input "true"
click at [749, 521] on button "Next" at bounding box center [756, 516] width 154 height 38
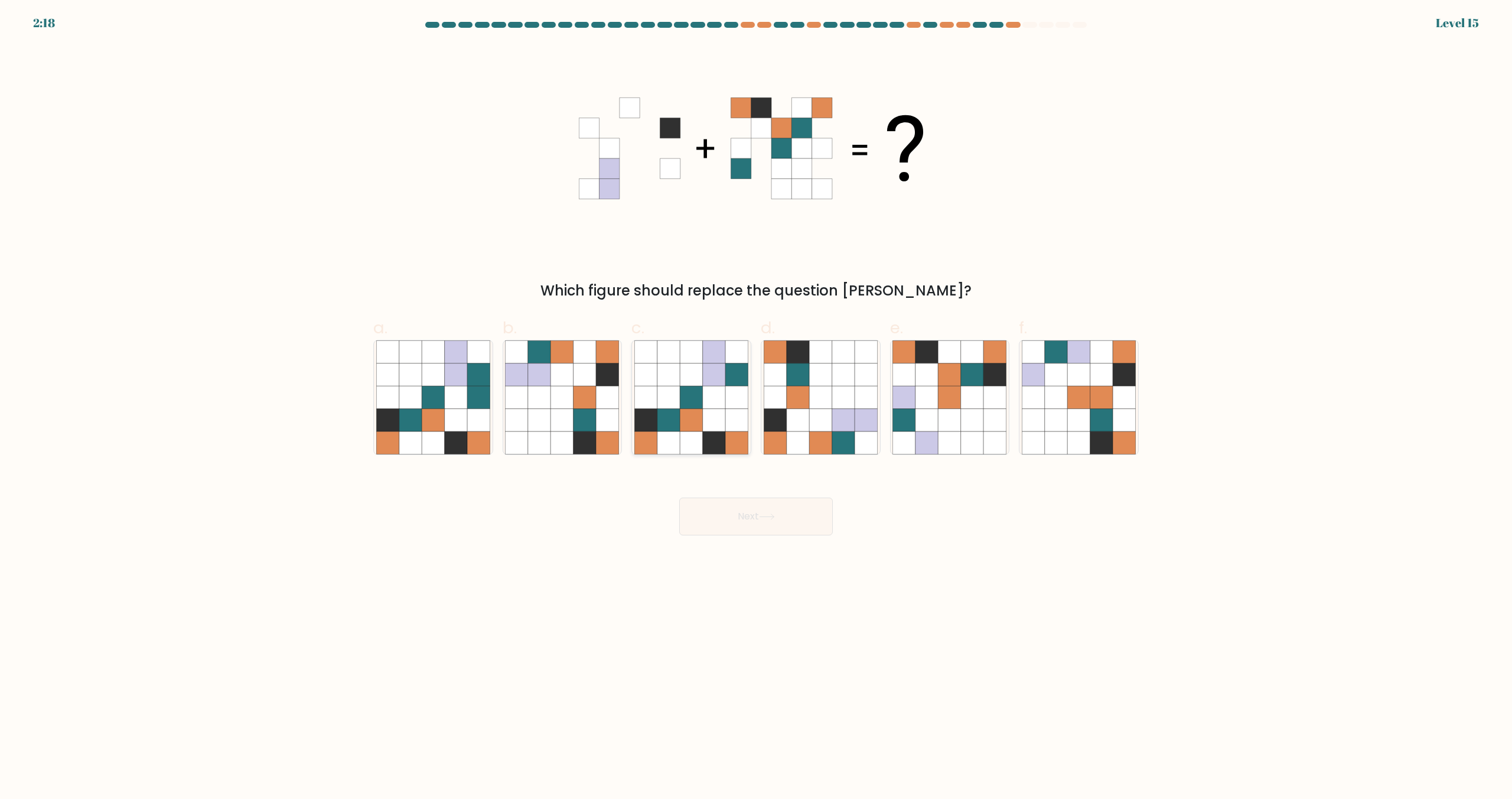
click at [680, 396] on icon at bounding box center [690, 397] width 22 height 22
click at [756, 399] on input "c." at bounding box center [756, 402] width 1 height 7
radio input "true"
click at [724, 520] on button "Next" at bounding box center [756, 516] width 154 height 38
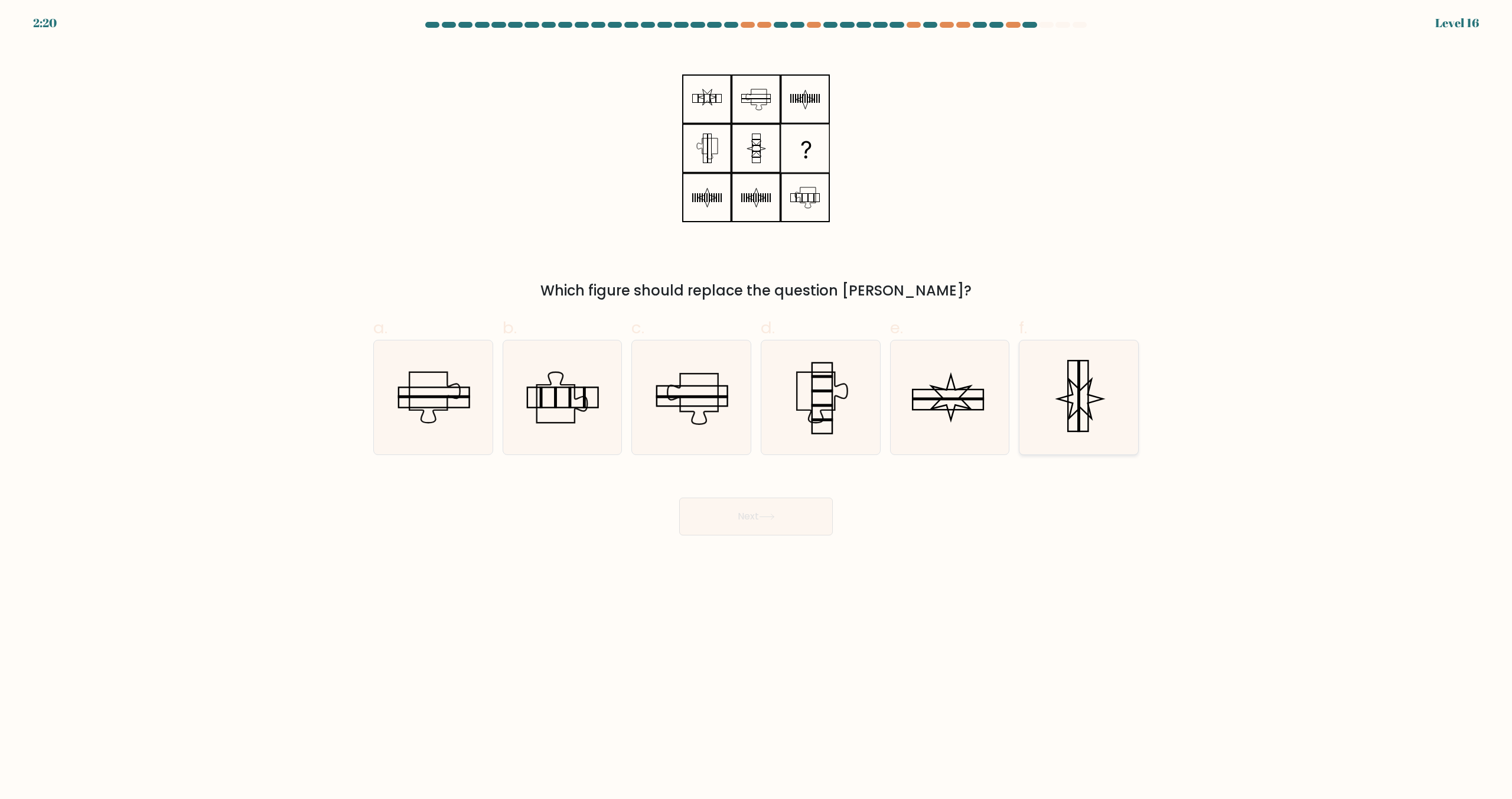
click at [1076, 411] on icon at bounding box center [1080, 398] width 45 height 39
click at [757, 407] on input "f." at bounding box center [756, 402] width 1 height 7
radio input "true"
click at [783, 504] on button "Next" at bounding box center [756, 516] width 154 height 38
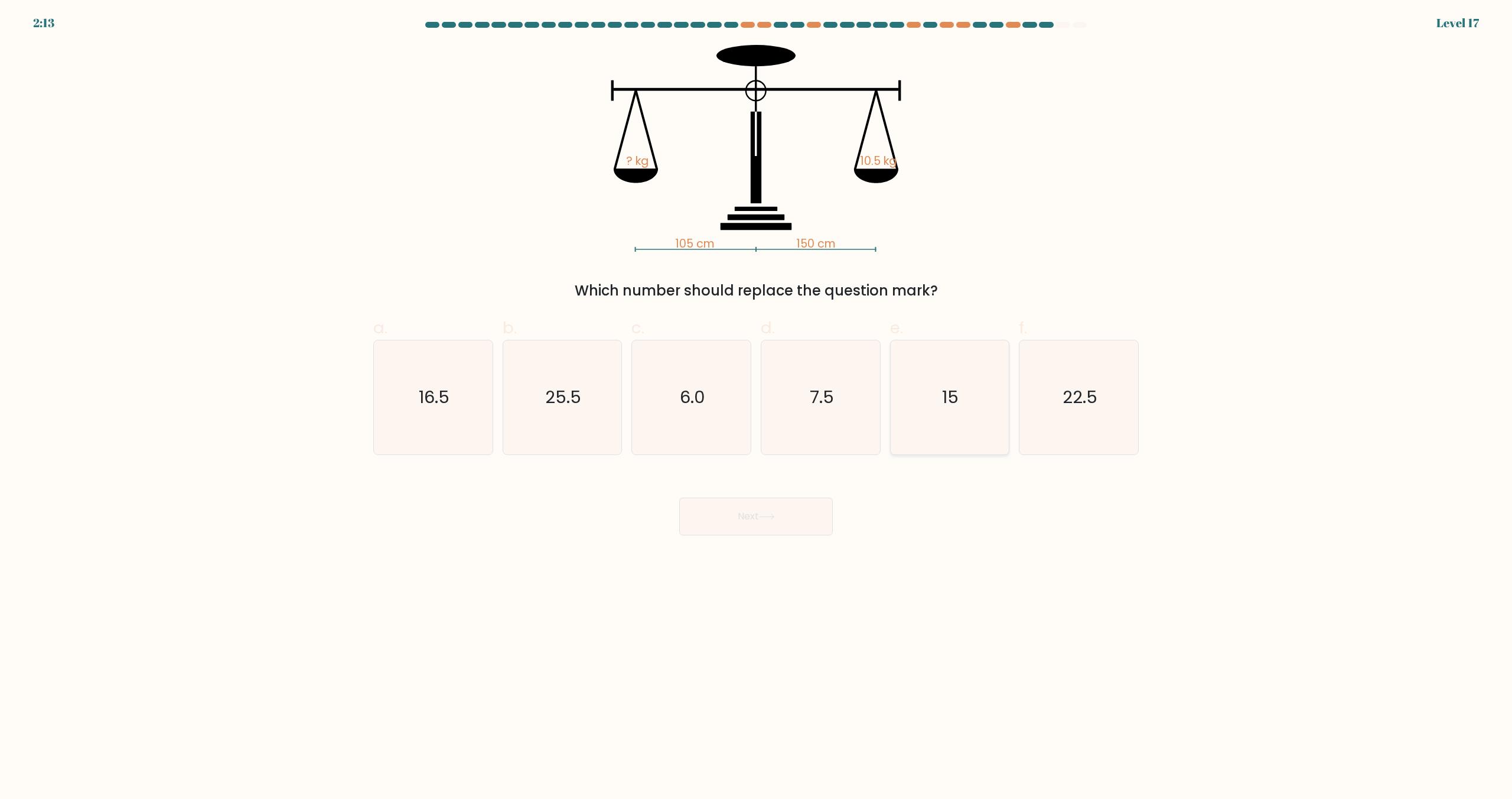
click at [961, 411] on icon "15" at bounding box center [949, 397] width 114 height 114
click at [757, 407] on input "e. 15" at bounding box center [756, 402] width 1 height 7
radio input "true"
click at [765, 523] on button "Next" at bounding box center [756, 516] width 154 height 38
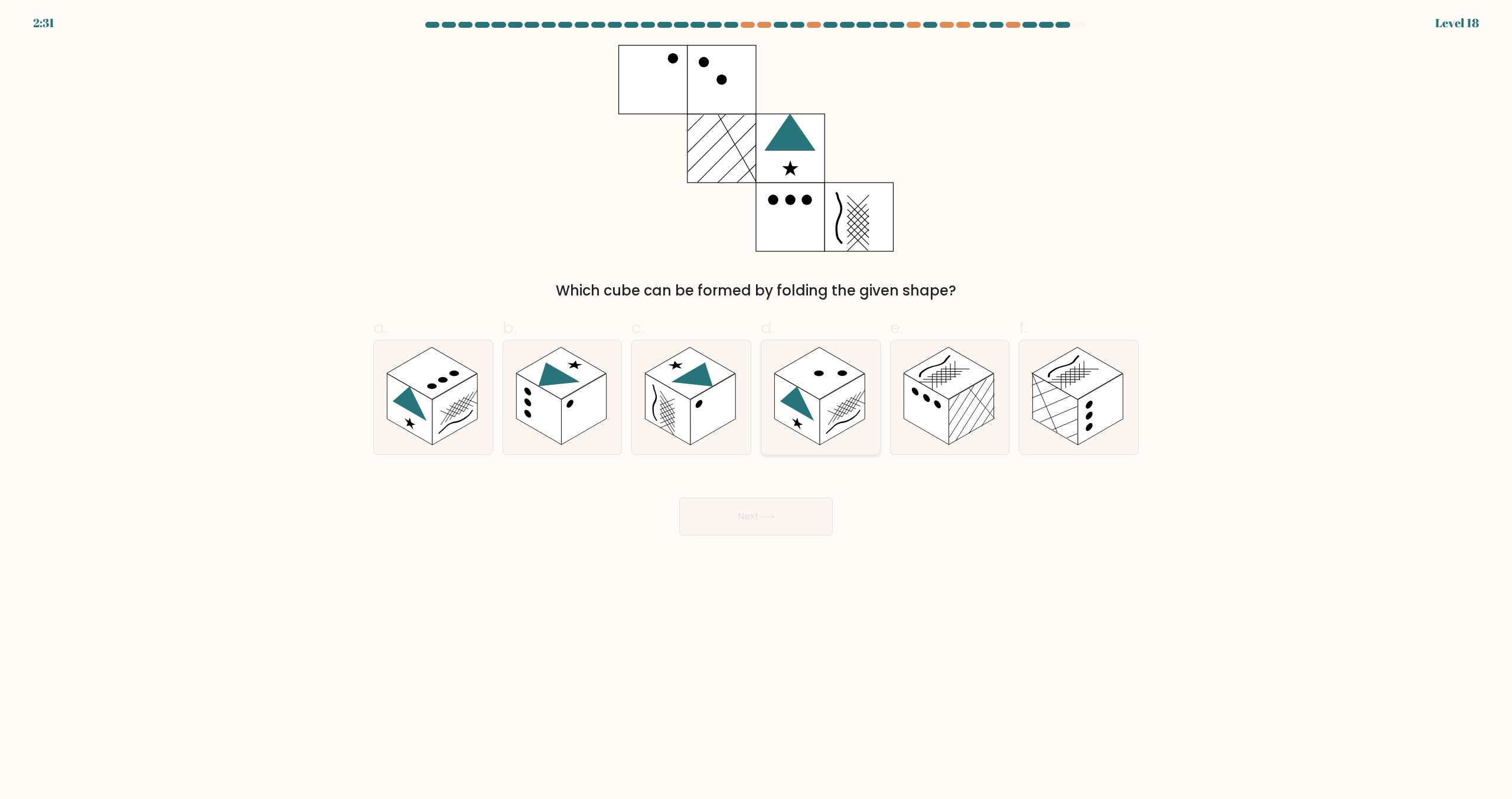
click at [839, 408] on rect at bounding box center [842, 409] width 45 height 72
click at [757, 407] on input "d." at bounding box center [756, 402] width 1 height 7
radio input "true"
click at [792, 518] on button "Next" at bounding box center [756, 516] width 154 height 38
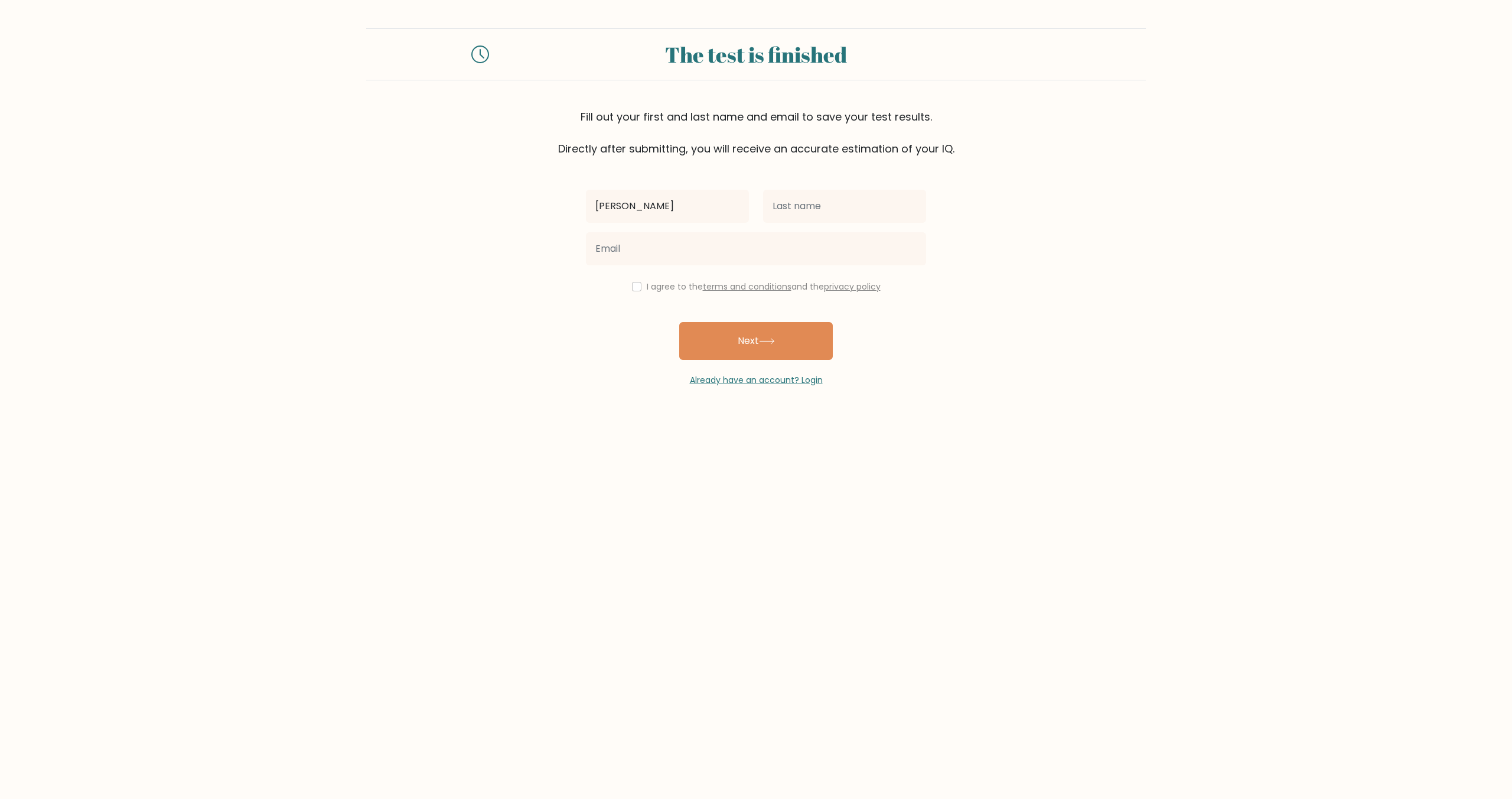
type input "Paweł"
type input "Dąbek"
type input "pawel.dabek.biz@gmail.com"
click at [662, 291] on label "I agree to the terms and conditions and the privacy policy" at bounding box center [763, 286] width 234 height 12
click at [620, 286] on div "I agree to the terms and conditions and the privacy policy" at bounding box center [756, 286] width 355 height 14
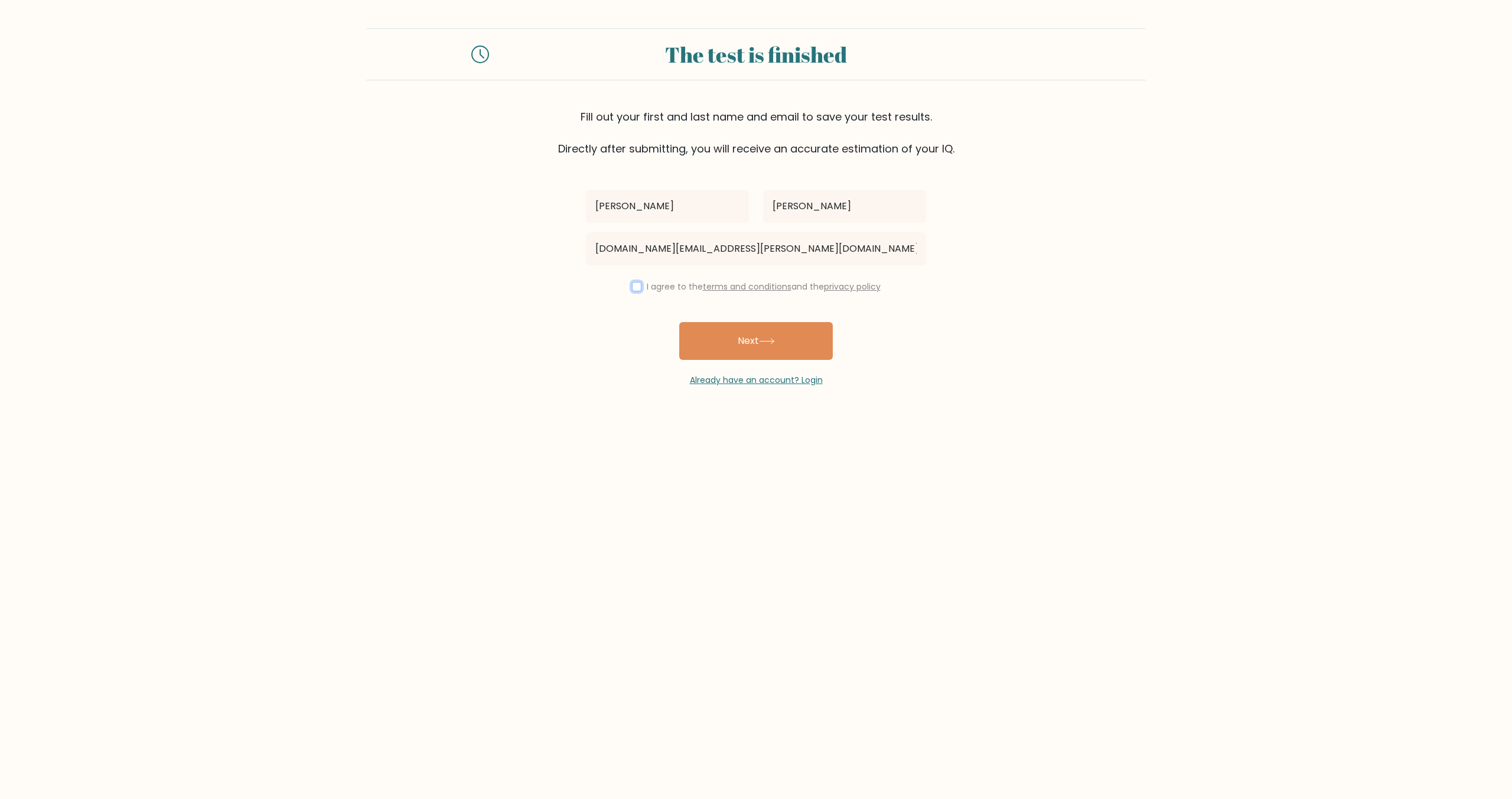
click at [635, 282] on input "checkbox" at bounding box center [636, 286] width 9 height 9
checkbox input "true"
click at [704, 324] on button "Next" at bounding box center [756, 341] width 154 height 38
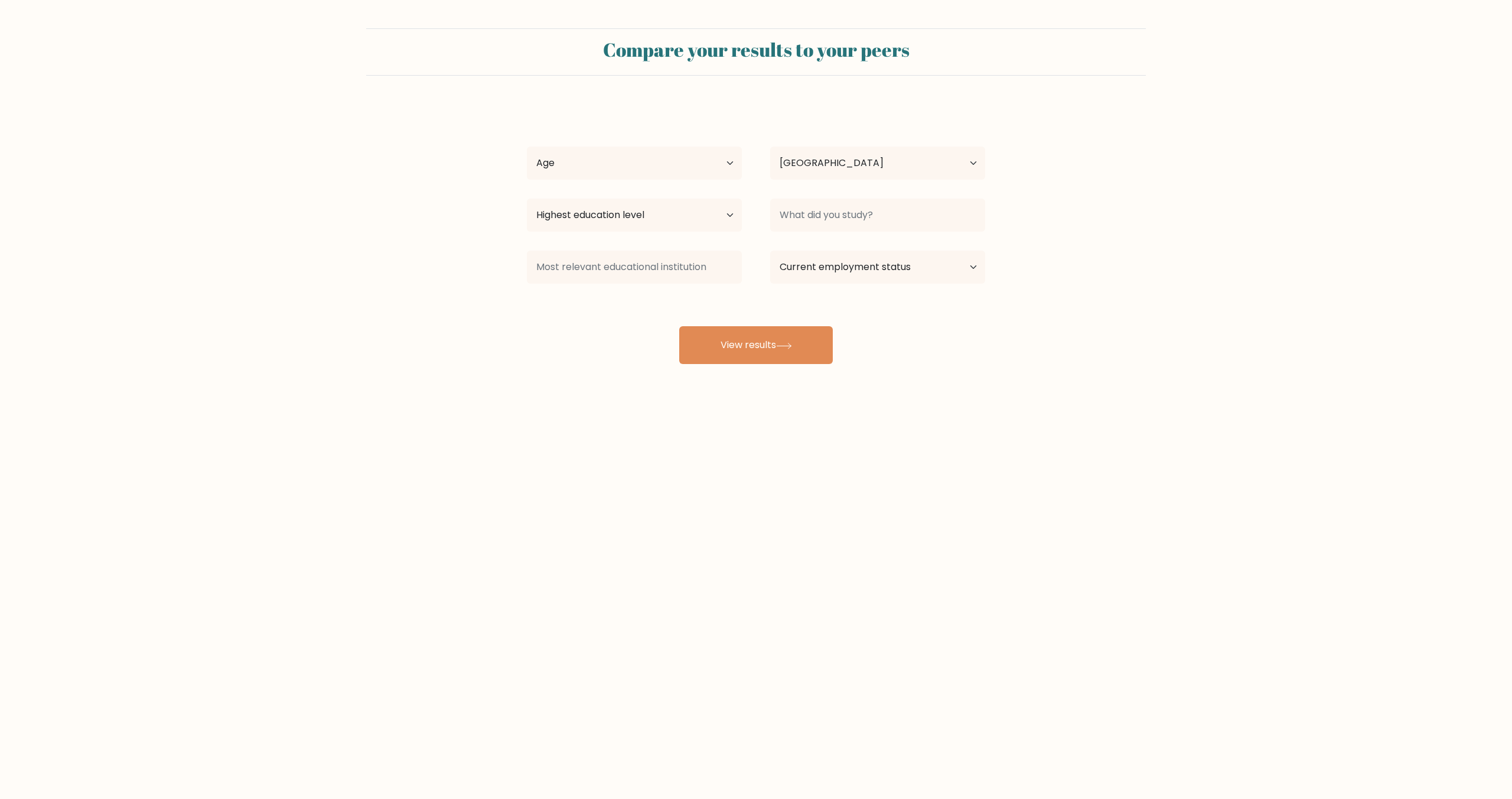
select select "PL"
click at [596, 177] on select "Age Under [DEMOGRAPHIC_DATA] [DEMOGRAPHIC_DATA] [DEMOGRAPHIC_DATA] [DEMOGRAPHIC…" at bounding box center [633, 163] width 215 height 33
select select "25_34"
click at [526, 146] on select "Age Under [DEMOGRAPHIC_DATA] [DEMOGRAPHIC_DATA] [DEMOGRAPHIC_DATA] [DEMOGRAPHIC…" at bounding box center [633, 163] width 215 height 33
click at [814, 177] on select "Country Afghanistan Albania Algeria American Samoa Andorra Angola Anguilla Anta…" at bounding box center [877, 163] width 215 height 33
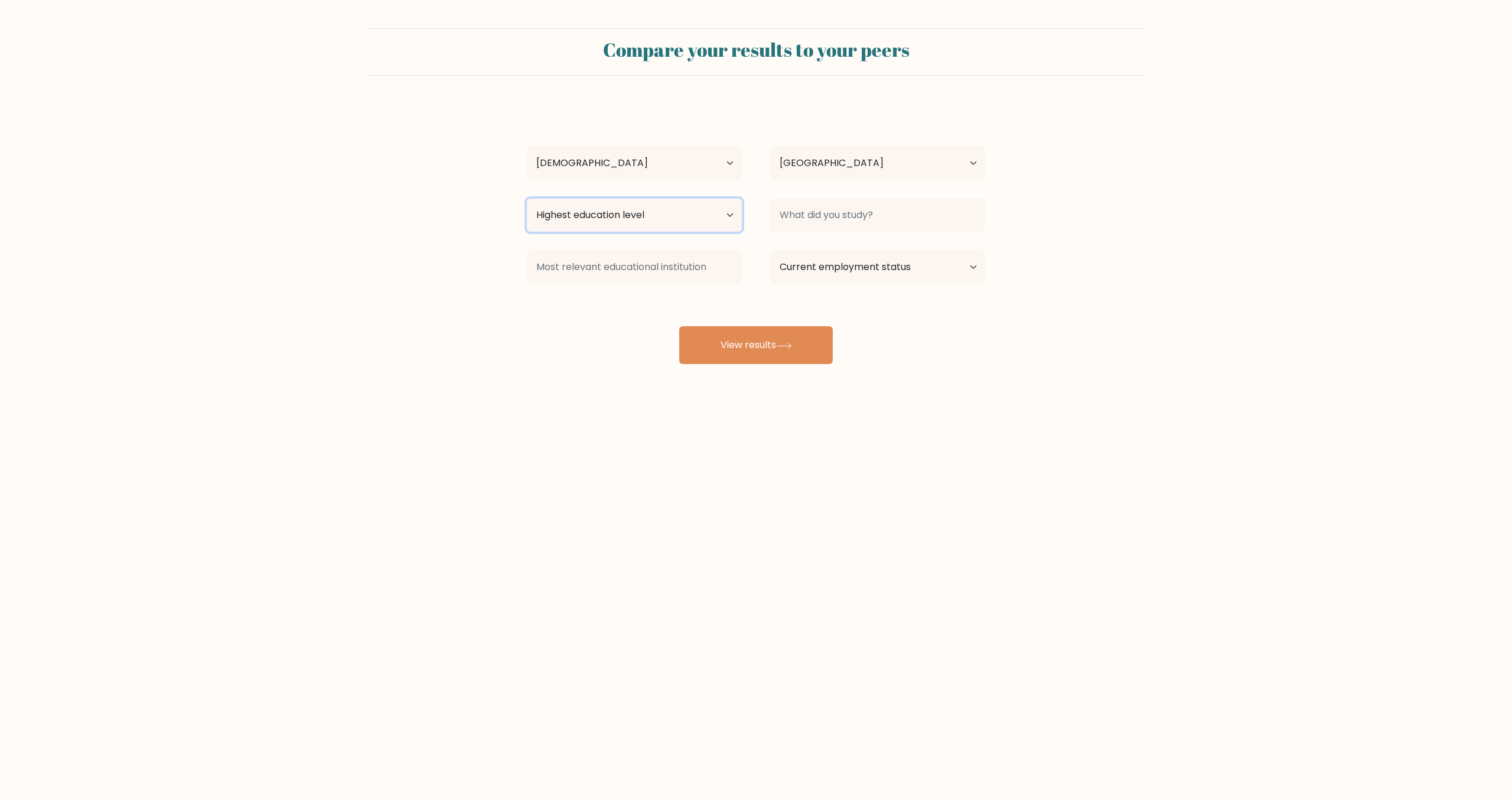
click at [624, 219] on select "Highest education level No schooling Primary Lower Secondary Upper Secondary Oc…" at bounding box center [633, 215] width 215 height 33
select select "bachelors_degree"
click at [526, 198] on select "Highest education level No schooling Primary Lower Secondary Upper Secondary Oc…" at bounding box center [633, 215] width 215 height 33
click at [803, 214] on input at bounding box center [877, 215] width 215 height 33
type input "IT"
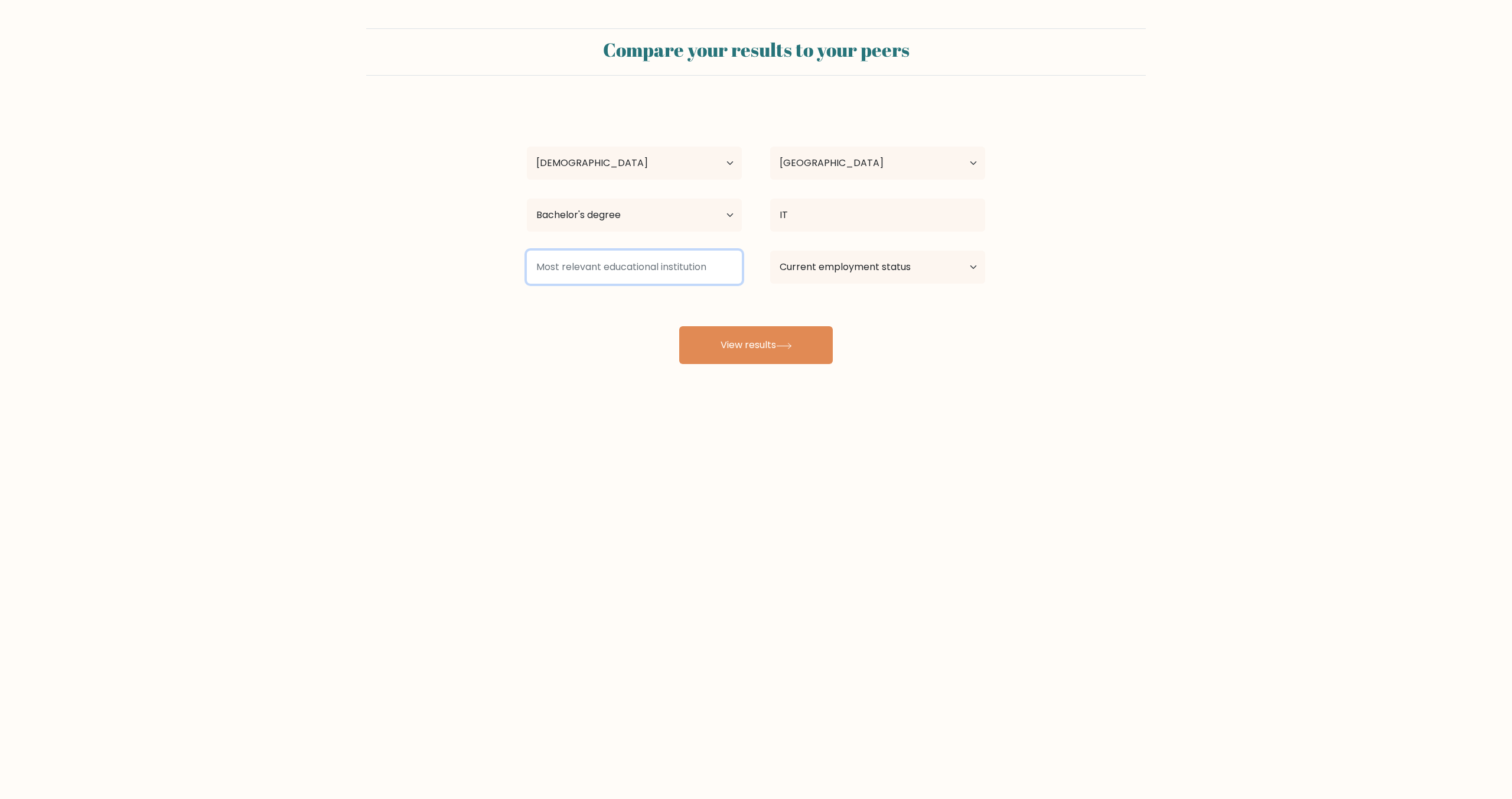
type input "I"
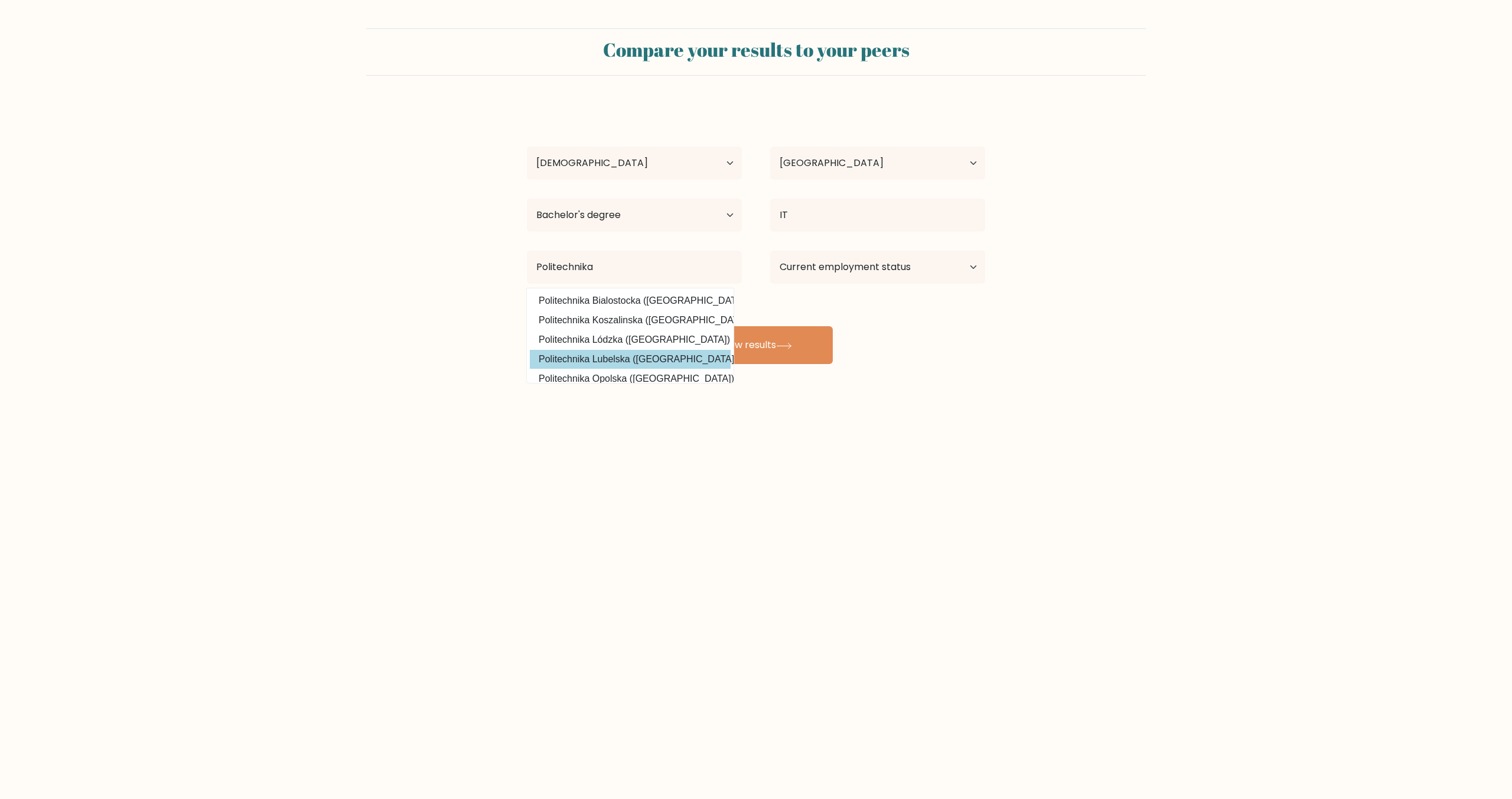
click at [679, 355] on option "Politechnika Lubelska (Poland)" at bounding box center [630, 359] width 201 height 19
type input "Politechnika Lubelska"
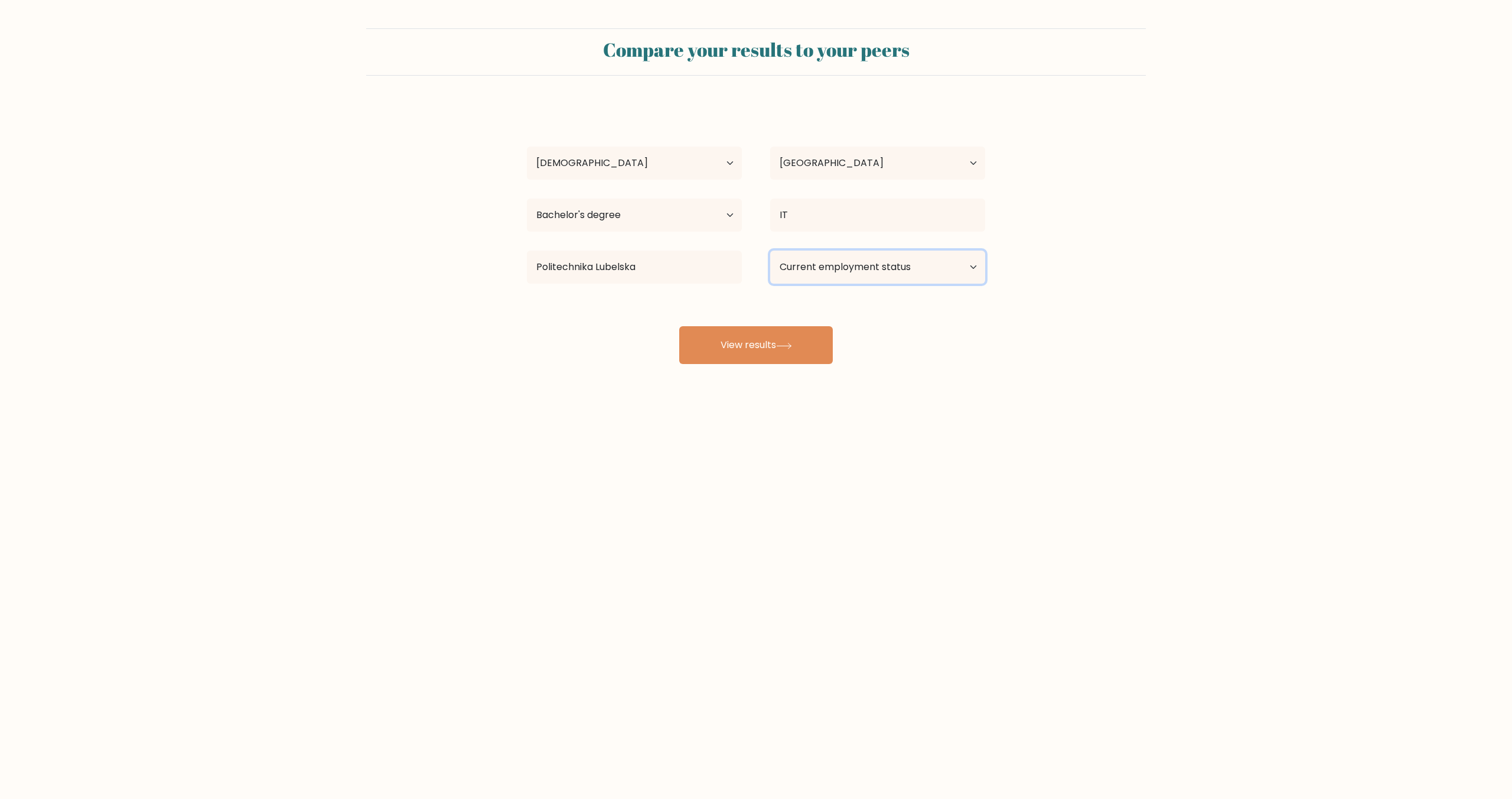
click at [837, 281] on select "Current employment status Employed Student Retired Other / prefer not to answer" at bounding box center [877, 267] width 215 height 33
click at [740, 349] on button "View results" at bounding box center [756, 345] width 154 height 38
click at [780, 268] on select "Current employment status Employed Student Retired Other / prefer not to answer" at bounding box center [877, 267] width 215 height 33
click at [770, 250] on select "Current employment status Employed Student Retired Other / prefer not to answer" at bounding box center [877, 267] width 215 height 33
click at [833, 266] on select "Current employment status Employed Student Retired Other / prefer not to answer" at bounding box center [877, 267] width 215 height 33
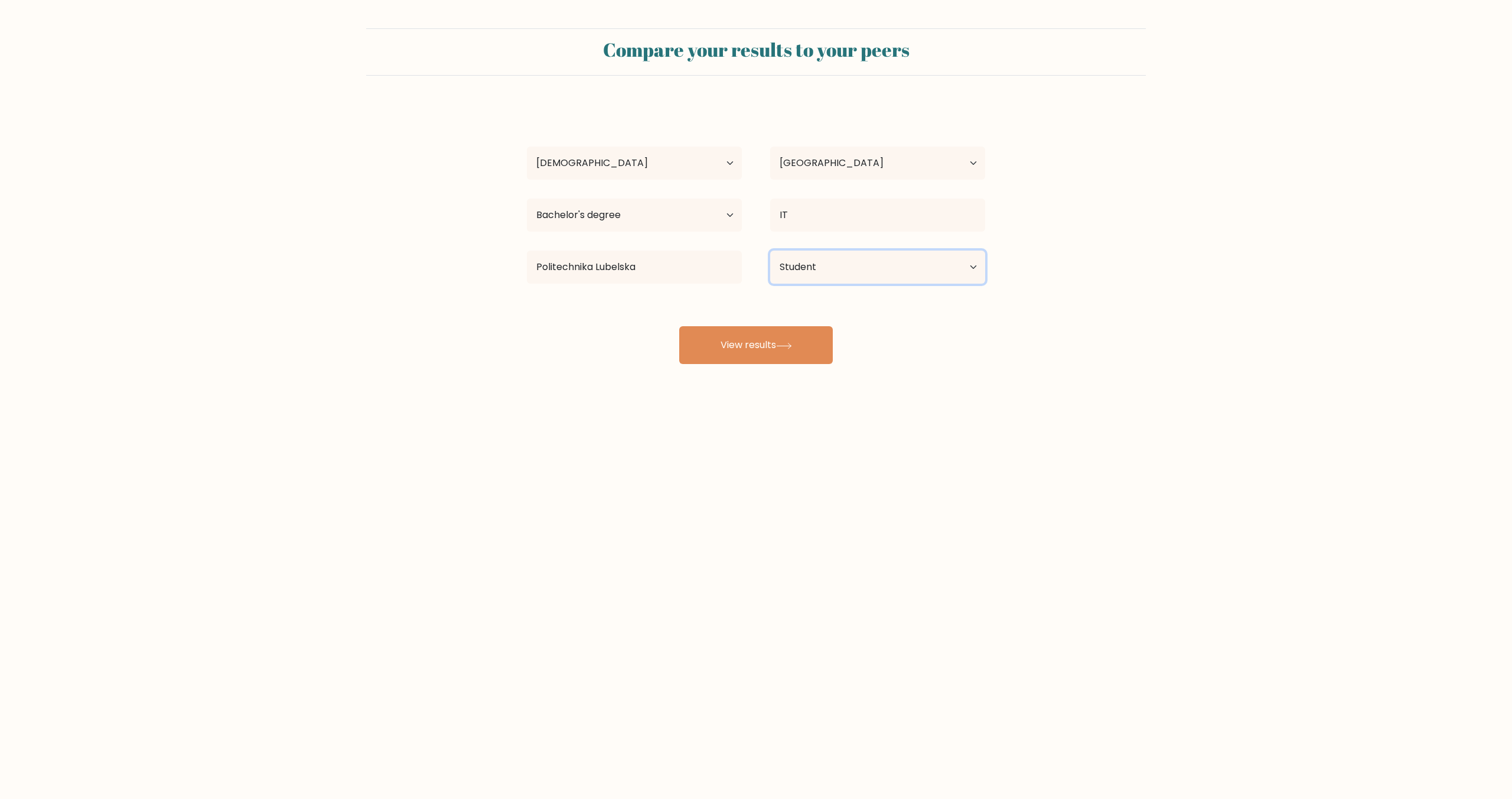
select select "employed"
click at [770, 250] on select "Current employment status Employed Student Retired Other / prefer not to answer" at bounding box center [877, 267] width 215 height 33
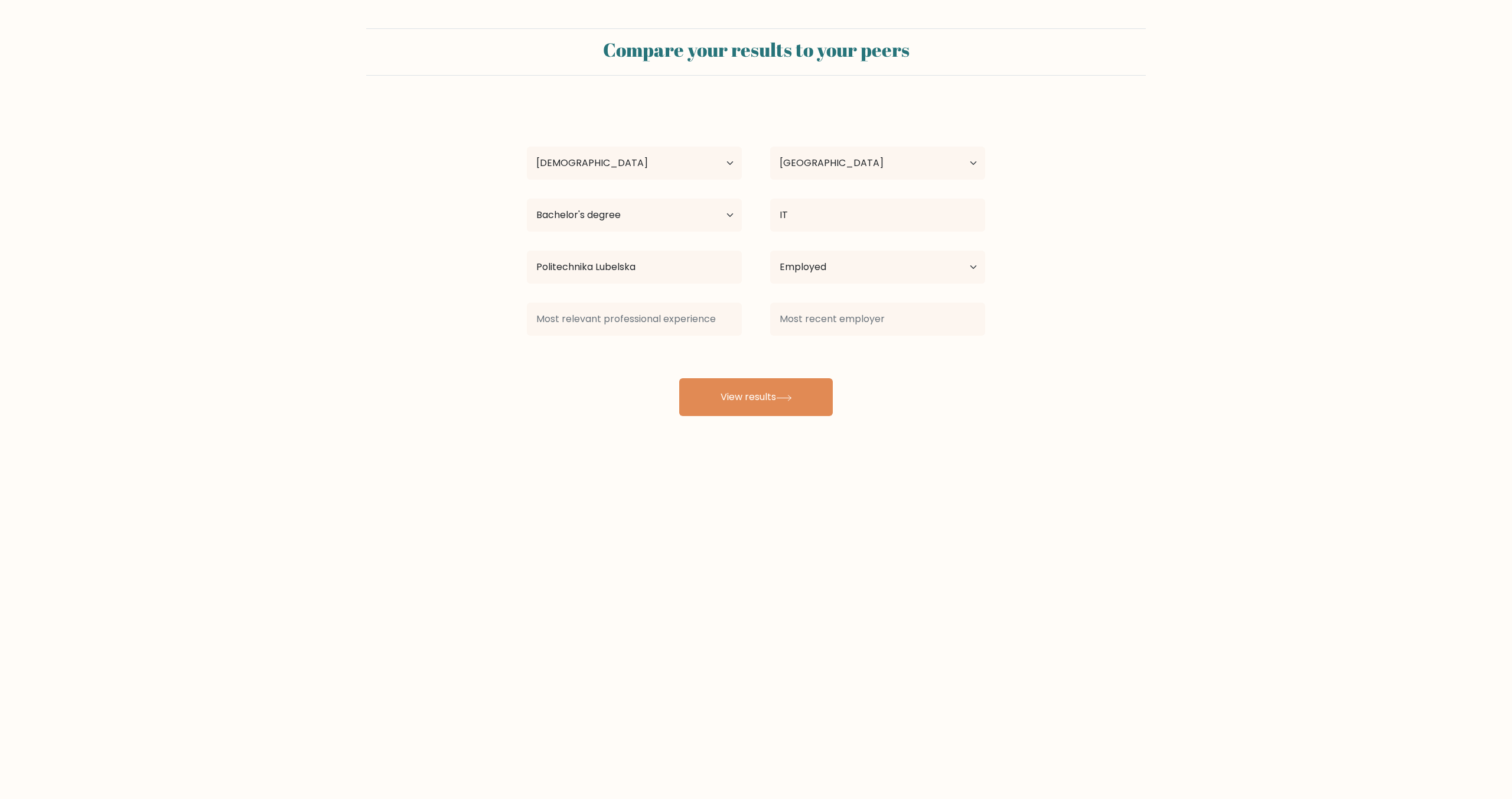
click at [777, 341] on div "Paweł Dąbek Age Under 18 years old 18-24 years old 25-34 years old 35-44 years …" at bounding box center [756, 259] width 472 height 312
click at [652, 323] on input at bounding box center [633, 319] width 215 height 33
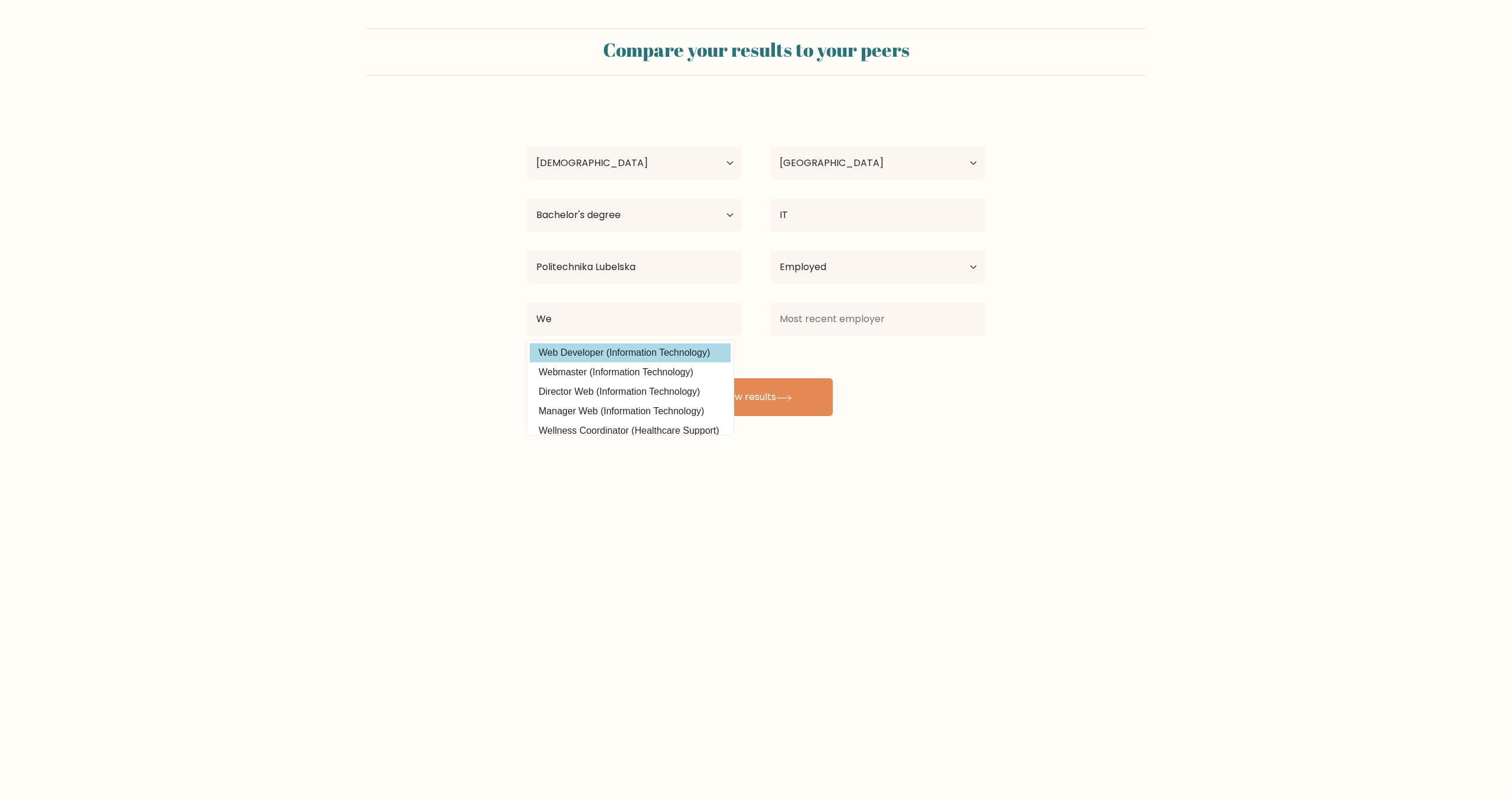
click at [685, 348] on option "Web Developer (Information Technology)" at bounding box center [630, 352] width 201 height 19
type input "Web Developer"
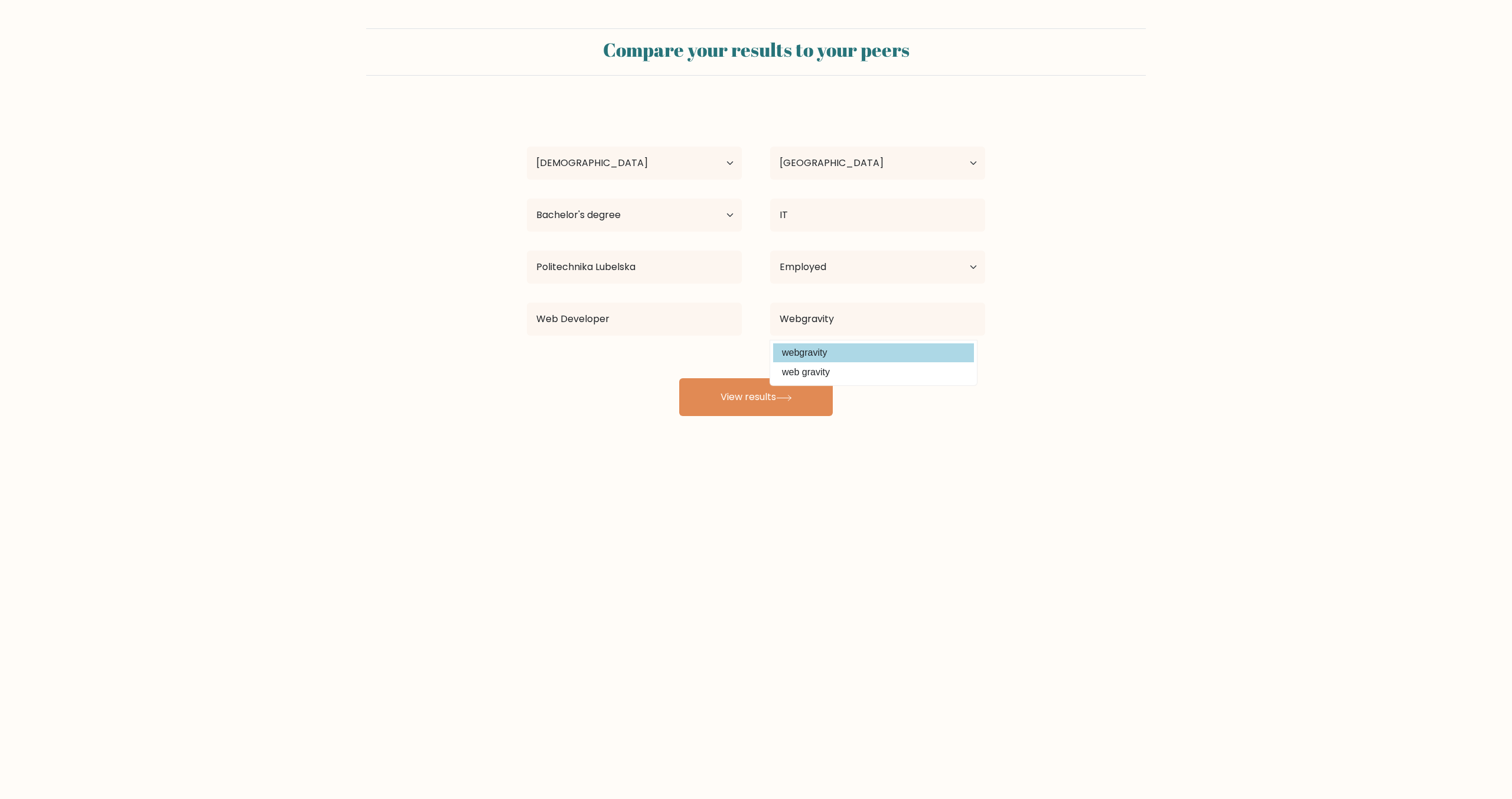
click at [850, 351] on option "webgravity" at bounding box center [874, 352] width 201 height 19
type input "webgravity"
click at [798, 386] on button "View results" at bounding box center [756, 397] width 154 height 38
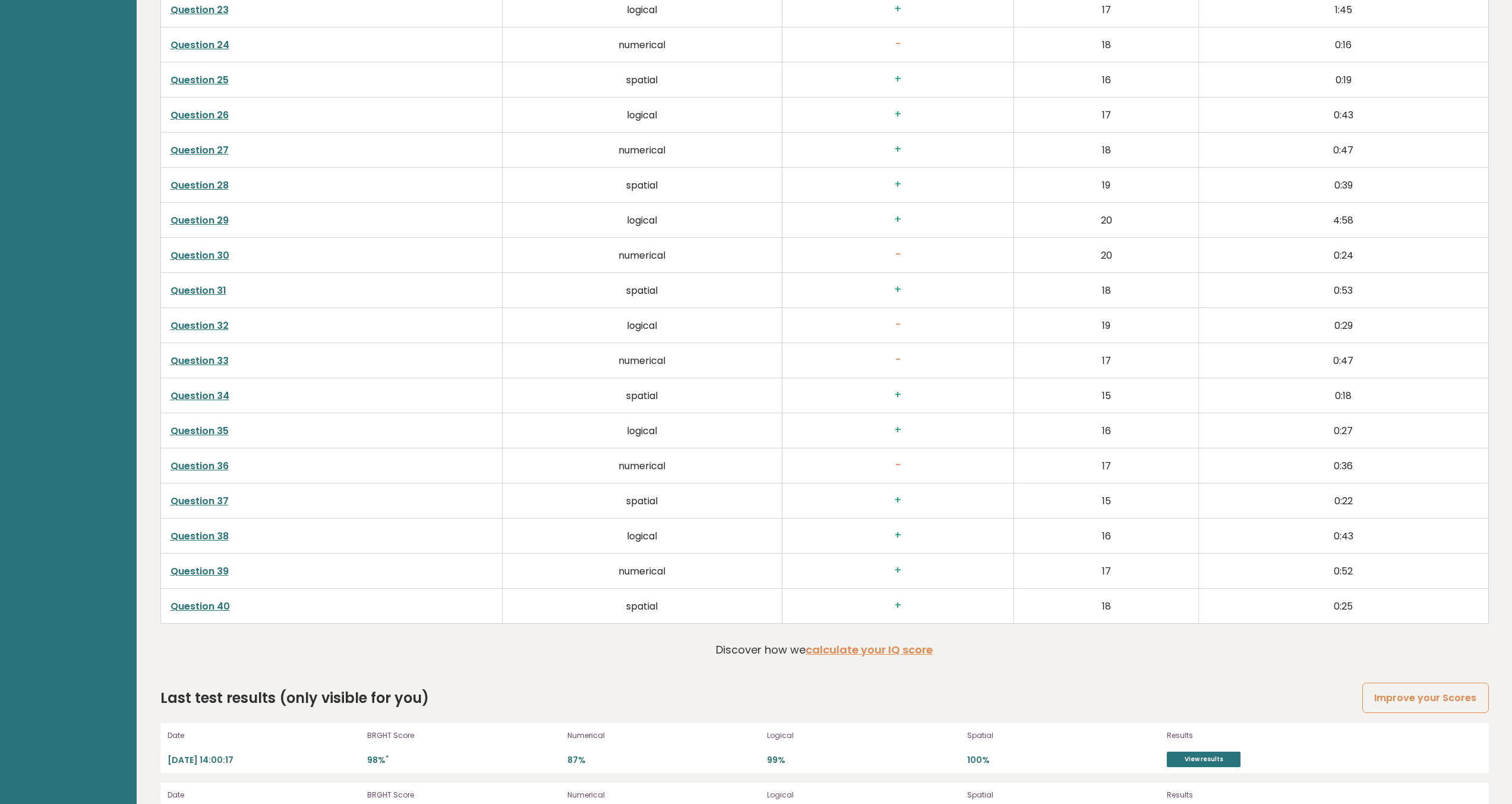
scroll to position [3112, 0]
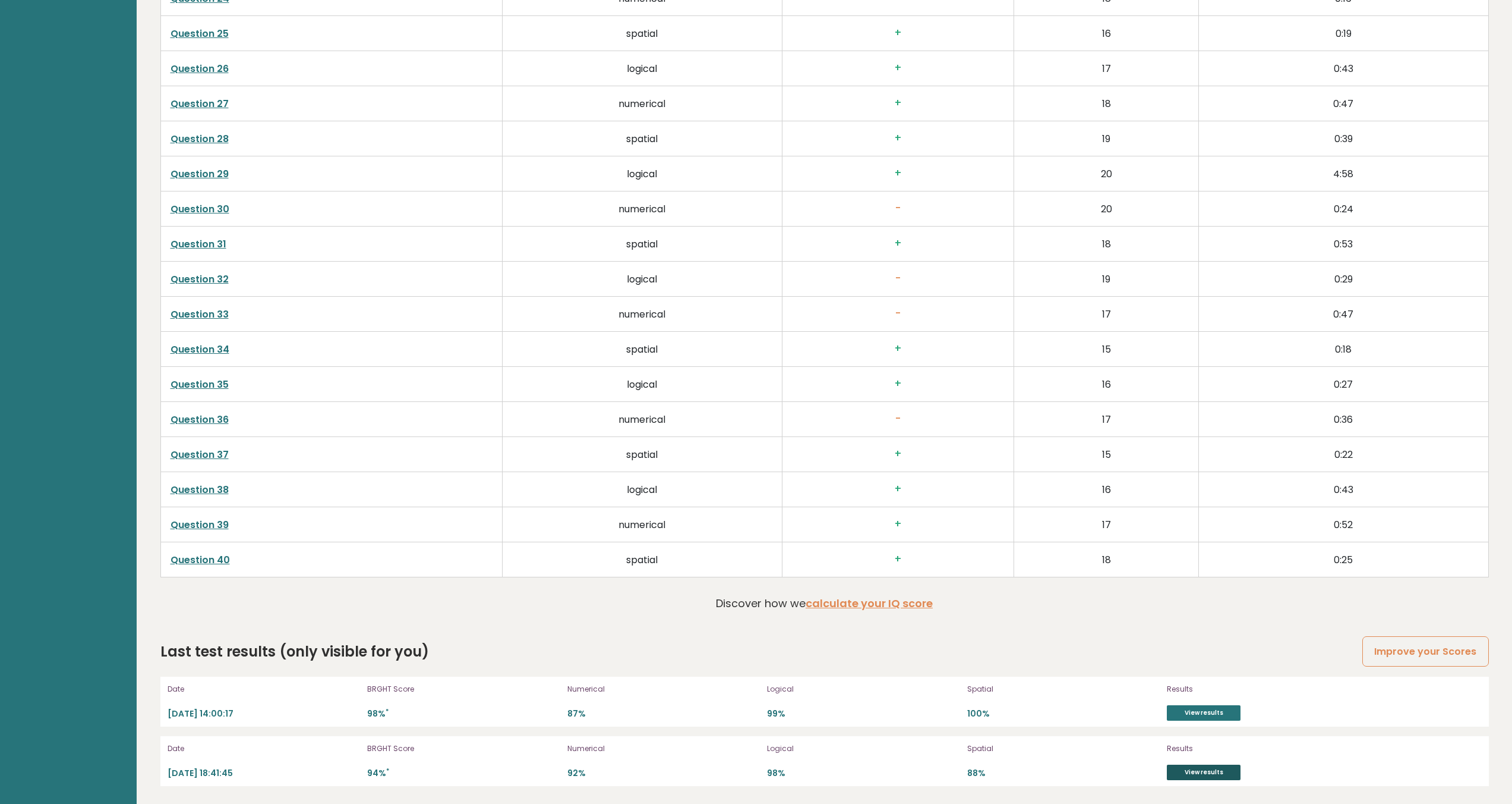
click at [1193, 776] on link "View results" at bounding box center [1203, 772] width 74 height 16
click at [1207, 708] on link "View results" at bounding box center [1203, 712] width 74 height 16
drag, startPoint x: 1184, startPoint y: 715, endPoint x: 1148, endPoint y: 694, distance: 41.7
click at [1184, 715] on link "View results" at bounding box center [1203, 712] width 74 height 16
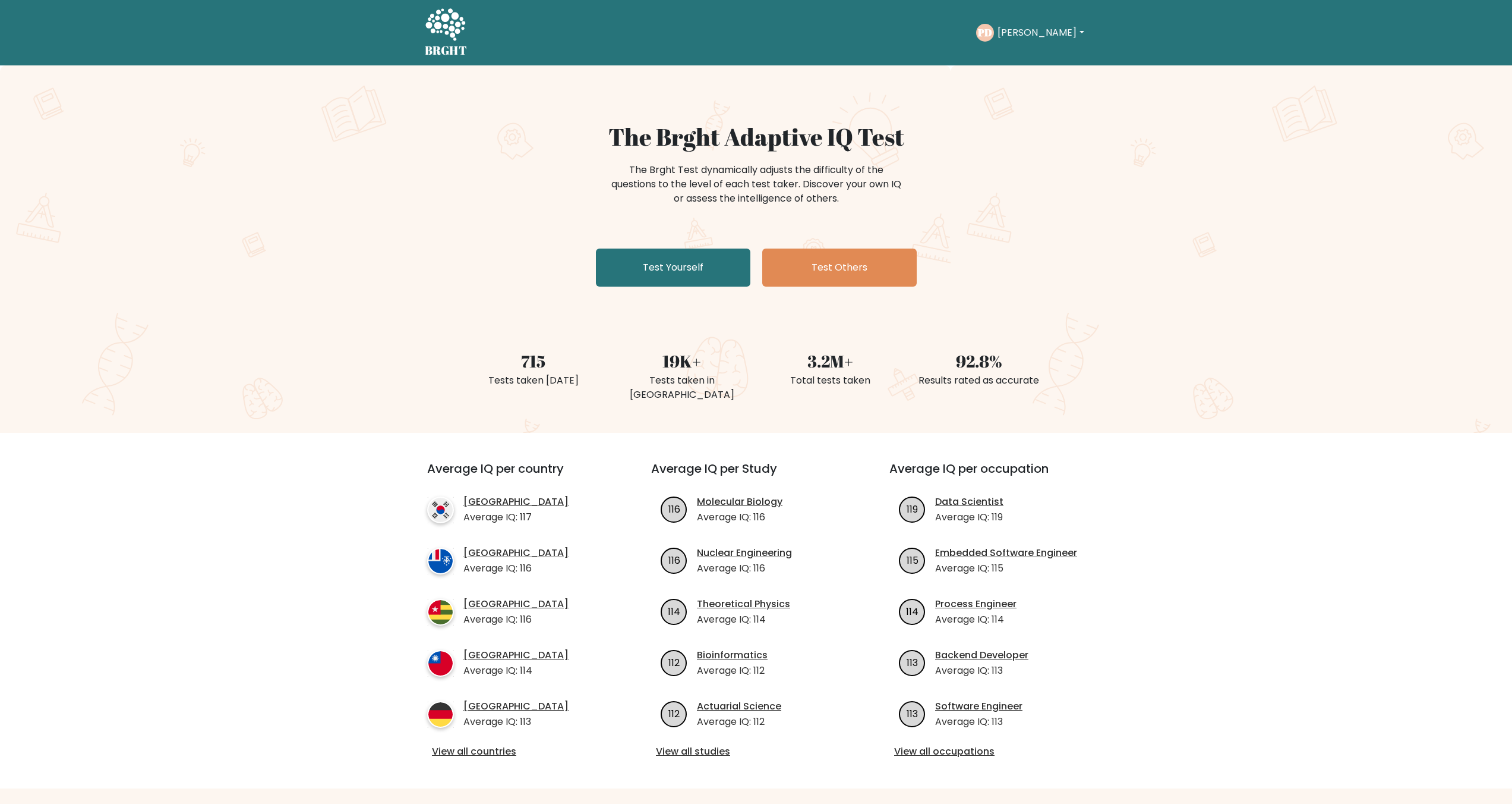
click at [1024, 52] on div "BRGHT BRGHT Take the test PD [PERSON_NAME] Dashboard Profile Settings Logout Da…" at bounding box center [756, 32] width 677 height 55
click at [992, 31] on text "PD" at bounding box center [985, 32] width 15 height 14
click at [1016, 36] on button "[PERSON_NAME]" at bounding box center [1040, 32] width 94 height 16
click at [1022, 55] on link "Dashboard" at bounding box center [1023, 57] width 94 height 19
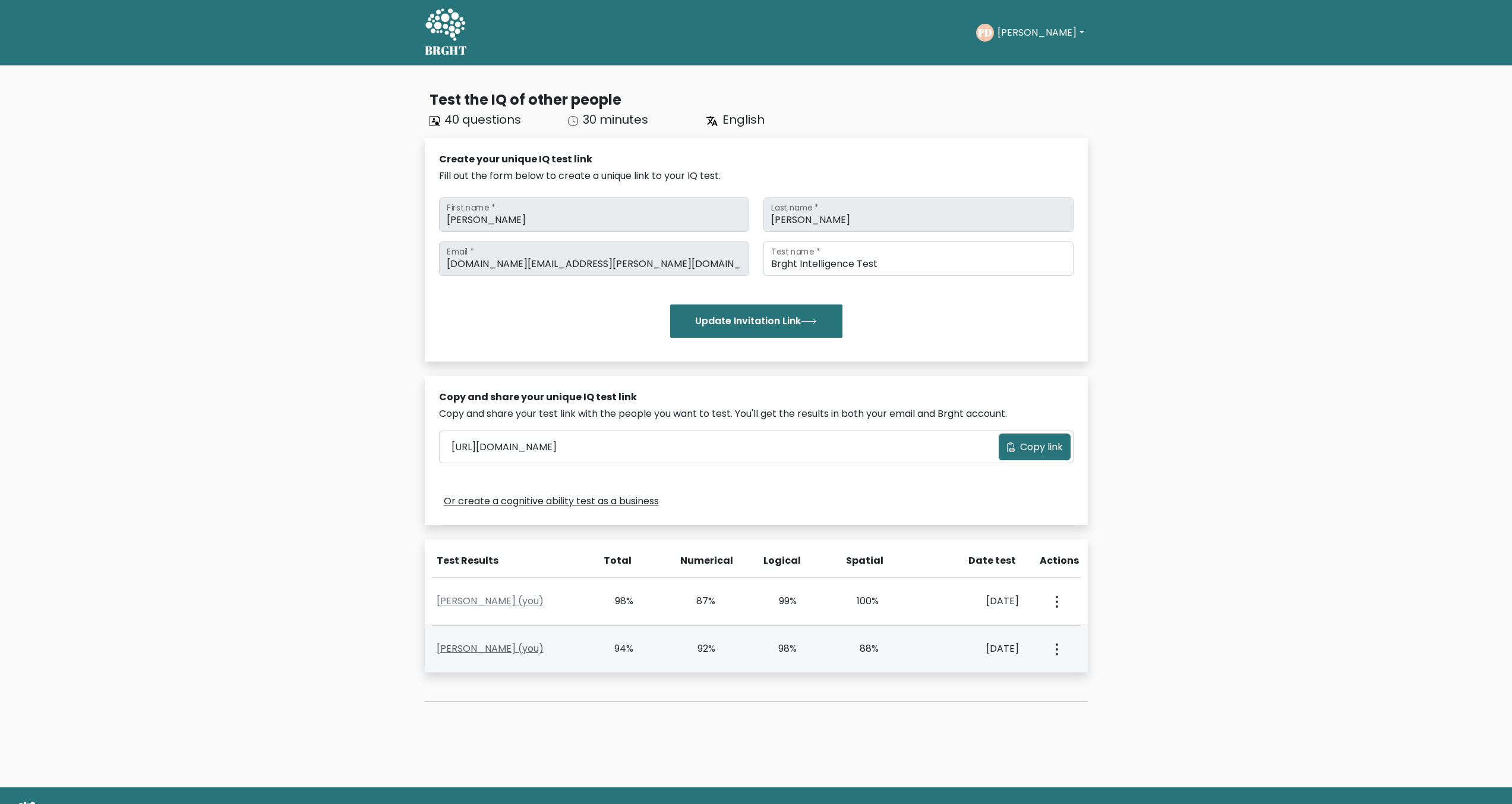
click at [478, 651] on link "[PERSON_NAME] (you)" at bounding box center [490, 648] width 107 height 14
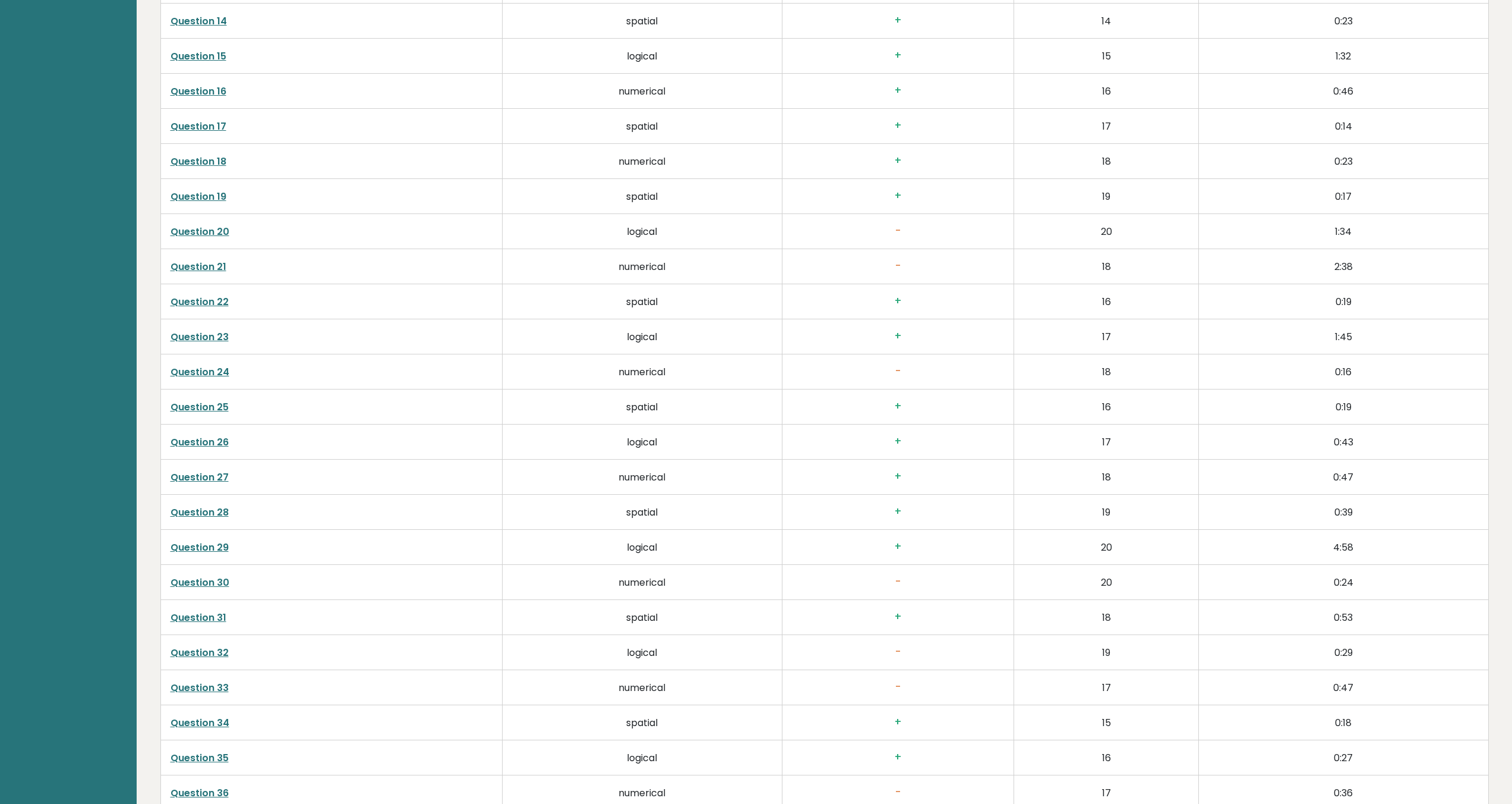
scroll to position [3112, 0]
